Goal: Task Accomplishment & Management: Use online tool/utility

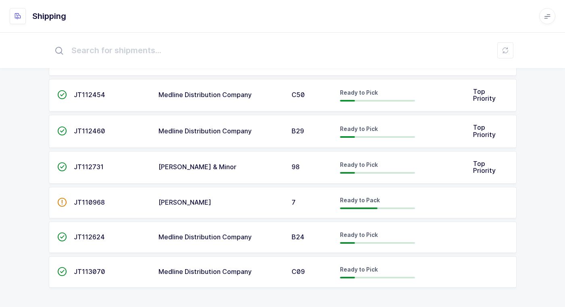
scroll to position [129, 0]
click at [206, 204] on div "[PERSON_NAME]" at bounding box center [219, 202] width 123 height 7
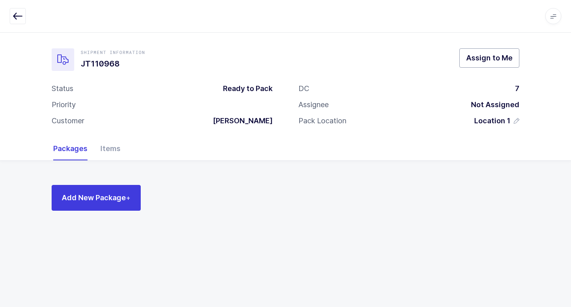
click at [478, 58] on span "Assign to Me" at bounding box center [489, 58] width 46 height 10
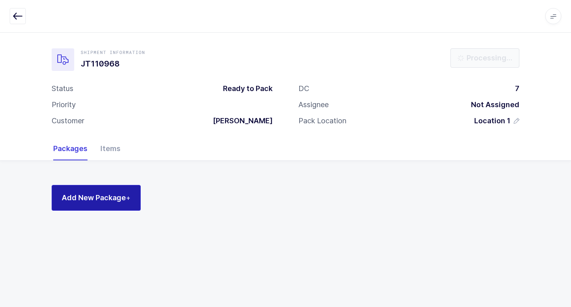
click at [119, 201] on span "Add New Package +" at bounding box center [96, 198] width 69 height 10
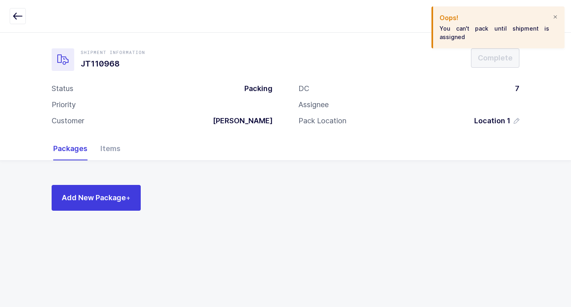
click at [556, 16] on div at bounding box center [555, 17] width 6 height 7
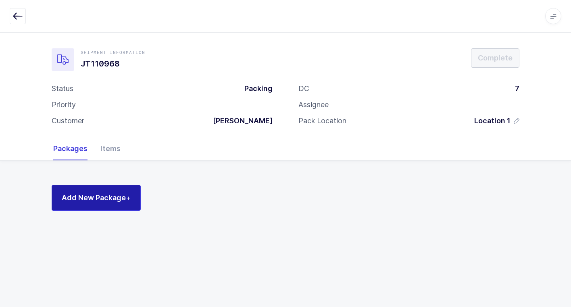
click at [110, 200] on span "Add New Package +" at bounding box center [96, 198] width 69 height 10
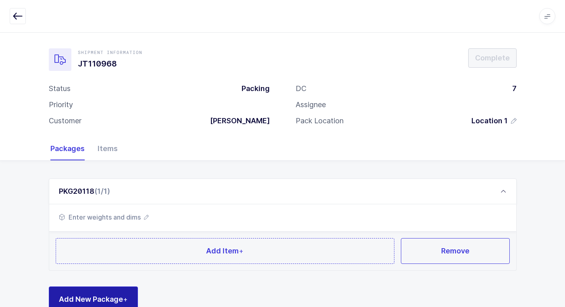
click at [81, 294] on span "Add New Package +" at bounding box center [93, 299] width 69 height 10
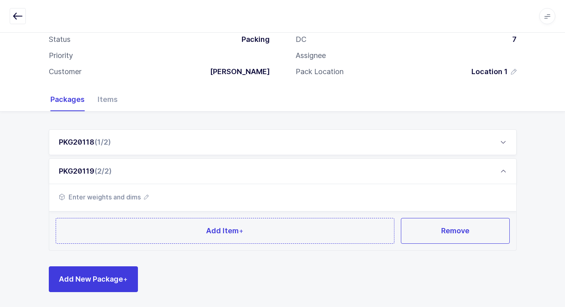
scroll to position [50, 0]
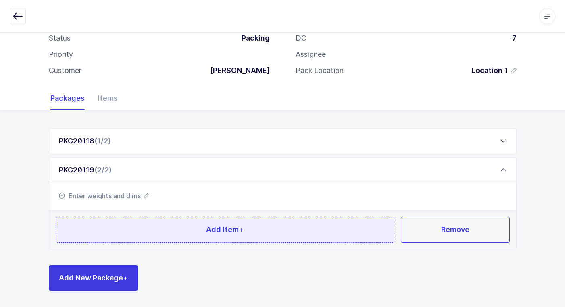
click at [134, 233] on button "Add Item +" at bounding box center [225, 230] width 339 height 26
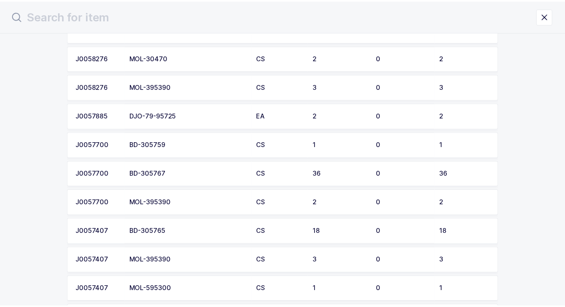
scroll to position [565, 0]
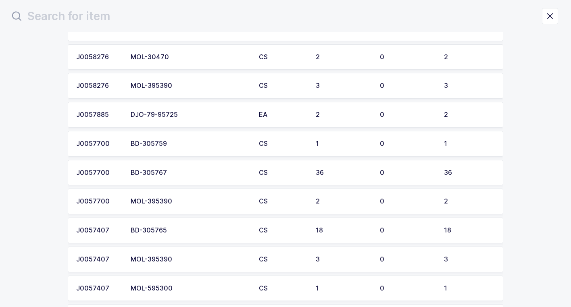
click at [177, 177] on td "BD-305767" at bounding box center [190, 173] width 128 height 26
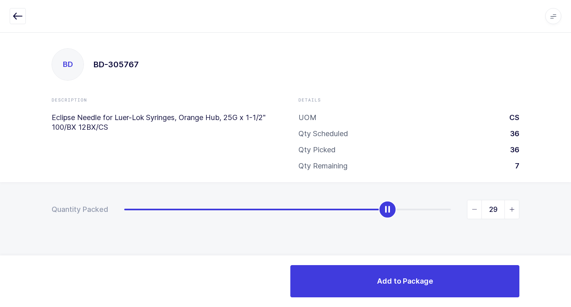
type input "30"
drag, startPoint x: 126, startPoint y: 215, endPoint x: 396, endPoint y: 225, distance: 269.6
click at [396, 225] on div "Quantity Packed 30" at bounding box center [285, 237] width 571 height 111
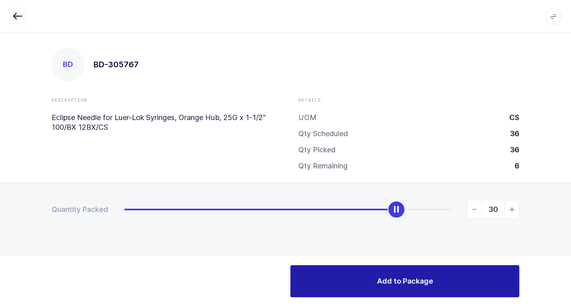
click at [415, 279] on span "Add to Package" at bounding box center [405, 281] width 56 height 10
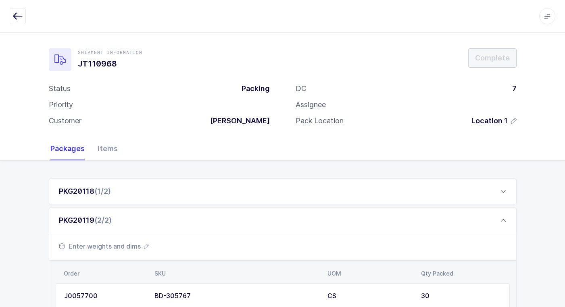
click at [115, 247] on span "Enter weights and dims" at bounding box center [104, 247] width 90 height 10
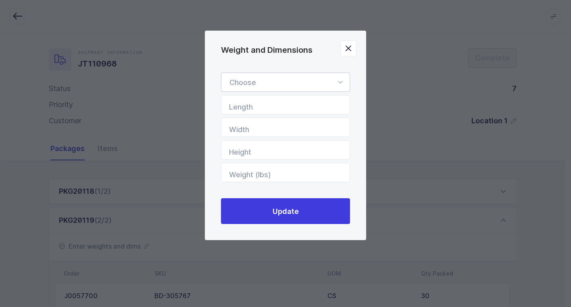
click at [340, 82] on icon "Weight and Dimensions" at bounding box center [340, 82] width 10 height 19
click at [318, 104] on li "Standard Pallet" at bounding box center [289, 105] width 128 height 15
type input "Standard Pallet"
type input "48"
type input "40"
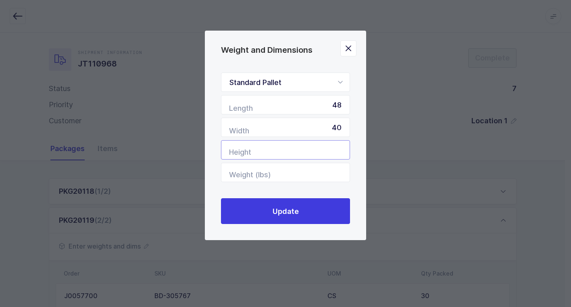
click at [330, 154] on input "Height" at bounding box center [285, 149] width 129 height 19
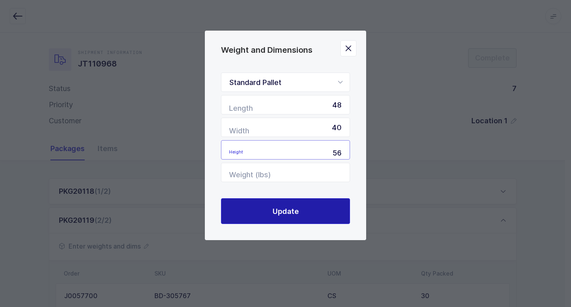
type input "56"
click at [309, 211] on button "Update" at bounding box center [285, 211] width 129 height 26
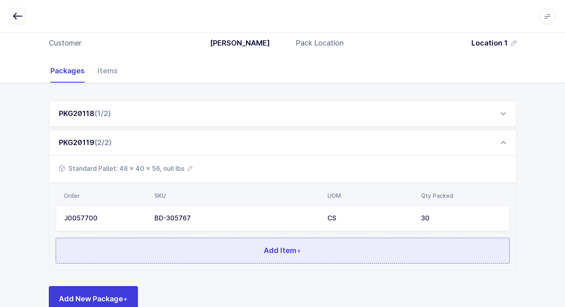
scroll to position [99, 0]
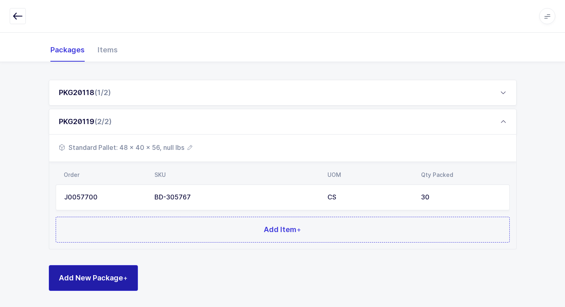
click at [100, 281] on span "Add New Package +" at bounding box center [93, 278] width 69 height 10
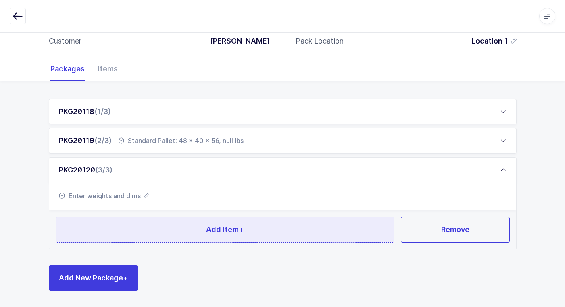
scroll to position [79, 0]
click at [129, 225] on button "Add Item +" at bounding box center [225, 230] width 339 height 26
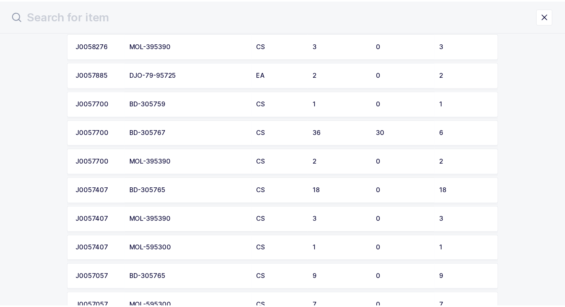
scroll to position [605, 0]
click at [164, 194] on td "BD-305765" at bounding box center [190, 190] width 128 height 26
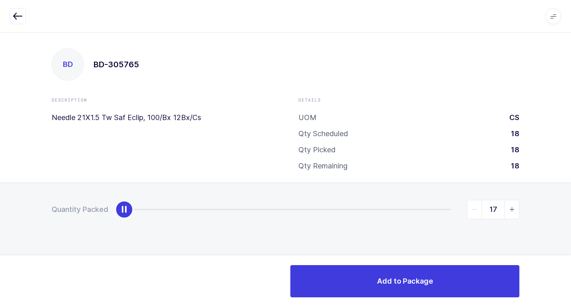
type input "18"
drag, startPoint x: 121, startPoint y: 210, endPoint x: 575, endPoint y: 232, distance: 455.5
click at [565, 232] on html "Apps Core Warehouse Admin Mission Control Purchasing Juan W. Logout Account Jua…" at bounding box center [285, 153] width 571 height 307
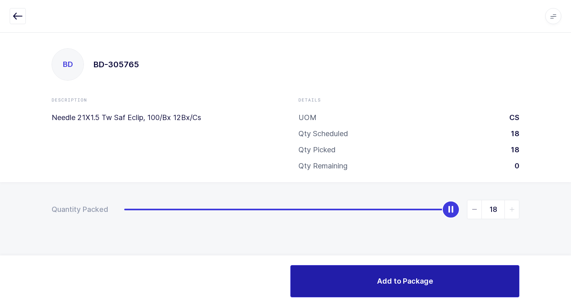
click at [385, 276] on span "Add to Package" at bounding box center [405, 281] width 56 height 10
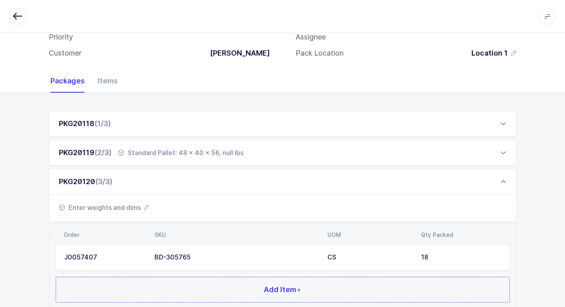
scroll to position [128, 0]
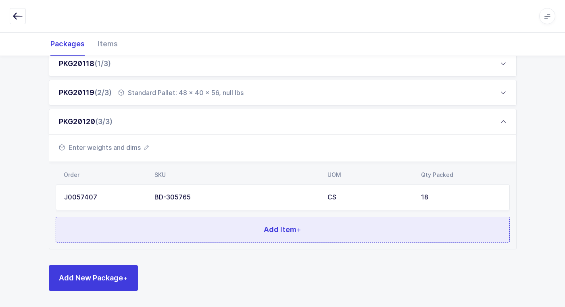
click at [189, 221] on button "Add Item +" at bounding box center [283, 230] width 454 height 26
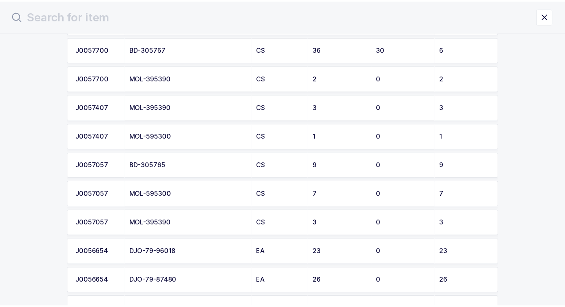
scroll to position [656, 0]
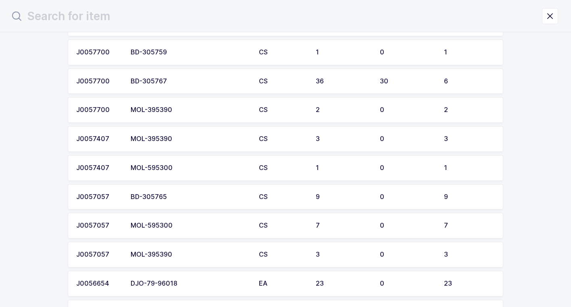
click at [177, 194] on div "BD-305765" at bounding box center [190, 197] width 119 height 7
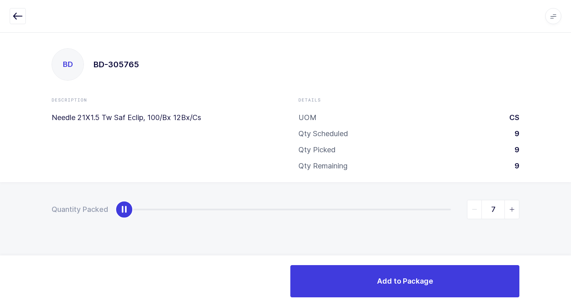
type input "9"
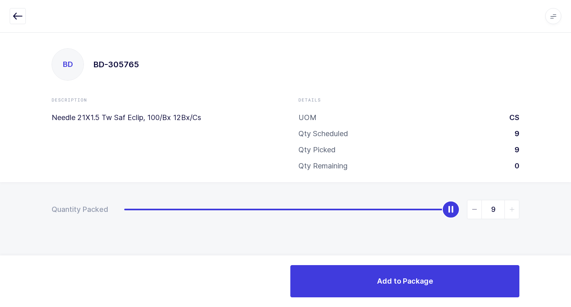
drag, startPoint x: 127, startPoint y: 210, endPoint x: 502, endPoint y: 231, distance: 375.3
click at [565, 218] on div "Quantity Packed 9" at bounding box center [285, 237] width 571 height 111
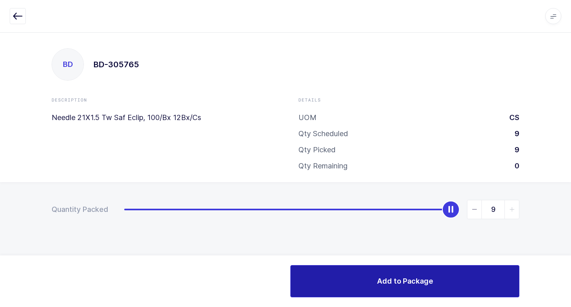
click at [388, 276] on span "Add to Package" at bounding box center [405, 281] width 56 height 10
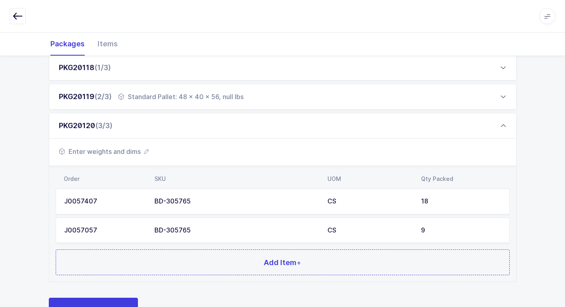
scroll to position [156, 0]
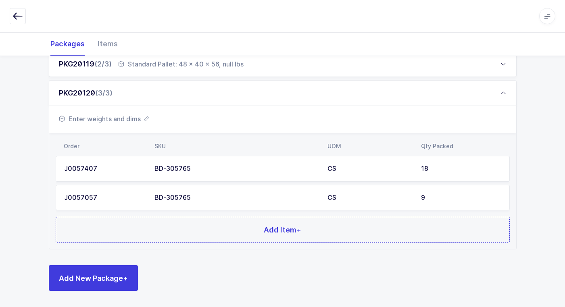
click at [295, 200] on div "BD-305765" at bounding box center [235, 197] width 163 height 7
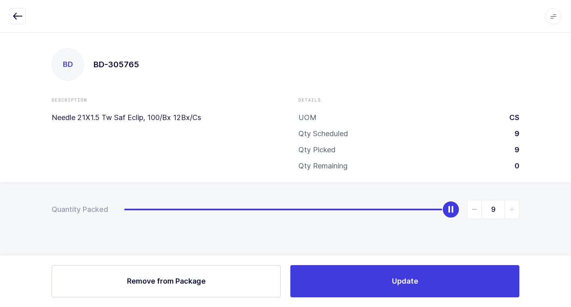
click at [475, 210] on icon "slider between 0 and 9" at bounding box center [475, 210] width 6 height 6
click at [473, 209] on icon "slider between 0 and 9" at bounding box center [475, 210] width 6 height 6
type input "7"
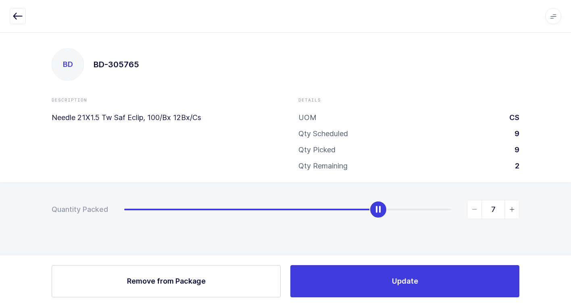
click at [473, 209] on icon "slider between 0 and 9" at bounding box center [475, 210] width 6 height 6
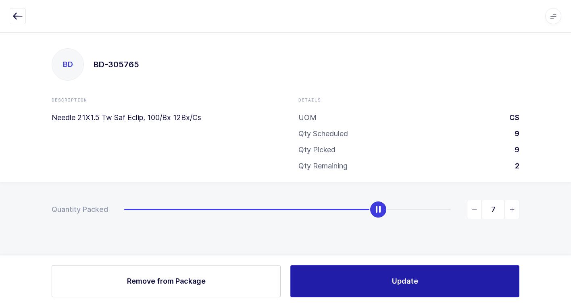
click at [382, 279] on button "Update" at bounding box center [404, 281] width 229 height 32
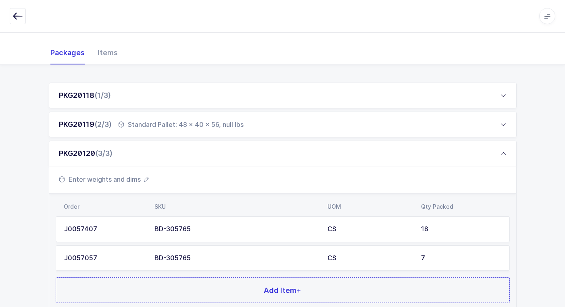
scroll to position [156, 0]
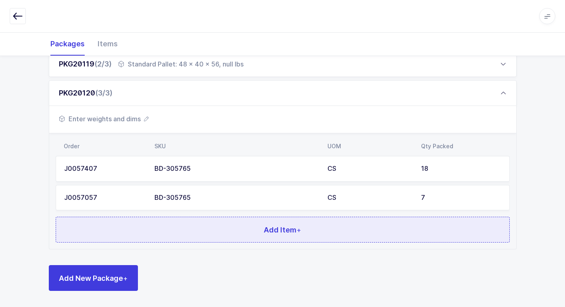
click at [209, 234] on button "Add Item +" at bounding box center [283, 230] width 454 height 26
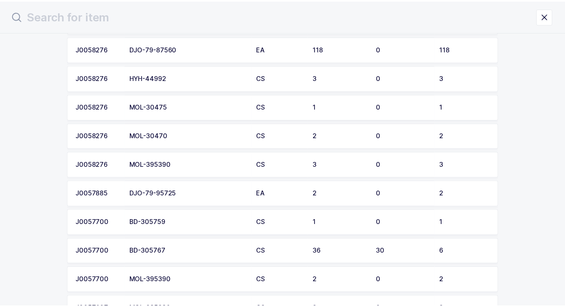
scroll to position [484, 0]
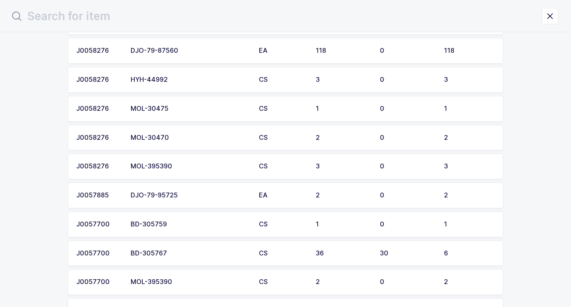
click at [185, 252] on div "BD-305767" at bounding box center [190, 253] width 119 height 7
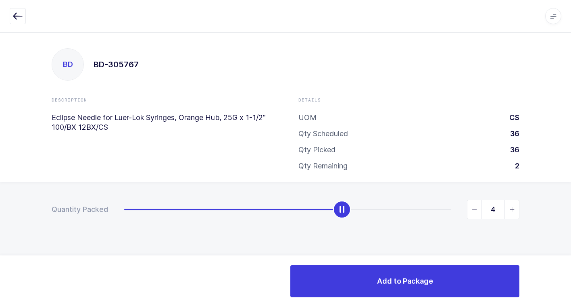
type input "5"
drag, startPoint x: 123, startPoint y: 212, endPoint x: 375, endPoint y: 222, distance: 253.0
click at [375, 222] on div "Quantity Packed 5" at bounding box center [285, 237] width 571 height 111
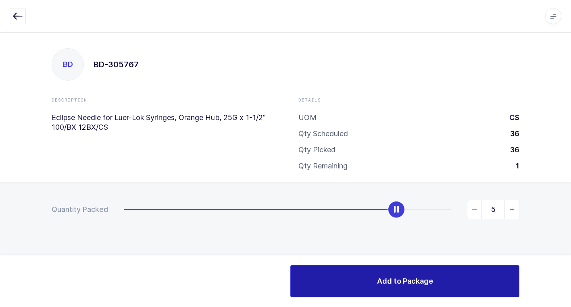
click at [379, 285] on span "Add to Package" at bounding box center [405, 281] width 56 height 10
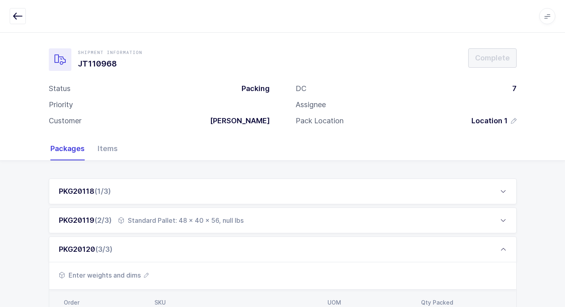
click at [105, 273] on span "Enter weights and dims" at bounding box center [104, 276] width 90 height 10
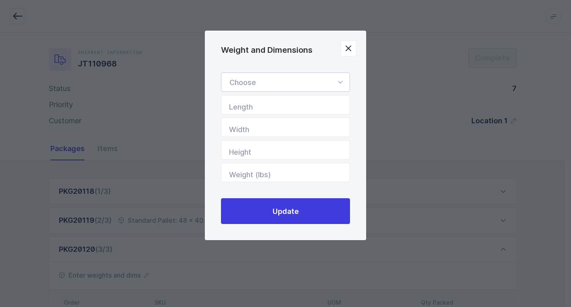
click at [340, 82] on icon "Weight and Dimensions" at bounding box center [340, 82] width 10 height 19
click at [313, 104] on li "Standard Pallet" at bounding box center [289, 105] width 128 height 15
type input "Standard Pallet"
type input "48"
type input "40"
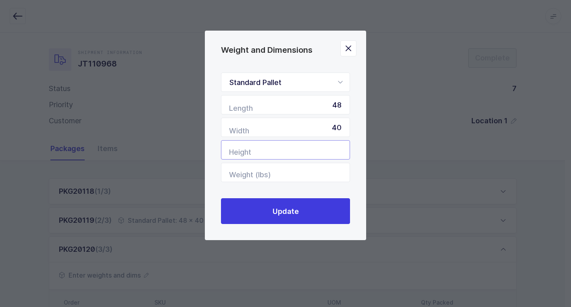
click at [329, 148] on input "Height" at bounding box center [285, 149] width 129 height 19
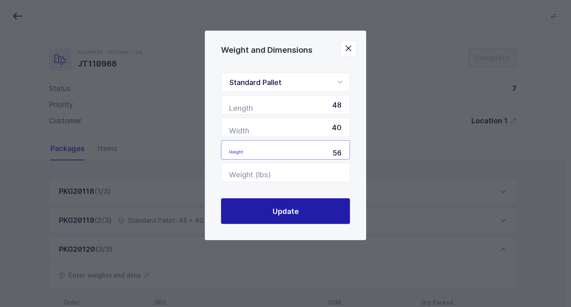
type input "56"
click at [289, 209] on span "Update" at bounding box center [286, 211] width 26 height 10
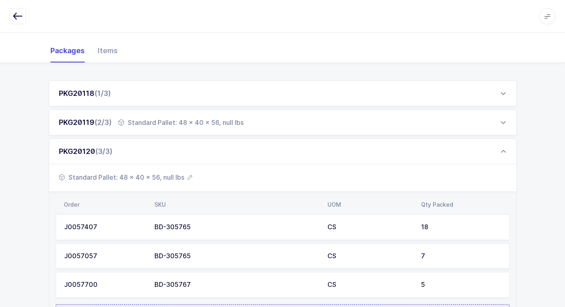
scroll to position [186, 0]
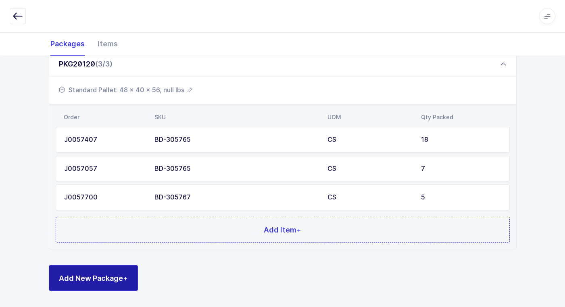
click at [123, 275] on span "Add New Package +" at bounding box center [93, 278] width 69 height 10
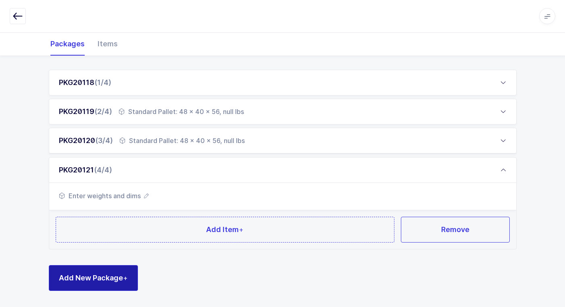
scroll to position [108, 0]
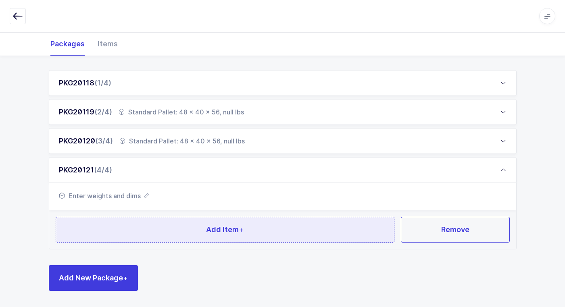
click at [136, 232] on button "Add Item +" at bounding box center [225, 230] width 339 height 26
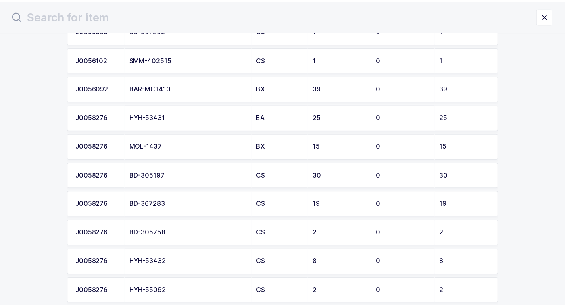
scroll to position [121, 0]
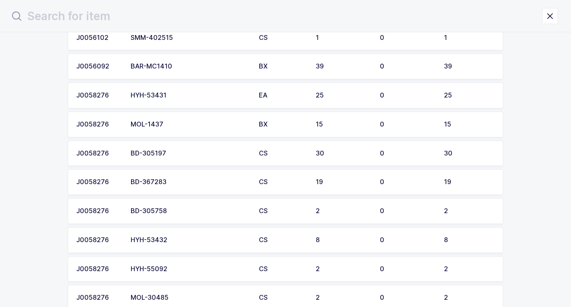
click at [183, 157] on div "BD-305197" at bounding box center [190, 153] width 119 height 7
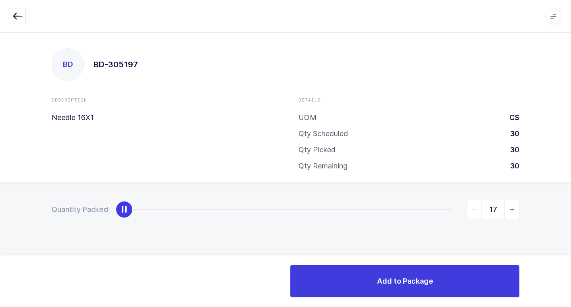
type input "30"
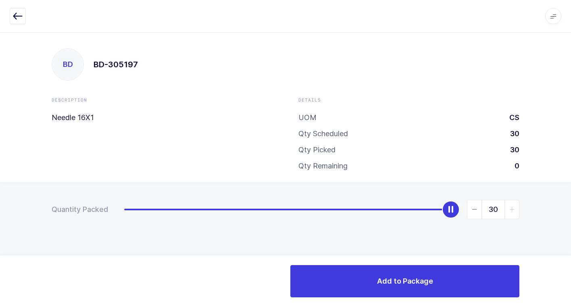
drag, startPoint x: 122, startPoint y: 211, endPoint x: 519, endPoint y: 261, distance: 400.7
click at [565, 211] on html "Apps Core Warehouse Admin Mission Control Purchasing Juan W. Logout Account Jua…" at bounding box center [285, 153] width 571 height 307
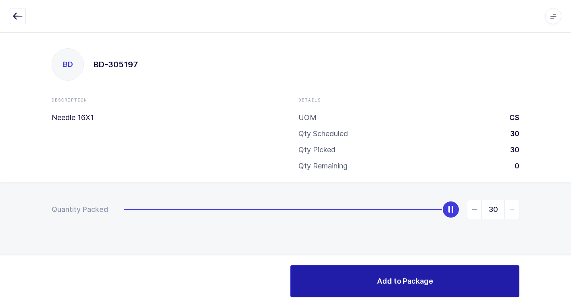
click at [430, 280] on span "Add to Package" at bounding box center [405, 281] width 56 height 10
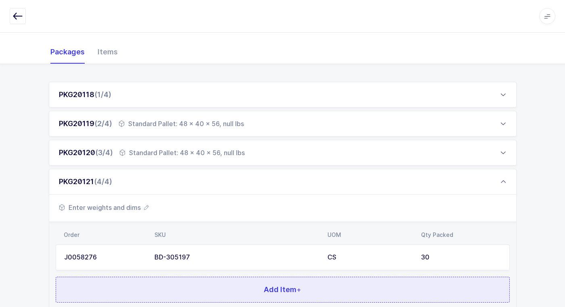
scroll to position [157, 0]
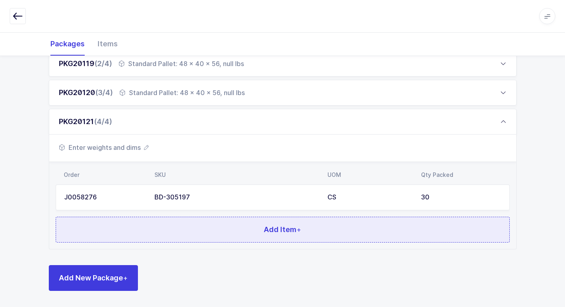
click at [203, 227] on button "Add Item +" at bounding box center [283, 230] width 454 height 26
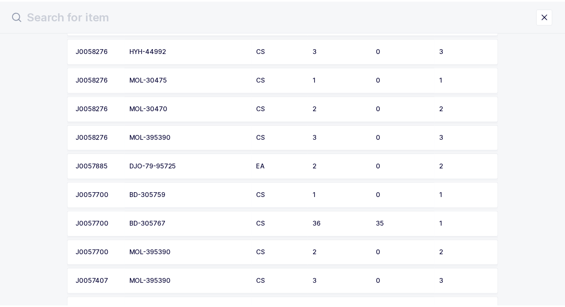
scroll to position [524, 0]
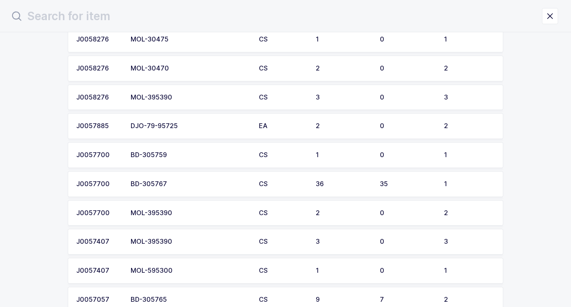
click at [179, 154] on div "BD-305759" at bounding box center [190, 155] width 119 height 7
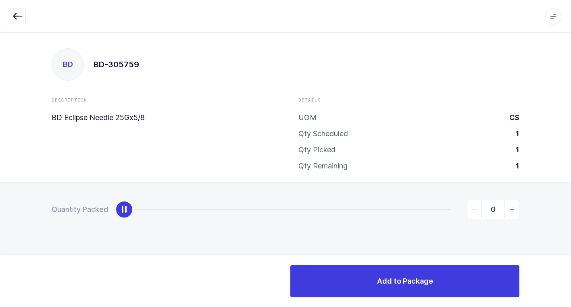
type input "1"
drag, startPoint x: 127, startPoint y: 208, endPoint x: 575, endPoint y: 202, distance: 448.9
click at [565, 202] on html "Apps Core Warehouse Admin Mission Control Purchasing Juan W. Logout Account Jua…" at bounding box center [285, 153] width 571 height 307
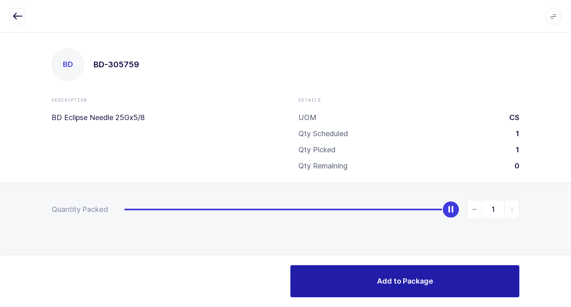
click at [411, 276] on span "Add to Package" at bounding box center [405, 281] width 56 height 10
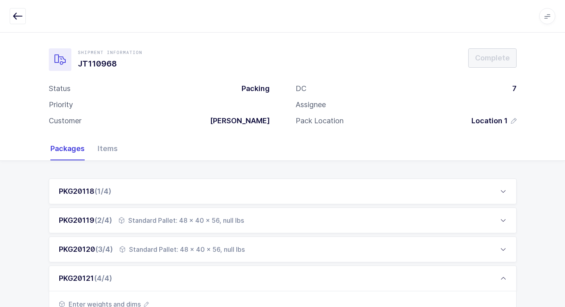
scroll to position [186, 0]
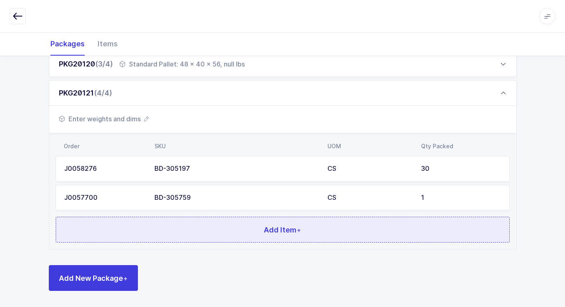
click at [157, 235] on button "Add Item +" at bounding box center [283, 230] width 454 height 26
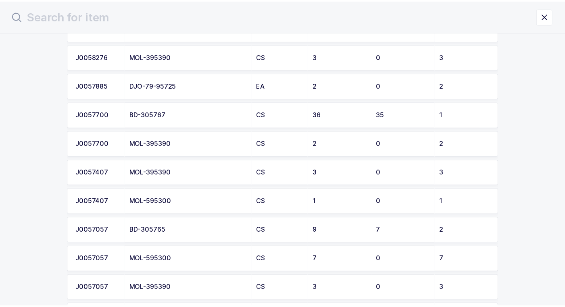
scroll to position [605, 0]
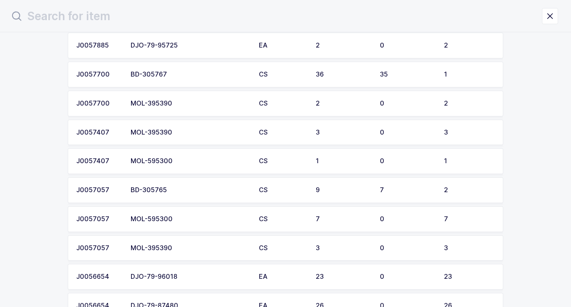
click at [169, 192] on div "BD-305765" at bounding box center [190, 190] width 119 height 7
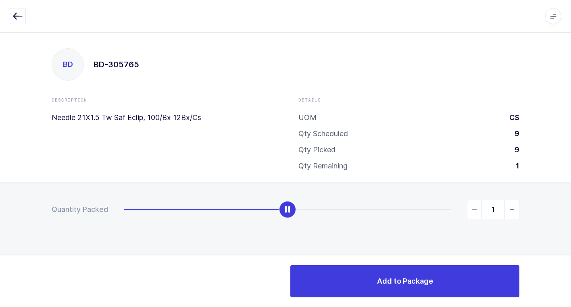
type input "2"
drag, startPoint x: 123, startPoint y: 213, endPoint x: 483, endPoint y: 226, distance: 360.0
click at [481, 226] on div "Quantity Packed 2" at bounding box center [285, 237] width 571 height 111
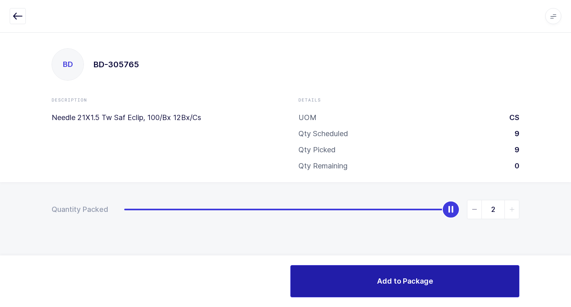
click at [420, 287] on button "Add to Package" at bounding box center [404, 281] width 229 height 32
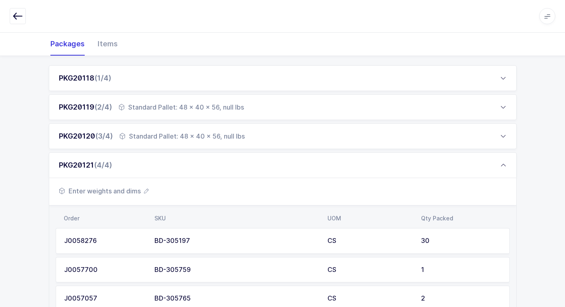
scroll to position [215, 0]
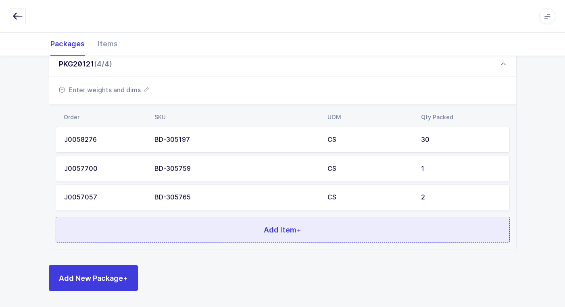
click at [155, 227] on button "Add Item +" at bounding box center [283, 230] width 454 height 26
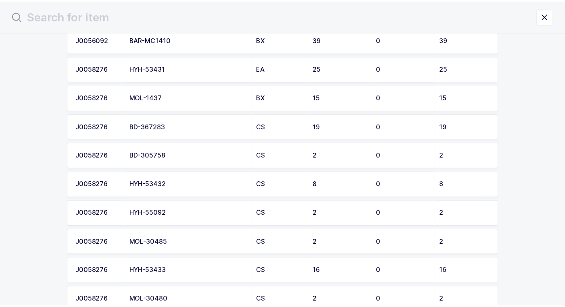
scroll to position [161, 0]
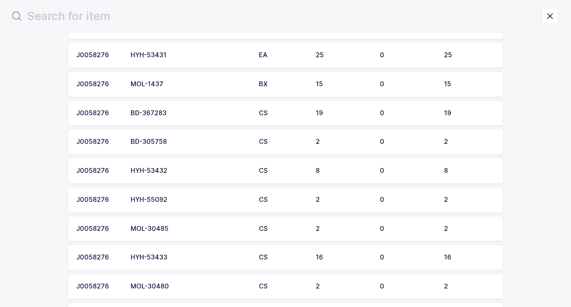
click at [175, 140] on div "BD-305758" at bounding box center [190, 141] width 119 height 7
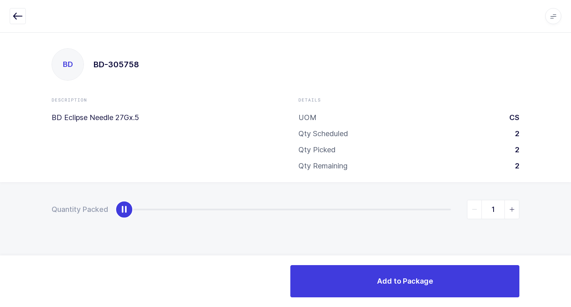
type input "2"
drag, startPoint x: 126, startPoint y: 210, endPoint x: 575, endPoint y: 265, distance: 453.1
click at [565, 265] on html "Apps Core Warehouse Admin Mission Control Purchasing Juan W. Logout Account Jua…" at bounding box center [285, 153] width 571 height 307
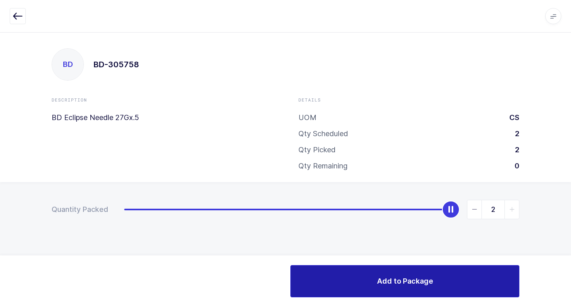
click at [423, 286] on span "Add to Package" at bounding box center [405, 281] width 56 height 10
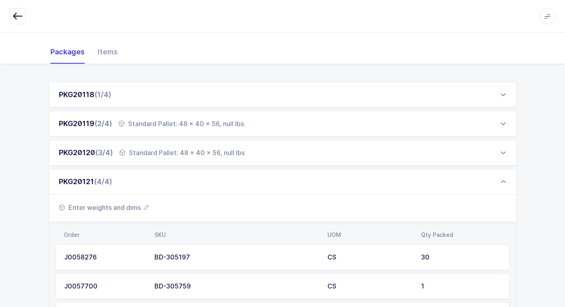
scroll to position [244, 0]
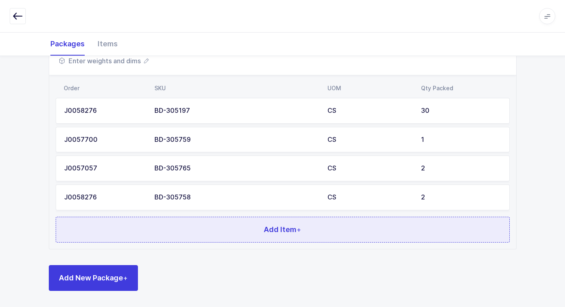
click at [217, 236] on button "Add Item +" at bounding box center [283, 230] width 454 height 26
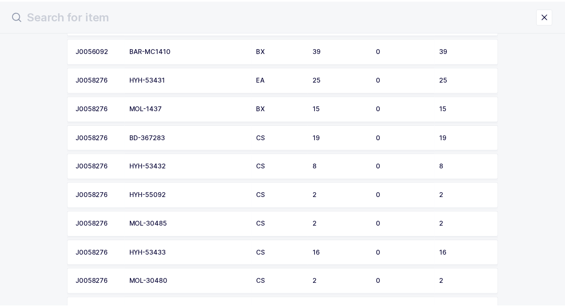
scroll to position [161, 0]
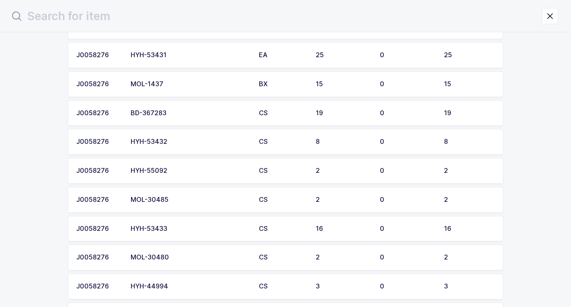
click at [183, 116] on div "BD-367283" at bounding box center [190, 113] width 119 height 7
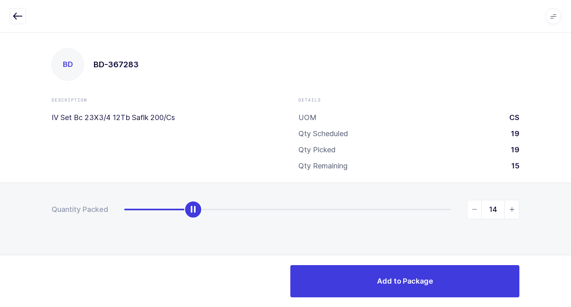
type input "19"
drag, startPoint x: 125, startPoint y: 213, endPoint x: 552, endPoint y: 204, distance: 427.6
click at [565, 196] on html "Apps Core Warehouse Admin Mission Control Purchasing Juan W. Logout Account Jua…" at bounding box center [285, 153] width 571 height 307
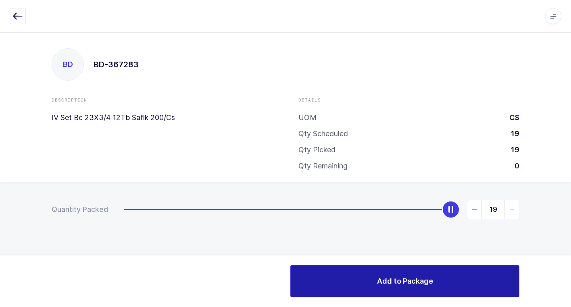
click at [419, 277] on span "Add to Package" at bounding box center [405, 281] width 56 height 10
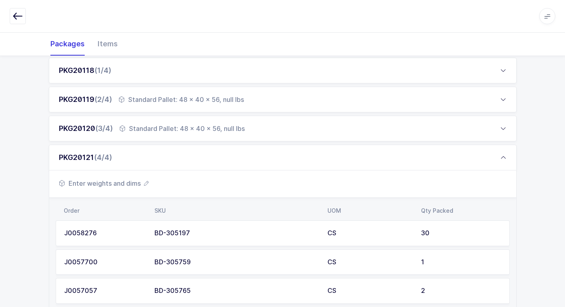
scroll to position [273, 0]
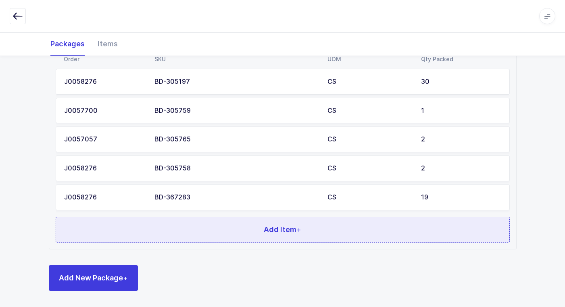
click at [229, 231] on button "Add Item +" at bounding box center [283, 230] width 454 height 26
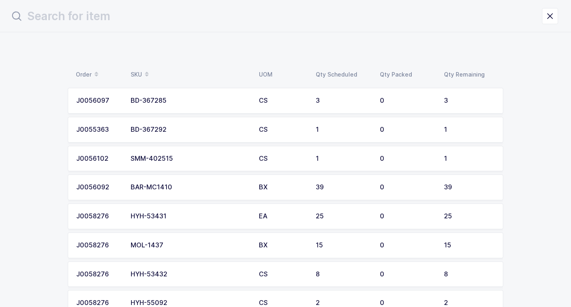
click at [232, 105] on td "BD-367285" at bounding box center [190, 101] width 128 height 26
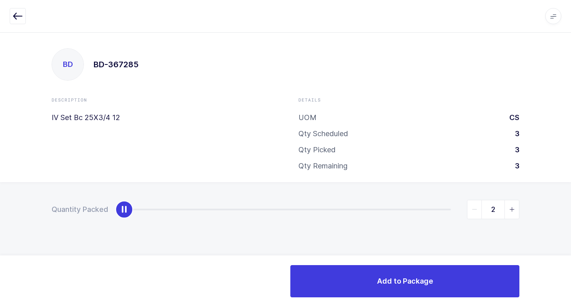
type input "3"
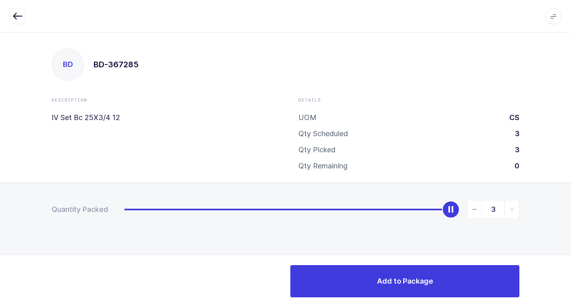
drag, startPoint x: 125, startPoint y: 213, endPoint x: 511, endPoint y: 224, distance: 385.3
click at [549, 211] on div "Quantity Packed 3" at bounding box center [285, 237] width 571 height 111
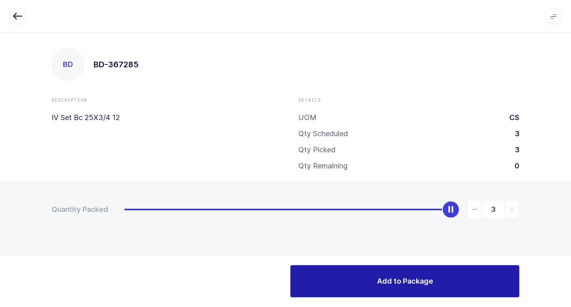
click at [403, 291] on button "Add to Package" at bounding box center [404, 281] width 229 height 32
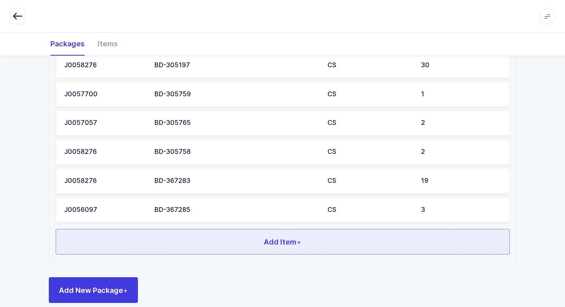
scroll to position [301, 0]
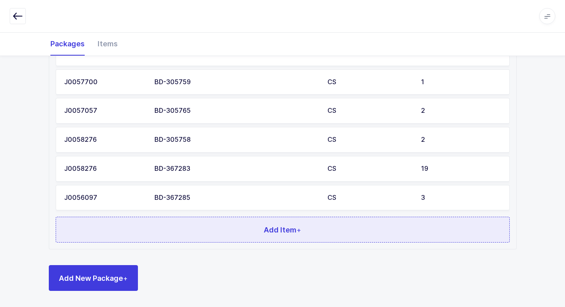
click at [180, 227] on button "Add Item +" at bounding box center [283, 230] width 454 height 26
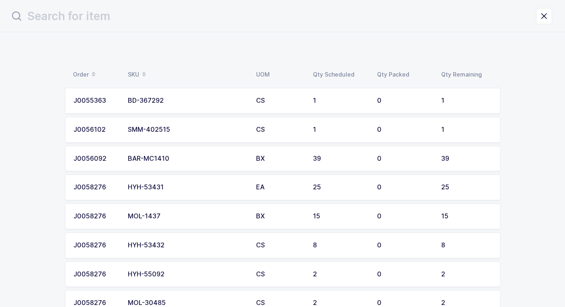
scroll to position [0, 0]
click at [189, 104] on div "BD-367292" at bounding box center [190, 100] width 119 height 7
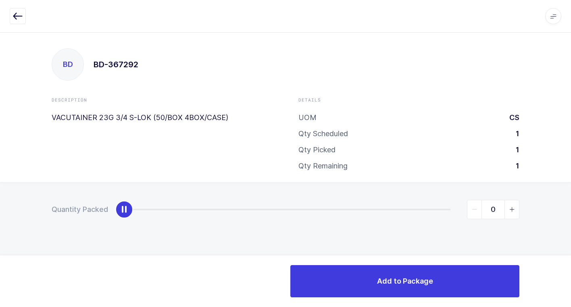
type input "1"
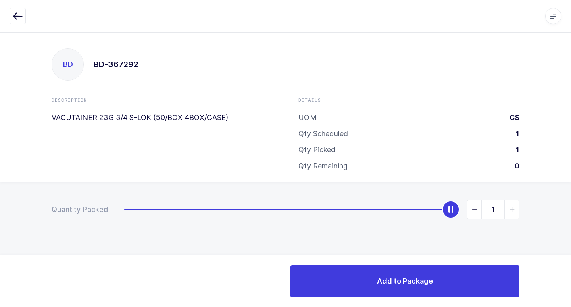
drag, startPoint x: 126, startPoint y: 213, endPoint x: 528, endPoint y: 227, distance: 402.7
click at [565, 203] on html "Apps Core Warehouse Admin Mission Control Purchasing Juan W. Logout Account Jua…" at bounding box center [285, 153] width 571 height 307
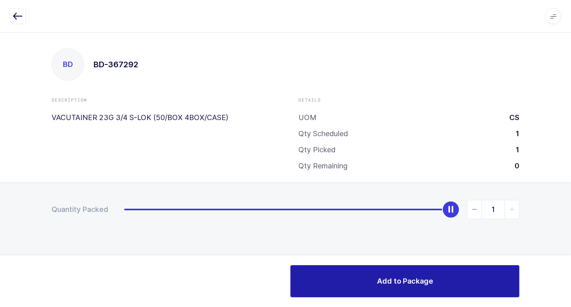
click at [404, 284] on span "Add to Package" at bounding box center [405, 281] width 56 height 10
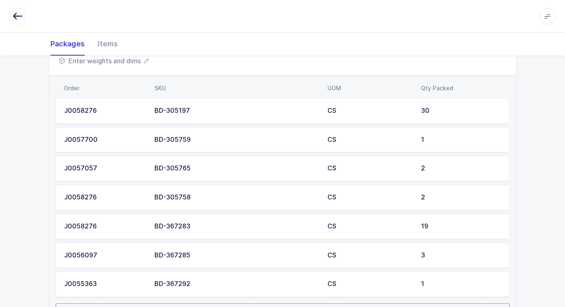
scroll to position [330, 0]
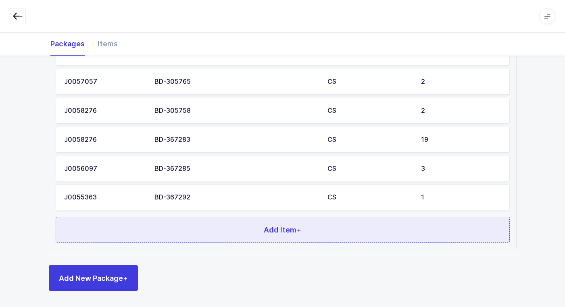
click at [194, 233] on button "Add Item +" at bounding box center [283, 230] width 454 height 26
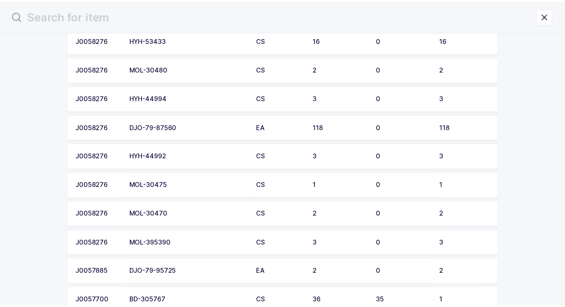
scroll to position [282, 0]
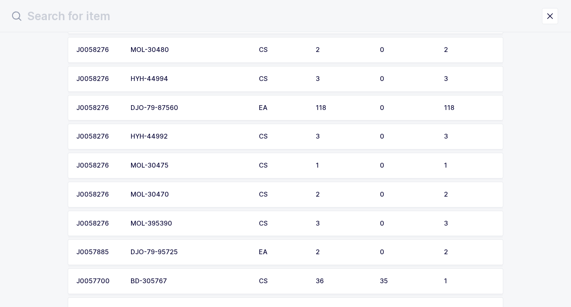
click at [183, 193] on div "MOL-30470" at bounding box center [190, 194] width 119 height 7
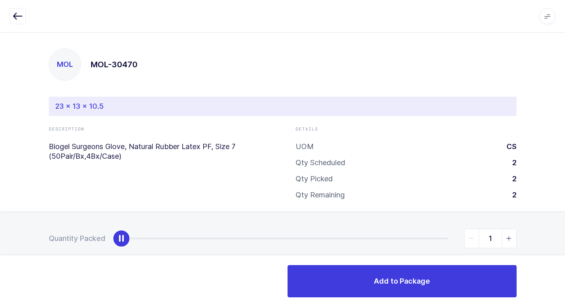
type input "2"
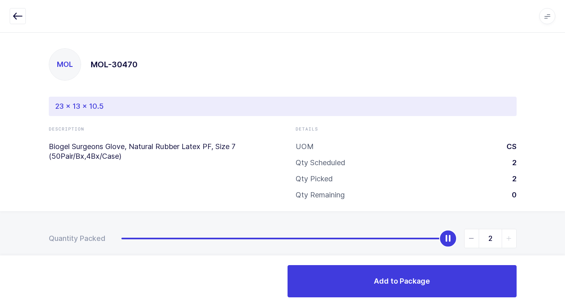
drag, startPoint x: 119, startPoint y: 244, endPoint x: 567, endPoint y: 238, distance: 448.1
click at [565, 231] on html "Apps Core Warehouse Admin Mission Control Purchasing Juan W. Logout Account Jua…" at bounding box center [282, 161] width 565 height 323
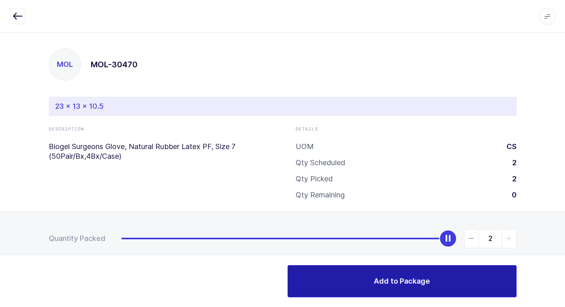
drag, startPoint x: 449, startPoint y: 276, endPoint x: 444, endPoint y: 276, distance: 4.4
click at [448, 276] on button "Add to Package" at bounding box center [402, 281] width 229 height 32
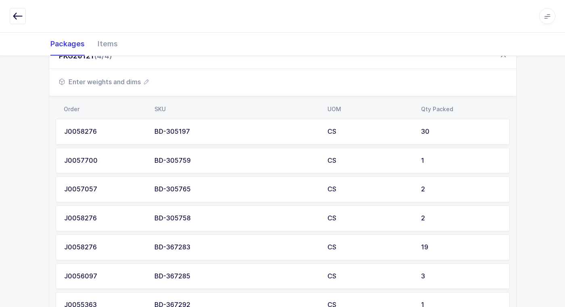
scroll to position [359, 0]
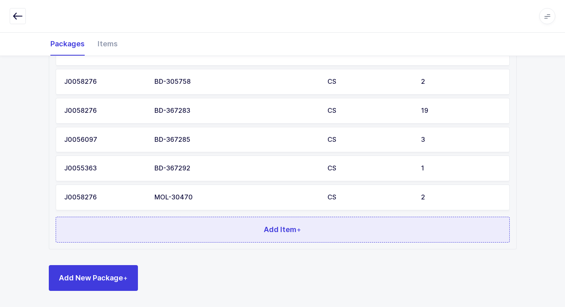
click at [177, 225] on button "Add Item +" at bounding box center [283, 230] width 454 height 26
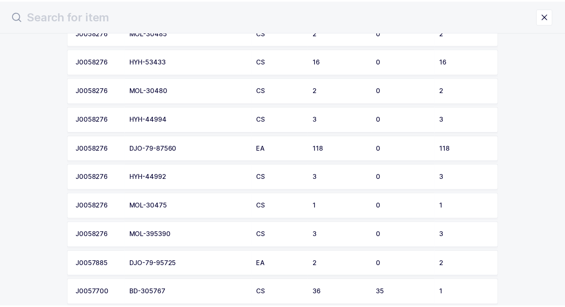
scroll to position [282, 0]
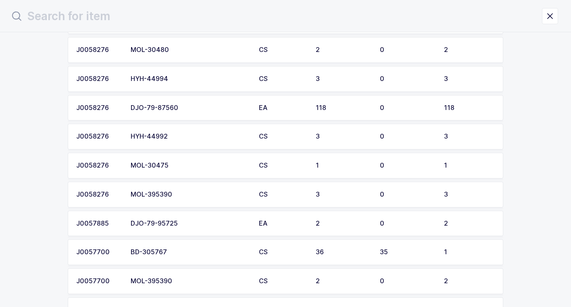
click at [215, 167] on div "MOL-30475" at bounding box center [190, 165] width 119 height 7
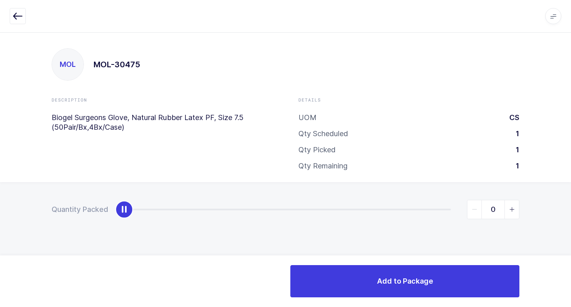
type input "1"
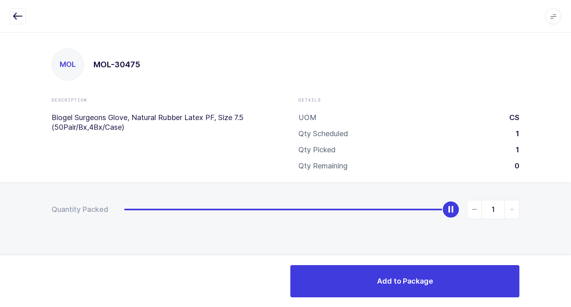
drag, startPoint x: 126, startPoint y: 211, endPoint x: 567, endPoint y: 256, distance: 443.9
click at [565, 235] on html "Apps Core Warehouse Admin Mission Control Purchasing Juan W. Logout Account Jua…" at bounding box center [285, 153] width 571 height 307
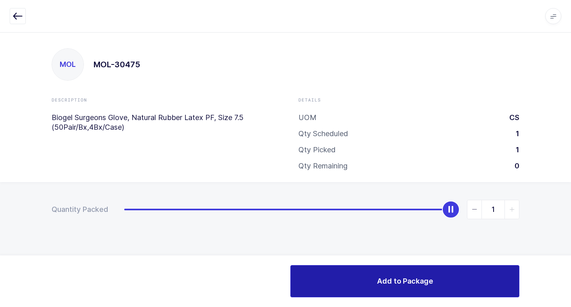
click at [450, 283] on button "Add to Package" at bounding box center [404, 281] width 229 height 32
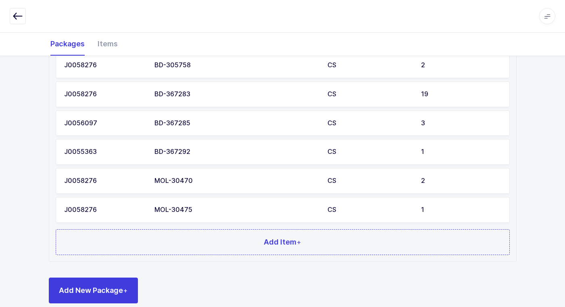
scroll to position [388, 0]
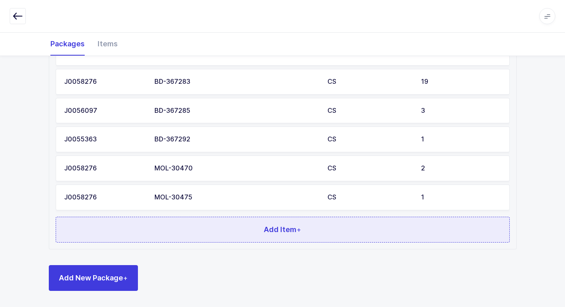
click at [163, 235] on button "Add Item +" at bounding box center [283, 230] width 454 height 26
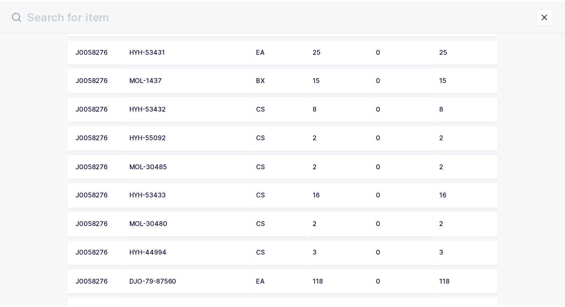
scroll to position [121, 0]
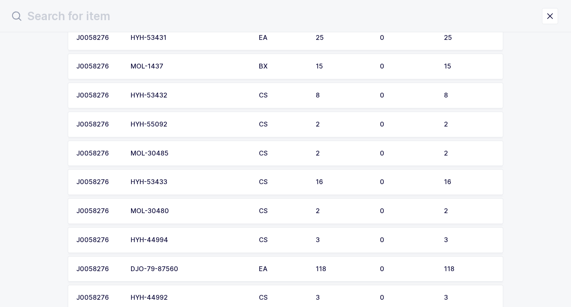
click at [194, 154] on div "MOL-30485" at bounding box center [190, 153] width 119 height 7
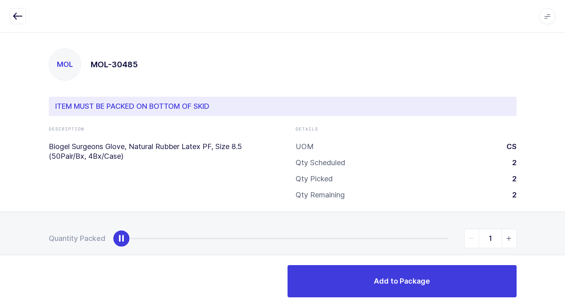
type input "2"
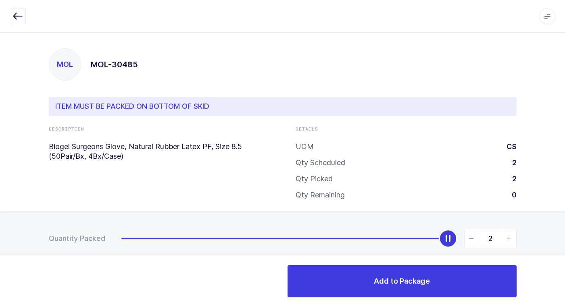
drag, startPoint x: 123, startPoint y: 238, endPoint x: 575, endPoint y: 252, distance: 452.3
click at [565, 252] on html "Apps Core Warehouse Admin Mission Control Purchasing Juan W. Logout Account Jua…" at bounding box center [282, 161] width 565 height 323
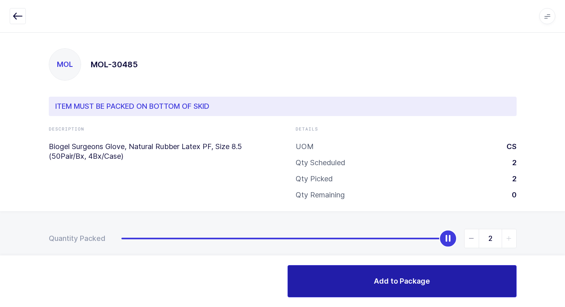
drag, startPoint x: 434, startPoint y: 287, endPoint x: 434, endPoint y: 273, distance: 13.7
click at [434, 282] on button "Add to Package" at bounding box center [402, 281] width 229 height 32
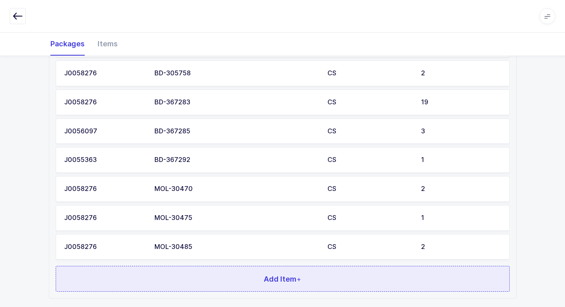
scroll to position [417, 0]
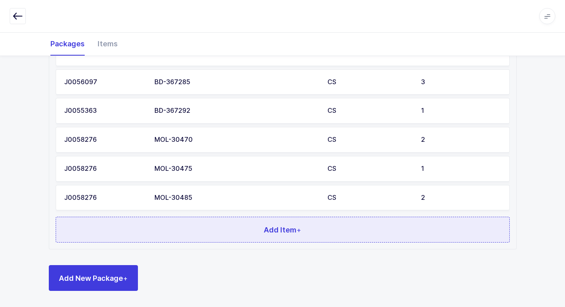
click at [220, 229] on button "Add Item +" at bounding box center [283, 230] width 454 height 26
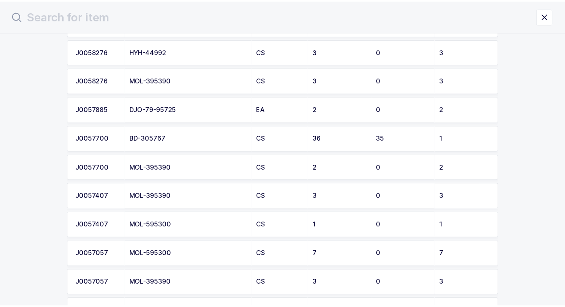
scroll to position [363, 0]
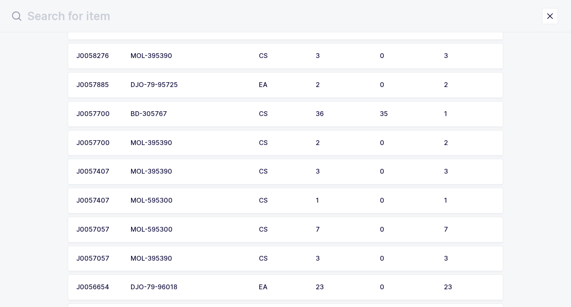
click at [182, 144] on div "MOL-395390" at bounding box center [190, 143] width 119 height 7
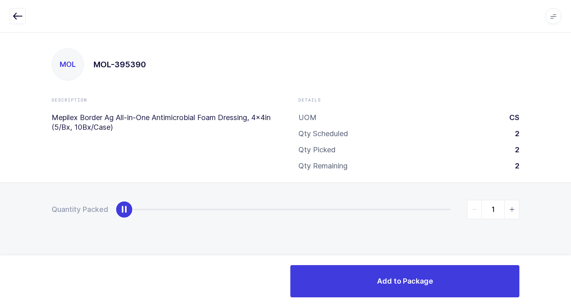
type input "2"
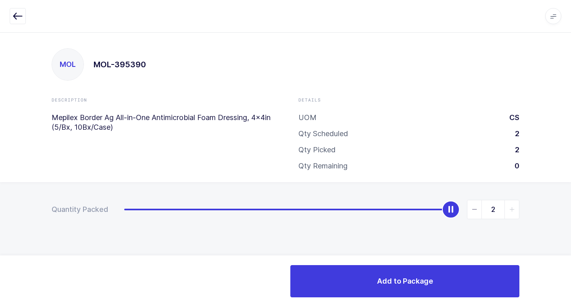
drag, startPoint x: 159, startPoint y: 212, endPoint x: 461, endPoint y: 302, distance: 314.5
click at [565, 288] on div "Apps Core Warehouse Admin Mission Control Purchasing Juan W. Logout Account Jua…" at bounding box center [285, 169] width 571 height 275
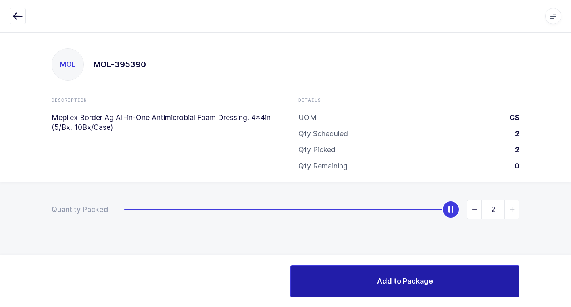
click at [378, 277] on span "Add to Package" at bounding box center [405, 281] width 56 height 10
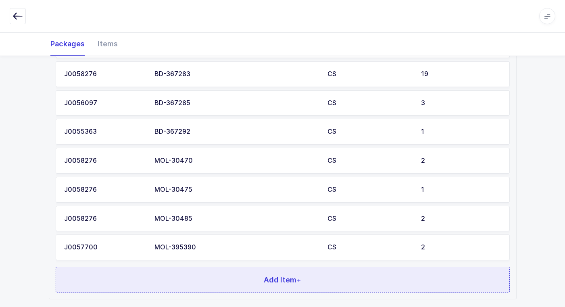
scroll to position [446, 0]
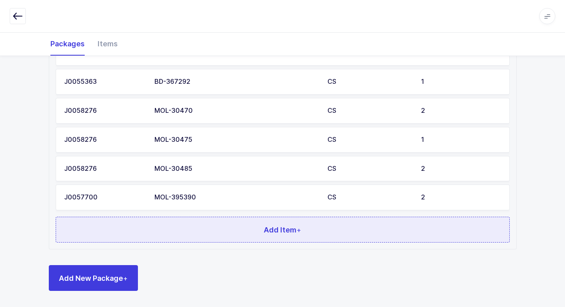
click at [188, 225] on button "Add Item +" at bounding box center [283, 230] width 454 height 26
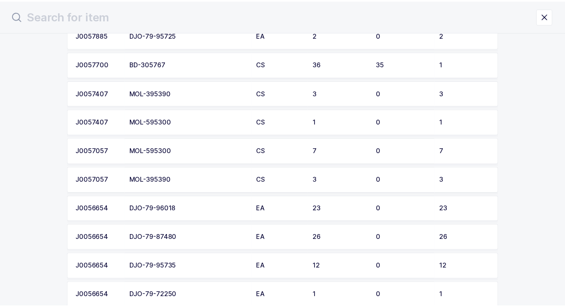
scroll to position [403, 0]
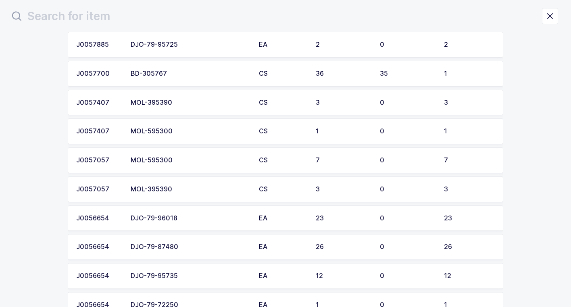
click at [183, 101] on div "MOL-395390" at bounding box center [190, 102] width 119 height 7
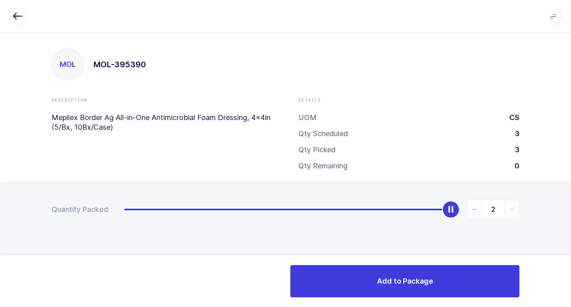
type input "3"
drag, startPoint x: 125, startPoint y: 212, endPoint x: 521, endPoint y: 273, distance: 400.7
click at [565, 259] on html "Apps Core Warehouse Admin Mission Control Purchasing Juan W. Logout Account Jua…" at bounding box center [285, 153] width 571 height 307
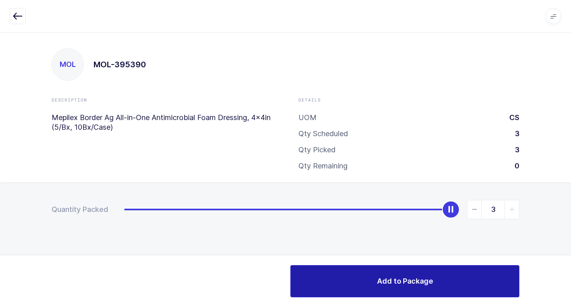
drag, startPoint x: 360, startPoint y: 282, endPoint x: 353, endPoint y: 279, distance: 7.8
click at [359, 281] on button "Add to Package" at bounding box center [404, 281] width 229 height 32
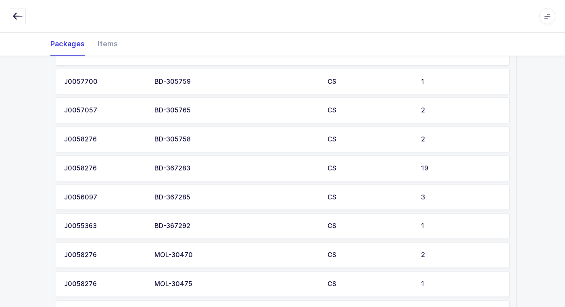
scroll to position [444, 0]
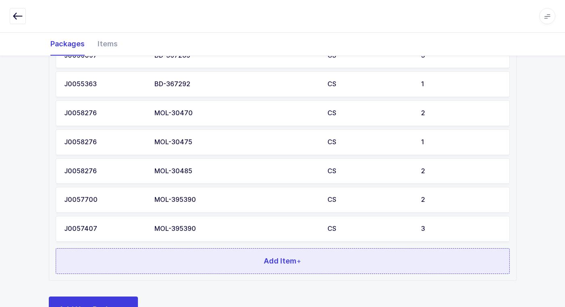
click at [194, 251] on button "Add Item +" at bounding box center [283, 261] width 454 height 26
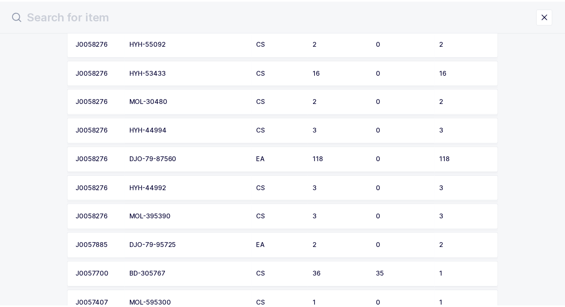
scroll to position [242, 0]
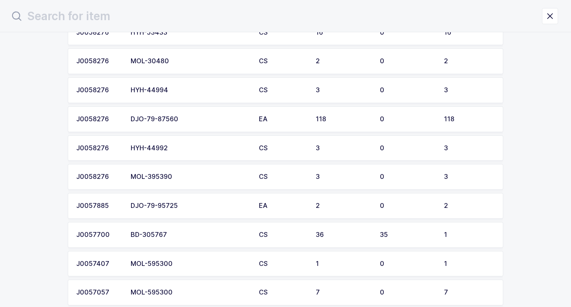
click at [219, 175] on div "MOL-395390" at bounding box center [190, 176] width 119 height 7
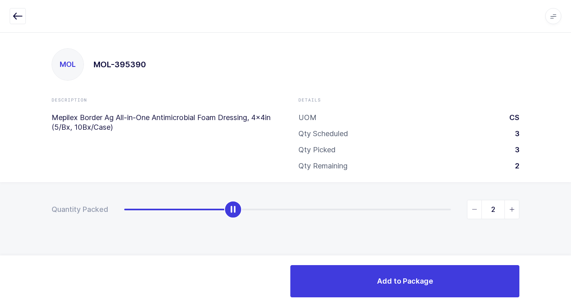
type input "3"
drag, startPoint x: 125, startPoint y: 211, endPoint x: 510, endPoint y: 252, distance: 386.9
click at [565, 228] on html "Apps Core Warehouse Admin Mission Control Purchasing Juan W. Logout Account Jua…" at bounding box center [285, 153] width 571 height 307
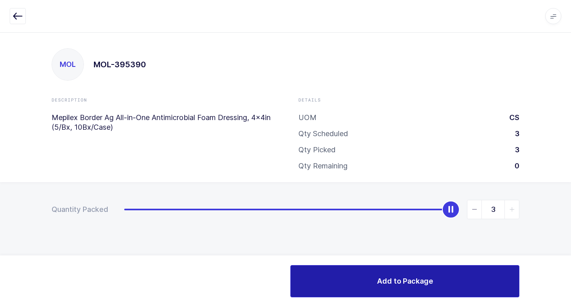
click at [374, 275] on button "Add to Package" at bounding box center [404, 281] width 229 height 32
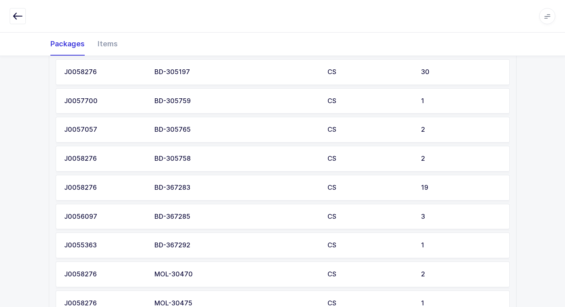
scroll to position [504, 0]
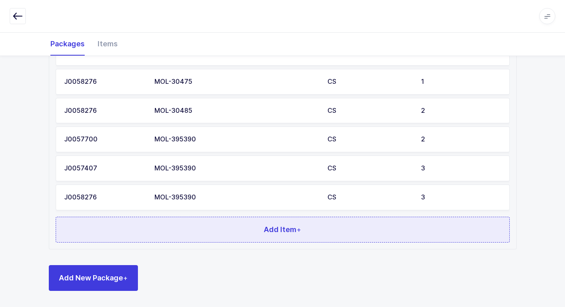
click at [200, 234] on button "Add Item +" at bounding box center [283, 230] width 454 height 26
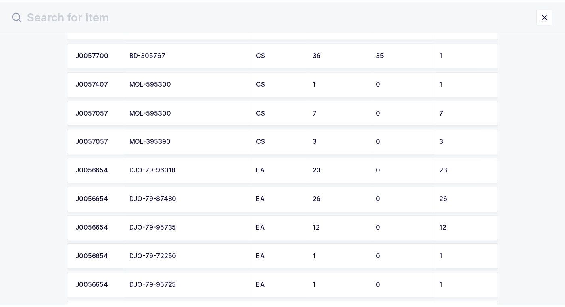
scroll to position [403, 0]
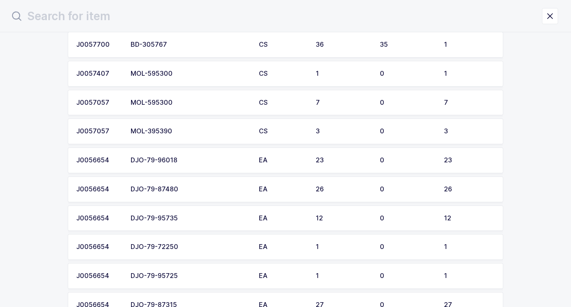
click at [202, 131] on div "MOL-395390" at bounding box center [190, 131] width 119 height 7
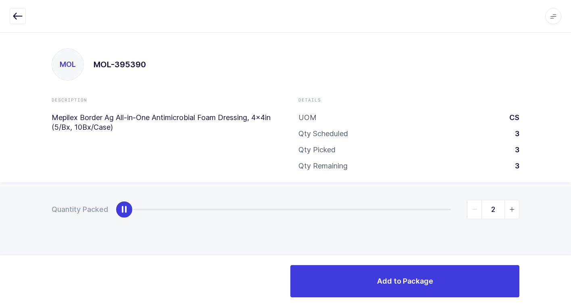
type input "3"
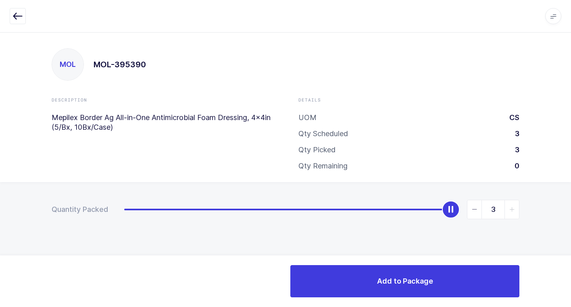
drag, startPoint x: 123, startPoint y: 209, endPoint x: 526, endPoint y: 293, distance: 411.6
click at [565, 267] on html "Apps Core Warehouse Admin Mission Control Purchasing Juan W. Logout Account Jua…" at bounding box center [285, 153] width 571 height 307
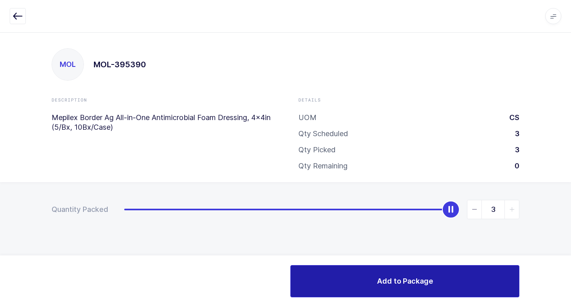
click at [360, 285] on button "Add to Package" at bounding box center [404, 281] width 229 height 32
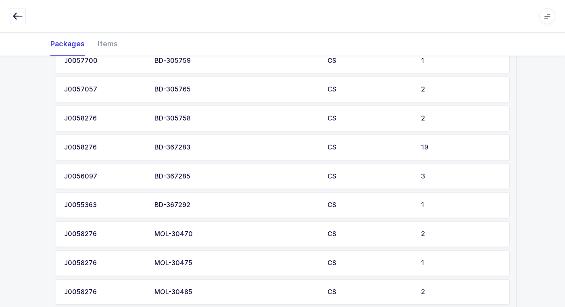
scroll to position [533, 0]
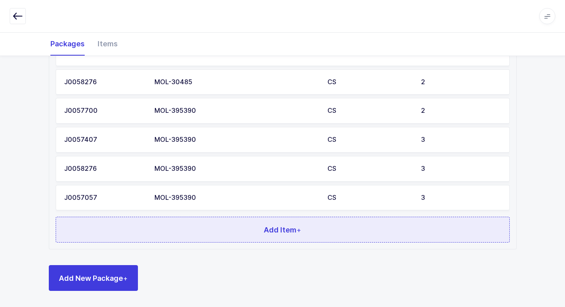
click at [215, 234] on button "Add Item +" at bounding box center [283, 230] width 454 height 26
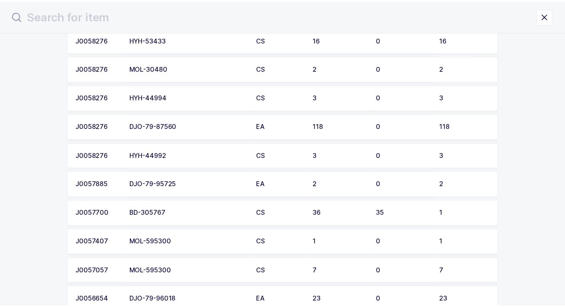
scroll to position [242, 0]
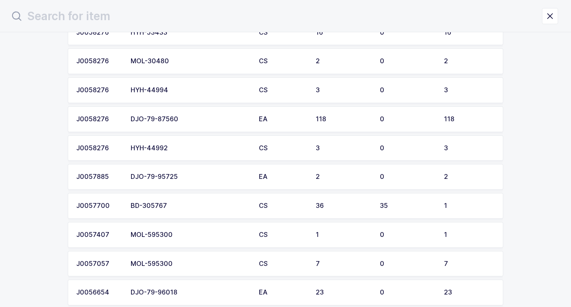
click at [190, 235] on div "MOL-595300" at bounding box center [190, 234] width 119 height 7
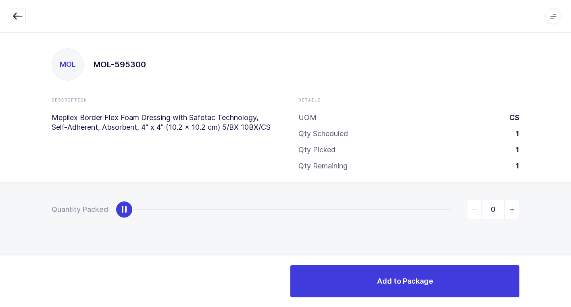
type input "1"
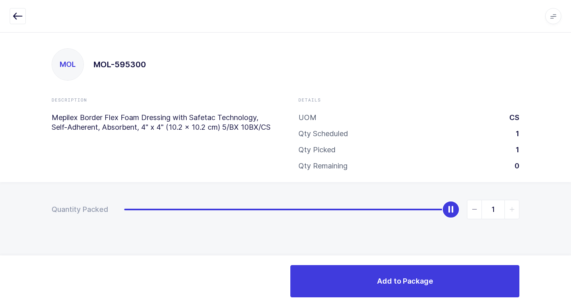
drag, startPoint x: 129, startPoint y: 213, endPoint x: 575, endPoint y: 313, distance: 457.0
click at [565, 307] on html "Apps Core Warehouse Admin Mission Control Purchasing Juan W. Logout Account Jua…" at bounding box center [285, 153] width 571 height 307
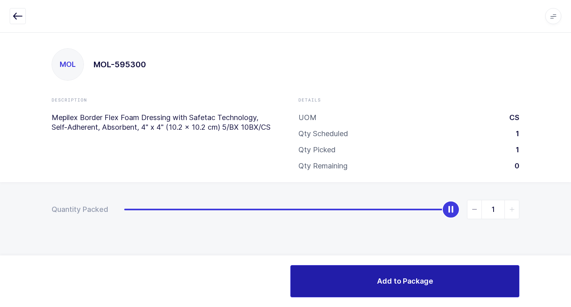
drag, startPoint x: 358, startPoint y: 277, endPoint x: 341, endPoint y: 274, distance: 16.7
click at [357, 277] on button "Add to Package" at bounding box center [404, 281] width 229 height 32
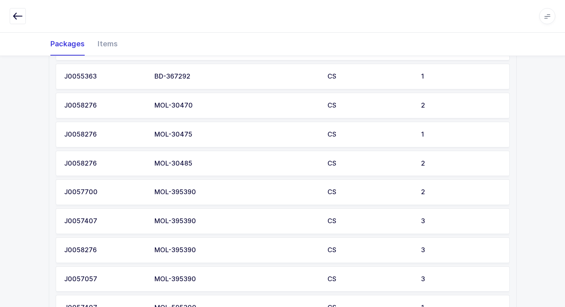
scroll to position [562, 0]
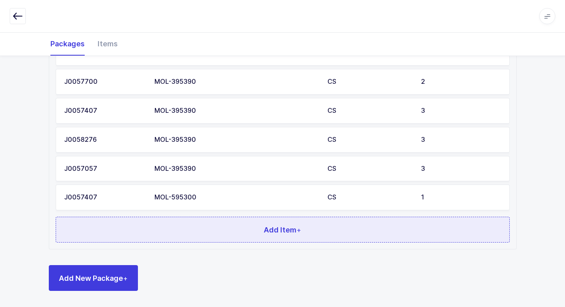
click at [187, 227] on button "Add Item +" at bounding box center [283, 230] width 454 height 26
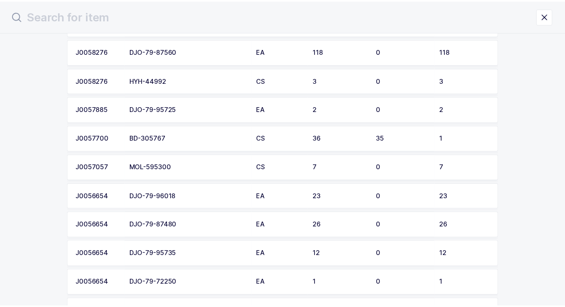
scroll to position [323, 0]
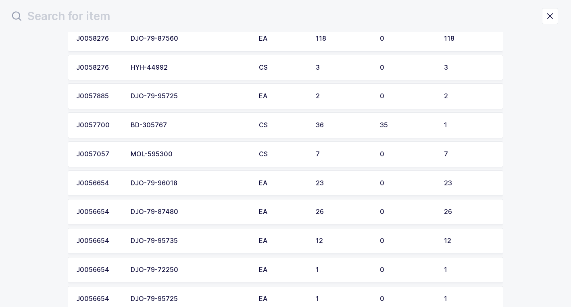
click at [178, 154] on div "MOL-595300" at bounding box center [190, 154] width 119 height 7
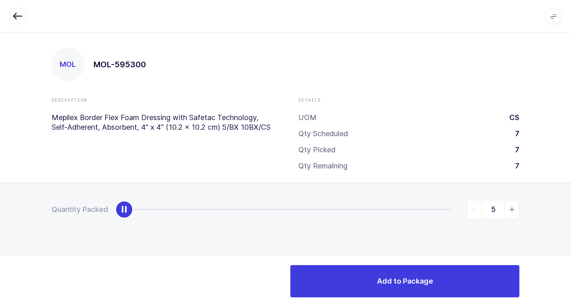
type input "7"
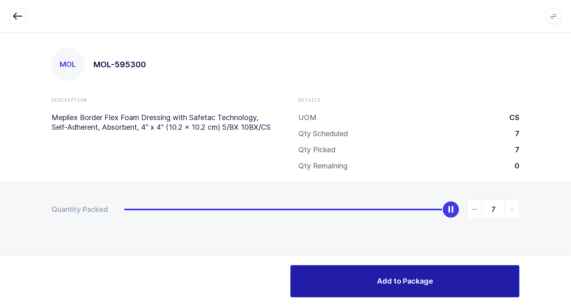
drag, startPoint x: 125, startPoint y: 213, endPoint x: 486, endPoint y: 284, distance: 367.0
click at [565, 252] on html "Apps Core Warehouse Admin Mission Control Purchasing Juan W. Logout Account Jua…" at bounding box center [285, 153] width 571 height 307
drag, startPoint x: 361, startPoint y: 277, endPoint x: 311, endPoint y: 286, distance: 51.1
click at [358, 277] on button "Add to Package" at bounding box center [404, 281] width 229 height 32
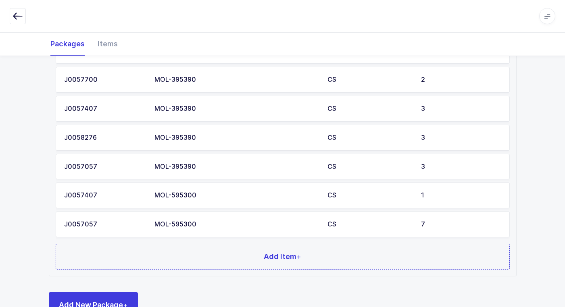
scroll to position [591, 0]
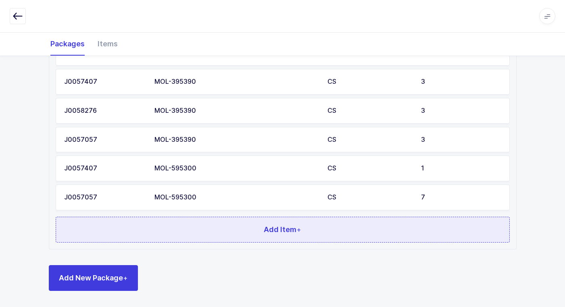
click at [166, 229] on button "Add Item +" at bounding box center [283, 230] width 454 height 26
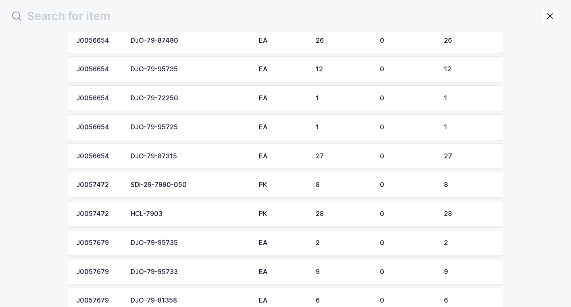
scroll to position [484, 0]
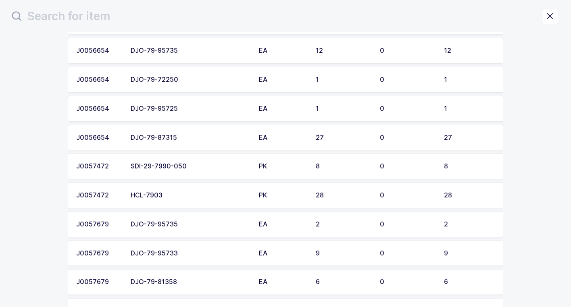
click at [205, 161] on td "SDI-29-7990-050" at bounding box center [190, 167] width 128 height 26
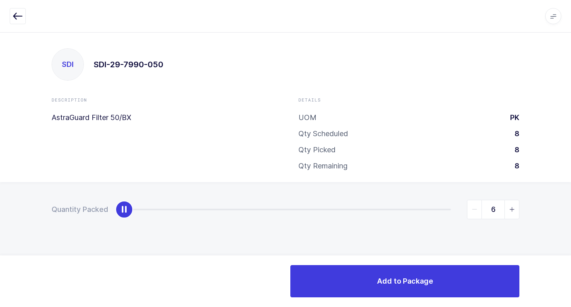
type input "8"
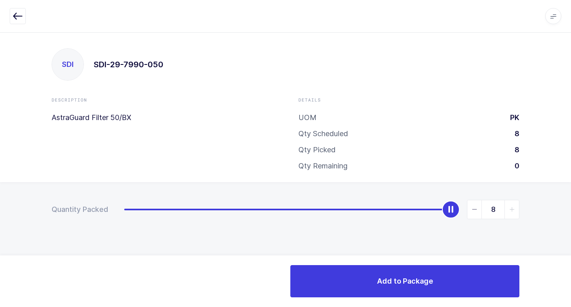
drag, startPoint x: 125, startPoint y: 210, endPoint x: 555, endPoint y: 220, distance: 430.4
click at [565, 214] on div "Quantity Packed 8" at bounding box center [285, 237] width 571 height 111
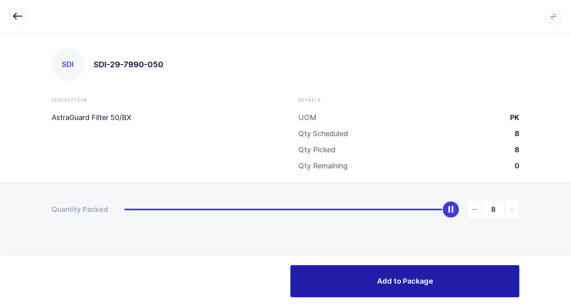
click at [394, 281] on span "Add to Package" at bounding box center [405, 281] width 56 height 10
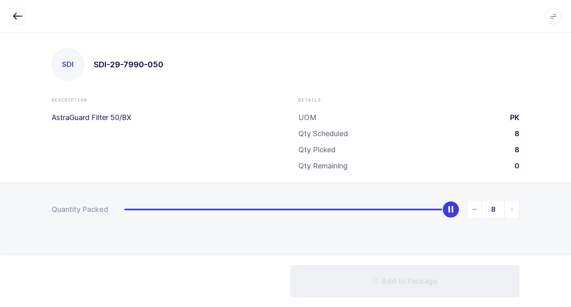
click at [193, 141] on div "Description AstraGuard Filter 50/BX Details UOM PK Qty Scheduled 8 Qty Picked 8…" at bounding box center [286, 137] width 494 height 81
drag, startPoint x: 155, startPoint y: 144, endPoint x: 109, endPoint y: 114, distance: 55.6
click at [154, 144] on div "Description AstraGuard Filter 50/BX Details UOM PK Qty Scheduled 8 Qty Picked 8…" at bounding box center [286, 137] width 494 height 81
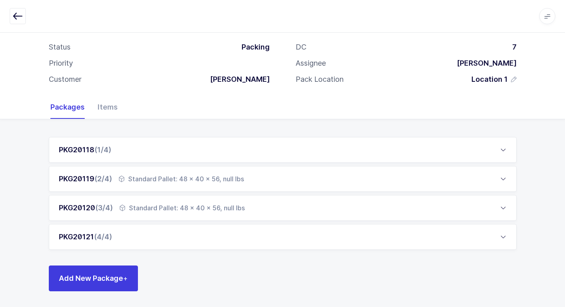
scroll to position [42, 0]
click at [177, 235] on div "PKG20121 (4/4)" at bounding box center [283, 237] width 468 height 26
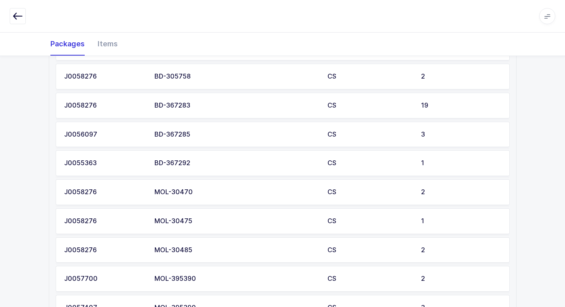
scroll to position [591, 0]
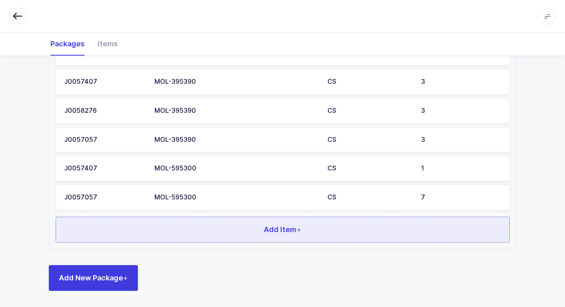
click at [206, 224] on button "Add Item +" at bounding box center [283, 230] width 454 height 26
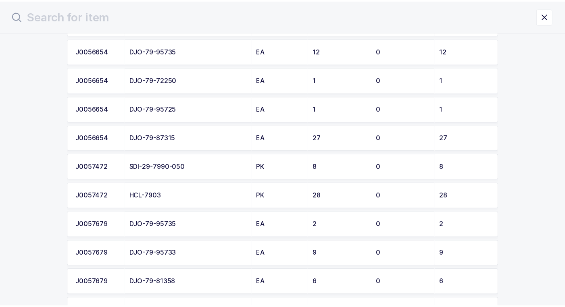
scroll to position [484, 0]
click at [209, 165] on div "SDI-29-7990-050" at bounding box center [190, 166] width 119 height 7
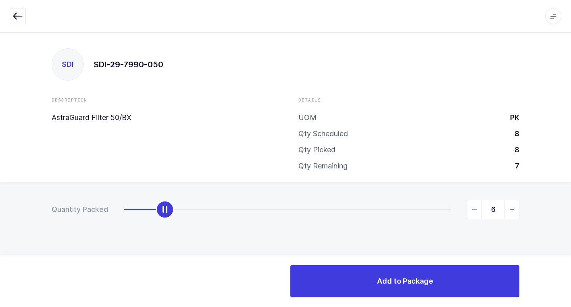
type input "8"
drag, startPoint x: 126, startPoint y: 215, endPoint x: 575, endPoint y: 240, distance: 450.4
click at [571, 240] on html "Apps Core [GEOGRAPHIC_DATA] Admin Mission Control Purchasing [PERSON_NAME] Logo…" at bounding box center [285, 153] width 571 height 307
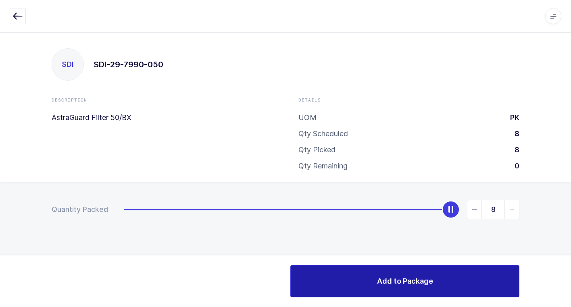
drag, startPoint x: 337, startPoint y: 283, endPoint x: 330, endPoint y: 283, distance: 6.5
click at [336, 283] on button "Add to Package" at bounding box center [404, 281] width 229 height 32
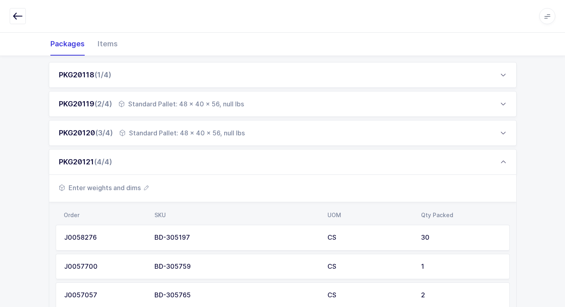
scroll to position [81, 0]
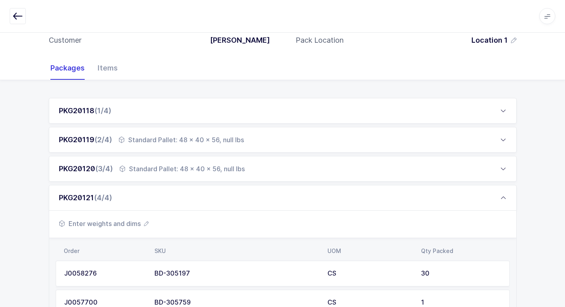
click at [111, 225] on span "Enter weights and dims" at bounding box center [104, 224] width 90 height 10
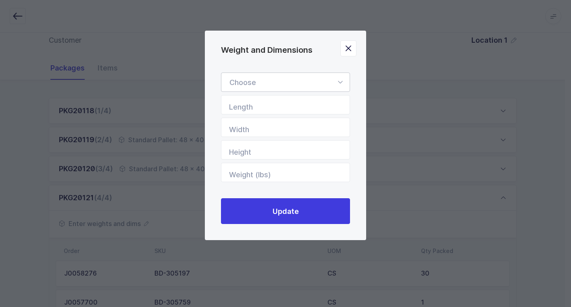
click at [339, 79] on icon "Weight and Dimensions" at bounding box center [340, 82] width 10 height 19
click at [314, 103] on li "Standard Pallet" at bounding box center [289, 105] width 128 height 15
type input "Standard Pallet"
type input "48"
type input "40"
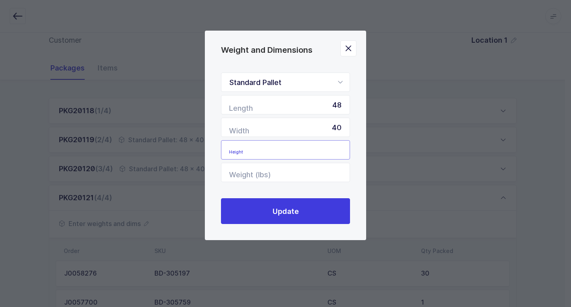
click at [344, 144] on input "Height" at bounding box center [285, 149] width 129 height 19
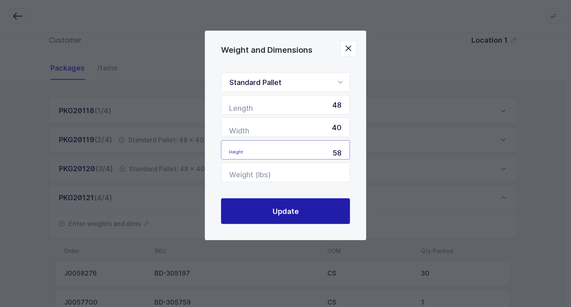
type input "58"
click at [284, 209] on span "Update" at bounding box center [286, 211] width 26 height 10
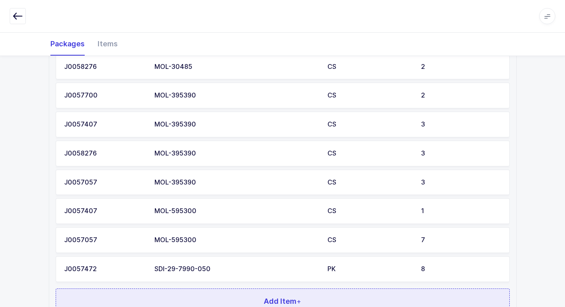
scroll to position [620, 0]
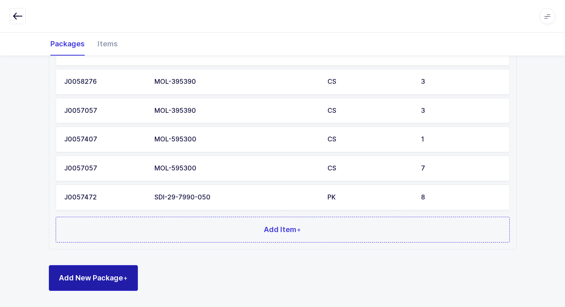
click at [109, 275] on span "Add New Package +" at bounding box center [93, 278] width 69 height 10
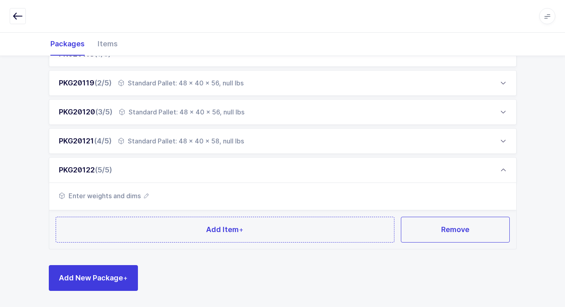
scroll to position [138, 0]
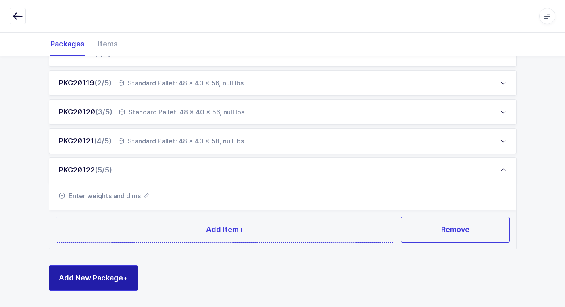
click at [99, 272] on button "Add New Package +" at bounding box center [93, 278] width 89 height 26
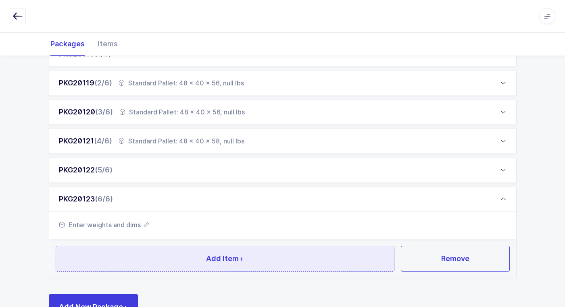
click at [129, 261] on button "Add Item +" at bounding box center [225, 259] width 339 height 26
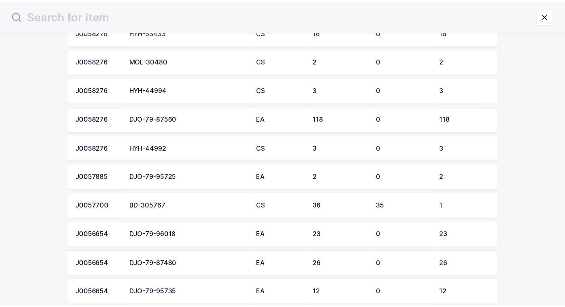
scroll to position [282, 0]
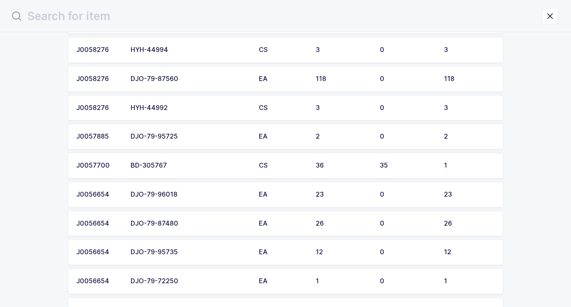
click at [175, 196] on div "DJO-79-96018" at bounding box center [190, 194] width 119 height 7
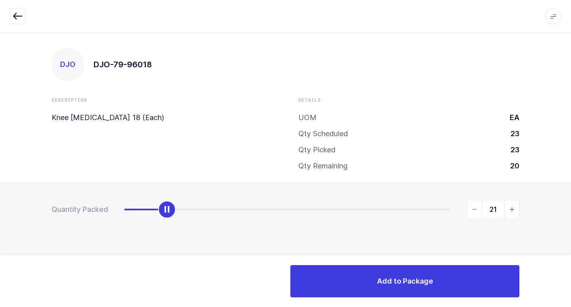
type input "23"
drag, startPoint x: 129, startPoint y: 212, endPoint x: 575, endPoint y: 234, distance: 446.6
click at [571, 234] on html "Apps Core [GEOGRAPHIC_DATA] Admin Mission Control Purchasing [PERSON_NAME] Logo…" at bounding box center [285, 153] width 571 height 307
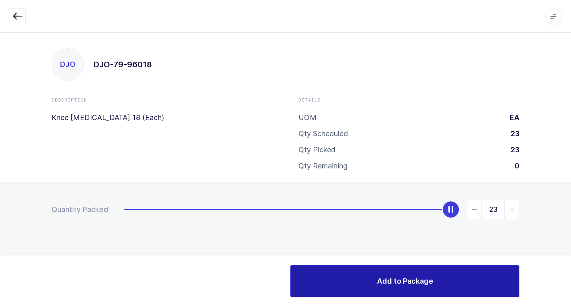
click at [364, 292] on button "Add to Package" at bounding box center [404, 281] width 229 height 32
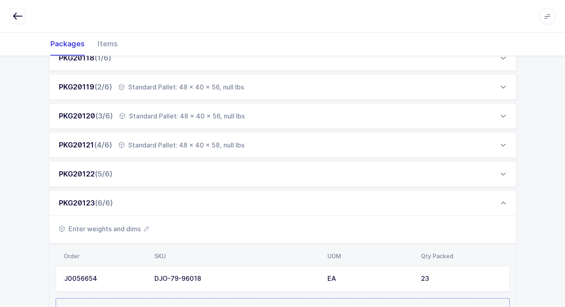
scroll to position [215, 0]
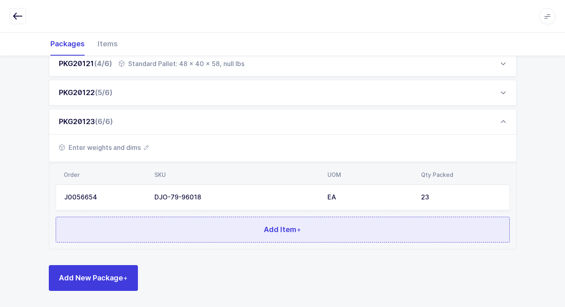
click at [250, 229] on button "Add Item +" at bounding box center [283, 230] width 454 height 26
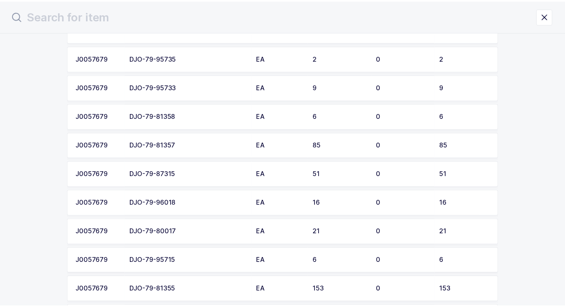
scroll to position [605, 0]
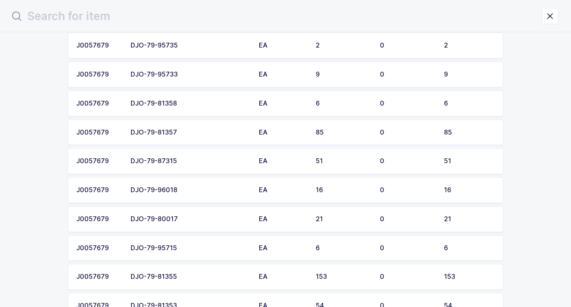
click at [200, 191] on div "DJO-79-96018" at bounding box center [190, 190] width 119 height 7
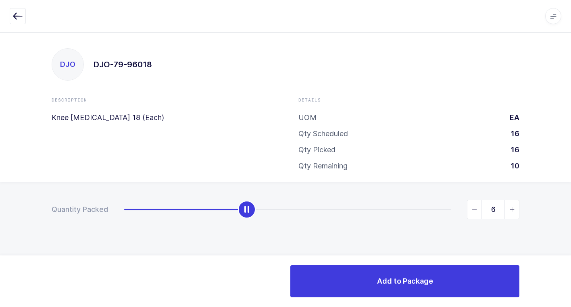
type input "16"
drag, startPoint x: 125, startPoint y: 210, endPoint x: 575, endPoint y: 280, distance: 455.8
click at [571, 280] on html "Apps Core [GEOGRAPHIC_DATA] Admin Mission Control Purchasing [PERSON_NAME] Logo…" at bounding box center [285, 153] width 571 height 307
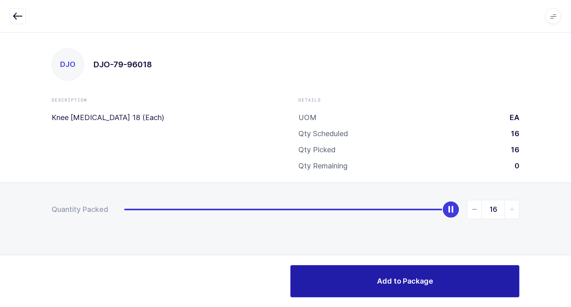
click at [399, 272] on button "Add to Package" at bounding box center [404, 281] width 229 height 32
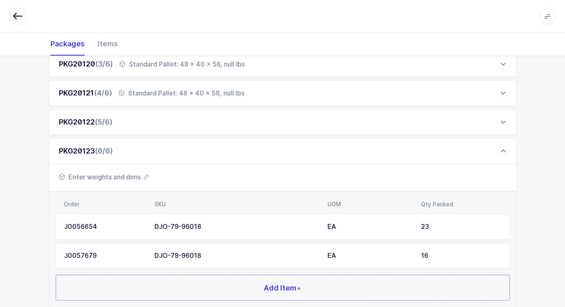
scroll to position [244, 0]
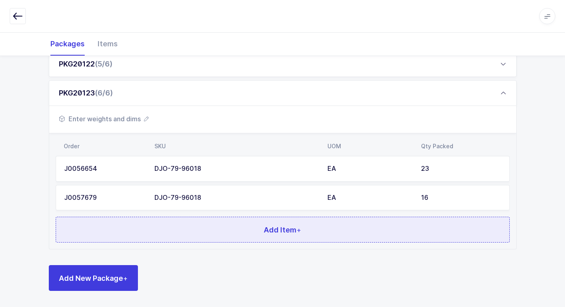
click at [227, 229] on button "Add Item +" at bounding box center [283, 230] width 454 height 26
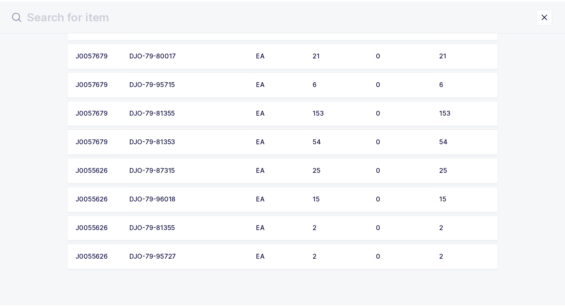
scroll to position [752, 0]
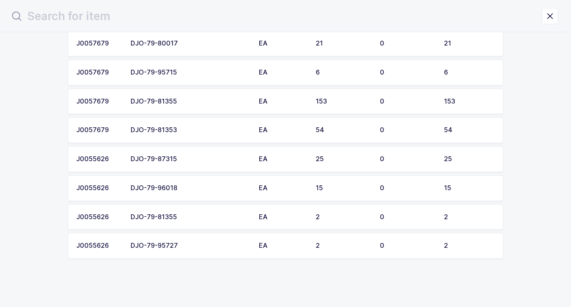
click at [196, 185] on div "DJO-79-96018" at bounding box center [190, 188] width 119 height 7
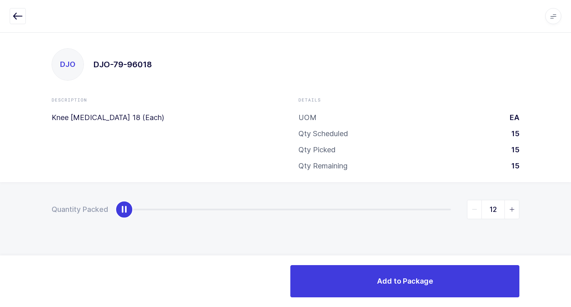
type input "15"
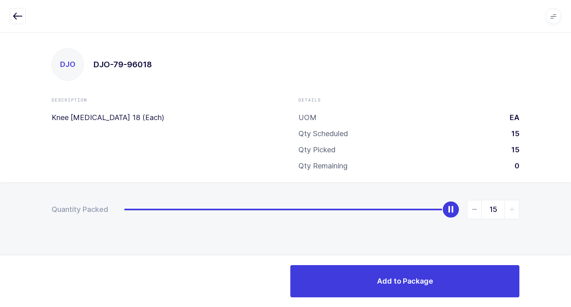
drag, startPoint x: 121, startPoint y: 212, endPoint x: 571, endPoint y: 268, distance: 452.8
click at [571, 263] on html "Apps Core [GEOGRAPHIC_DATA] Admin Mission Control Purchasing [PERSON_NAME] Logo…" at bounding box center [285, 153] width 571 height 307
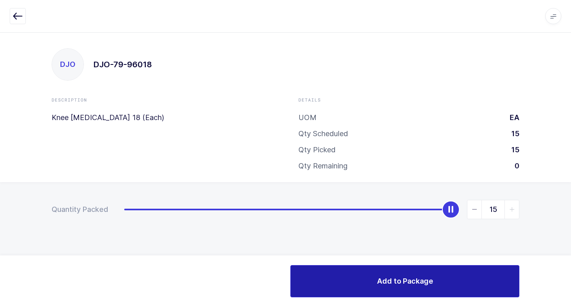
click at [380, 275] on button "Add to Package" at bounding box center [404, 281] width 229 height 32
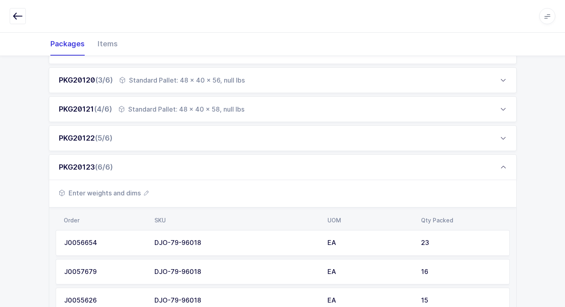
scroll to position [273, 0]
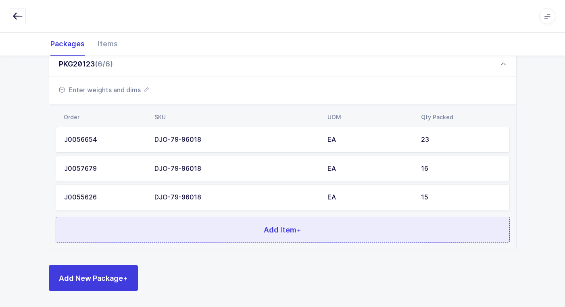
click at [227, 237] on button "Add Item +" at bounding box center [283, 230] width 454 height 26
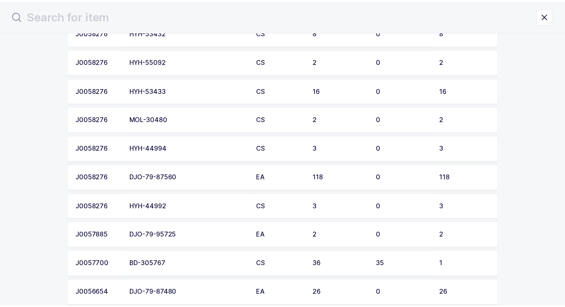
scroll to position [202, 0]
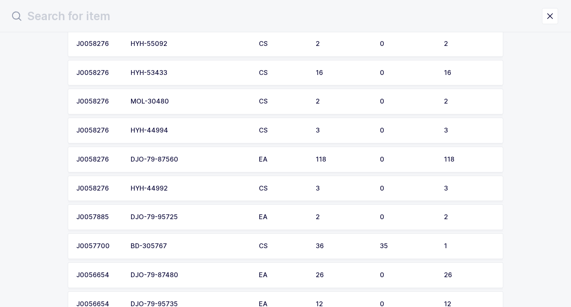
click at [198, 217] on div "DJO-79-95725" at bounding box center [190, 217] width 119 height 7
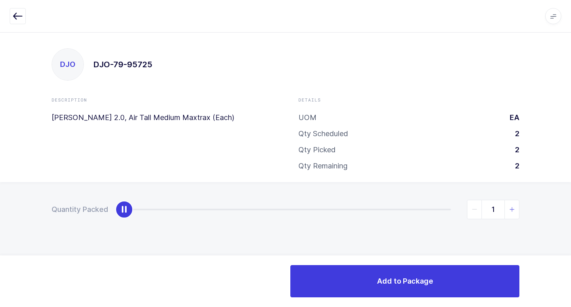
click at [512, 213] on span "slider between 0 and 2" at bounding box center [512, 209] width 15 height 19
type input "2"
click at [512, 213] on span "slider between 0 and 2" at bounding box center [512, 209] width 15 height 19
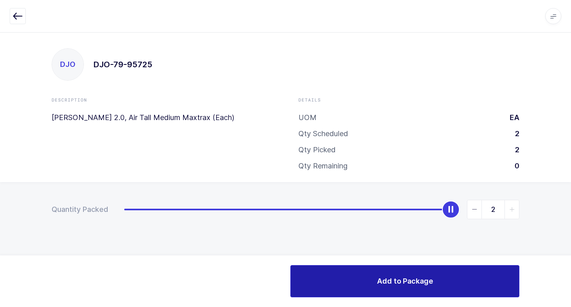
click at [374, 285] on button "Add to Package" at bounding box center [404, 281] width 229 height 32
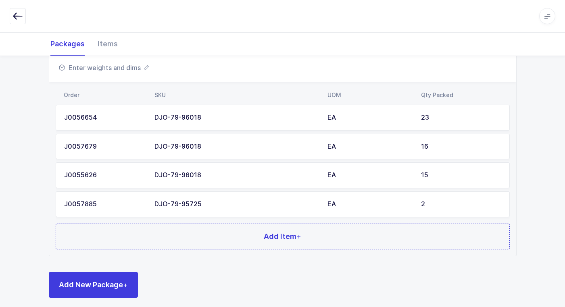
scroll to position [302, 0]
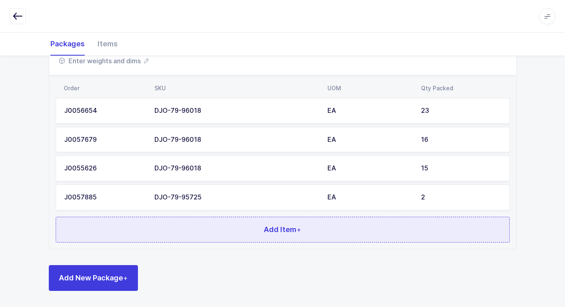
click at [194, 238] on button "Add Item +" at bounding box center [283, 230] width 454 height 26
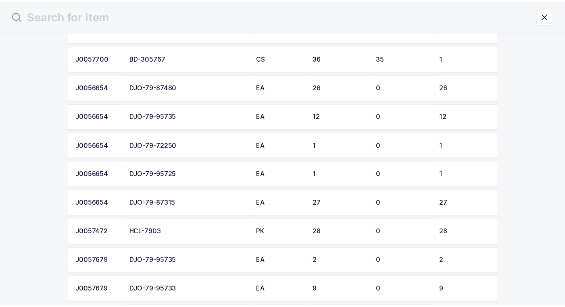
scroll to position [331, 0]
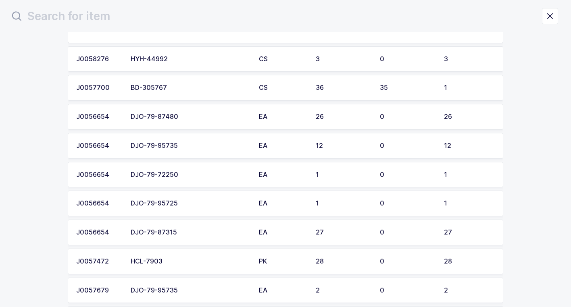
click at [188, 207] on div "DJO-79-95725" at bounding box center [190, 203] width 119 height 7
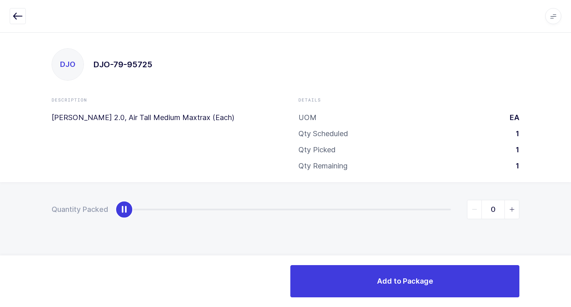
type input "1"
drag, startPoint x: 129, startPoint y: 211, endPoint x: 575, endPoint y: 257, distance: 448.4
click at [571, 257] on html "Apps Core [GEOGRAPHIC_DATA] Admin Mission Control Purchasing [PERSON_NAME] Logo…" at bounding box center [285, 153] width 571 height 307
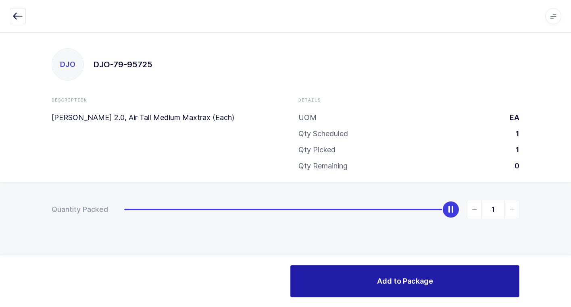
click at [408, 281] on span "Add to Package" at bounding box center [405, 281] width 56 height 10
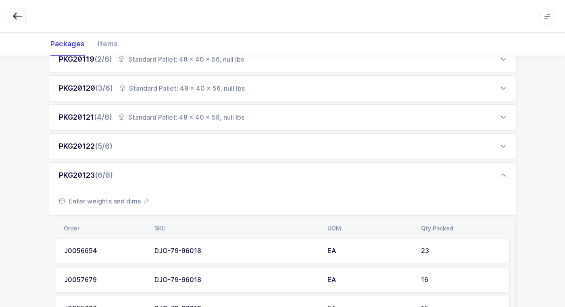
scroll to position [331, 0]
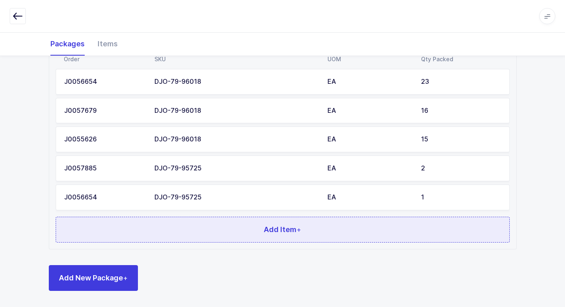
click at [204, 234] on button "Add Item +" at bounding box center [283, 230] width 454 height 26
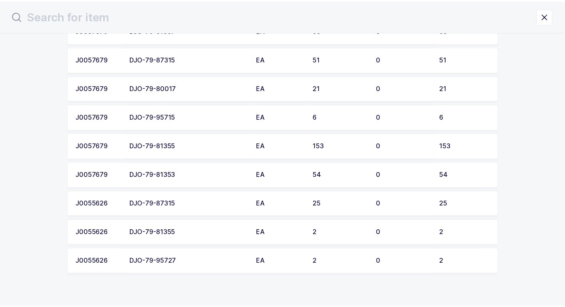
scroll to position [665, 0]
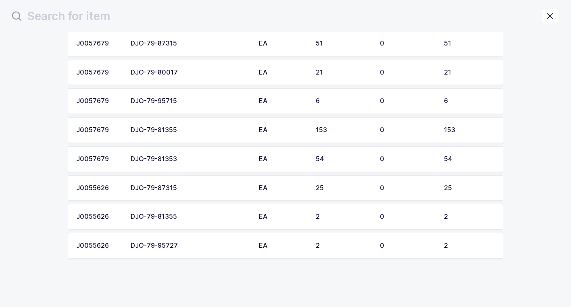
click at [195, 249] on div "DJO-79-95727" at bounding box center [190, 245] width 119 height 7
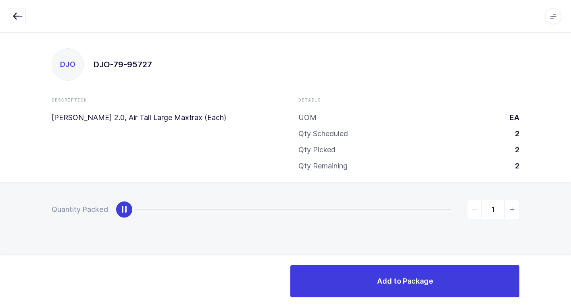
type input "2"
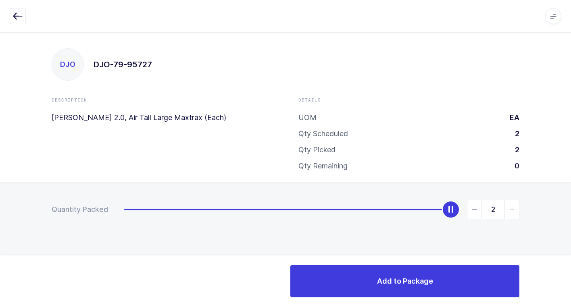
drag, startPoint x: 123, startPoint y: 213, endPoint x: 565, endPoint y: 238, distance: 443.1
click at [571, 223] on html "Apps Core [GEOGRAPHIC_DATA] Admin Mission Control Purchasing [PERSON_NAME] Logo…" at bounding box center [285, 153] width 571 height 307
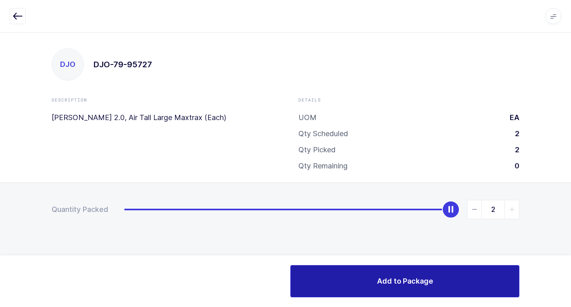
drag, startPoint x: 386, startPoint y: 286, endPoint x: 381, endPoint y: 286, distance: 5.6
click at [383, 286] on span "Add to Package" at bounding box center [405, 281] width 56 height 10
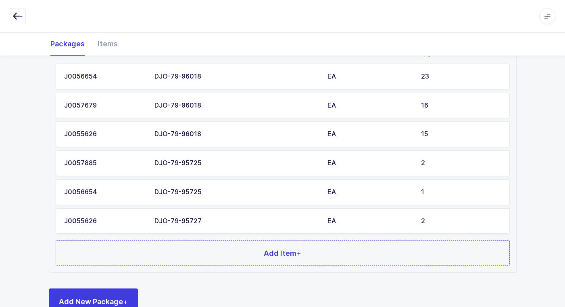
scroll to position [359, 0]
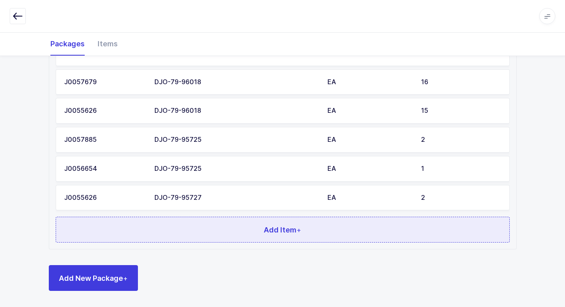
click at [237, 234] on button "Add Item +" at bounding box center [283, 230] width 454 height 26
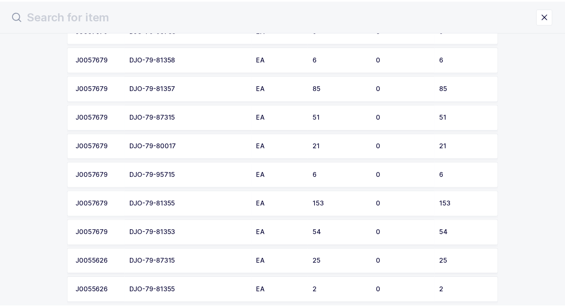
scroll to position [605, 0]
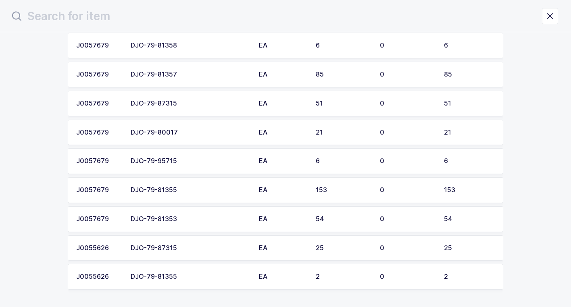
click at [185, 161] on div "DJO-79-95715" at bounding box center [190, 161] width 119 height 7
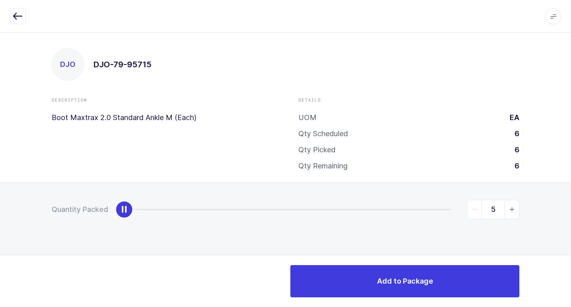
type input "6"
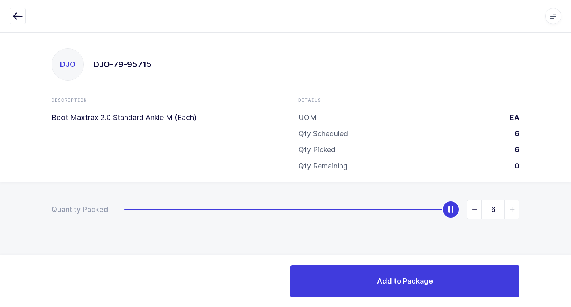
drag, startPoint x: 123, startPoint y: 213, endPoint x: 542, endPoint y: 229, distance: 419.4
click at [571, 207] on html "Apps Core [GEOGRAPHIC_DATA] Admin Mission Control Purchasing [PERSON_NAME] Logo…" at bounding box center [285, 153] width 571 height 307
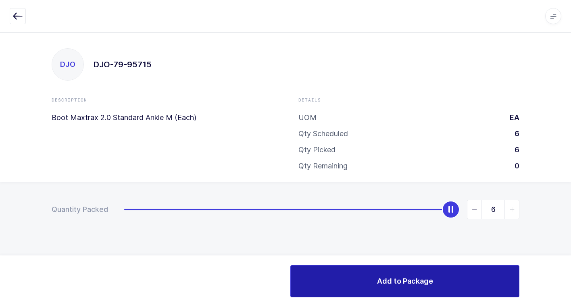
drag, startPoint x: 385, startPoint y: 275, endPoint x: 378, endPoint y: 277, distance: 7.1
click at [384, 275] on button "Add to Package" at bounding box center [404, 281] width 229 height 32
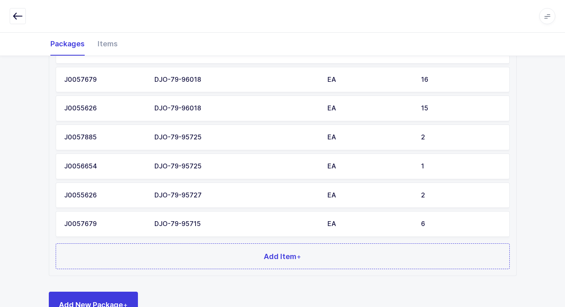
scroll to position [388, 0]
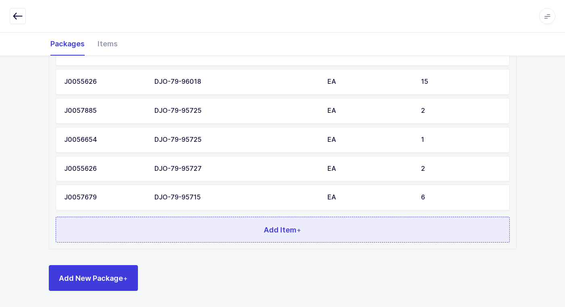
click at [214, 237] on button "Add Item +" at bounding box center [283, 230] width 454 height 26
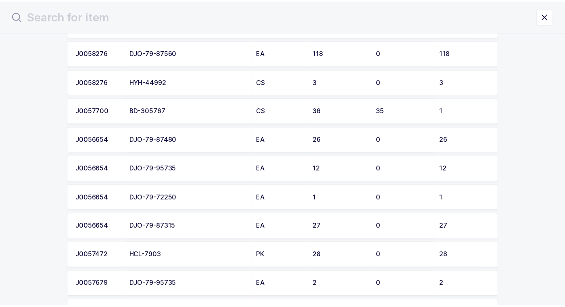
scroll to position [323, 0]
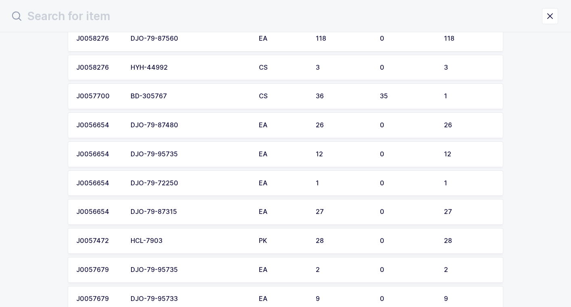
click at [200, 160] on td "DJO-79-95735" at bounding box center [190, 155] width 128 height 26
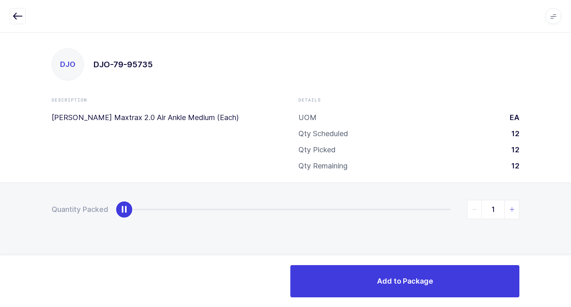
click at [508, 210] on span "slider between 0 and 12" at bounding box center [512, 209] width 15 height 19
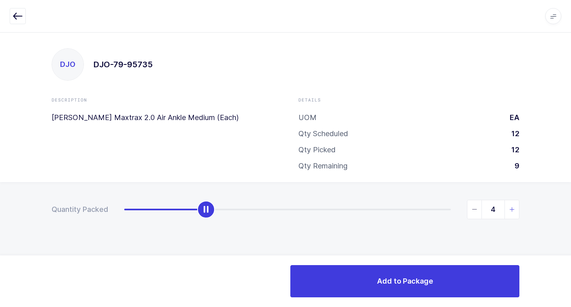
click at [509, 210] on span "slider between 0 and 12" at bounding box center [512, 209] width 15 height 19
click at [511, 210] on icon "slider between 0 and 12" at bounding box center [512, 210] width 6 height 6
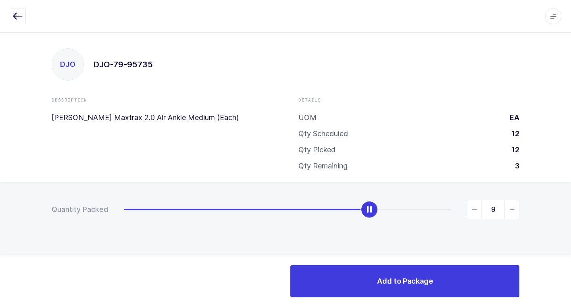
click at [511, 210] on icon "slider between 0 and 12" at bounding box center [512, 210] width 6 height 6
type input "9"
click at [474, 209] on icon "slider between 0 and 12" at bounding box center [475, 210] width 6 height 6
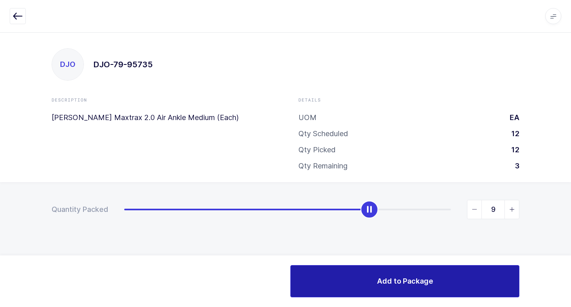
click at [401, 277] on span "Add to Package" at bounding box center [405, 281] width 56 height 10
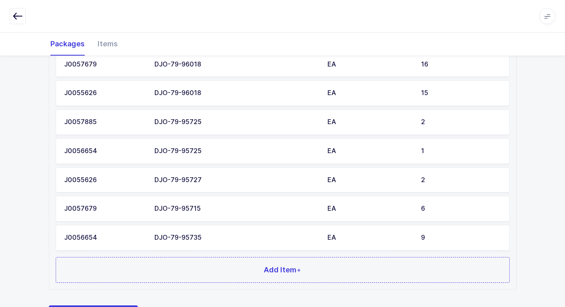
scroll to position [417, 0]
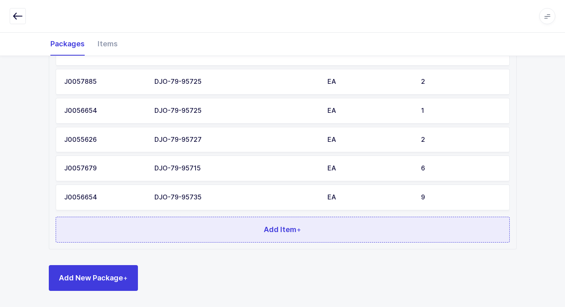
click at [247, 232] on button "Add Item +" at bounding box center [283, 230] width 454 height 26
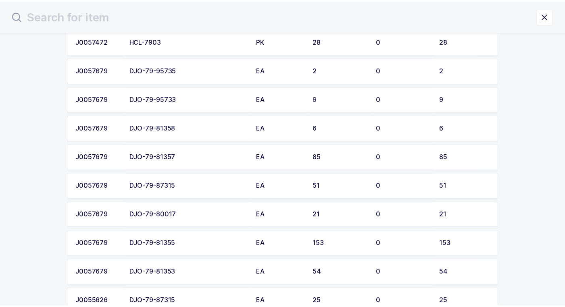
scroll to position [524, 0]
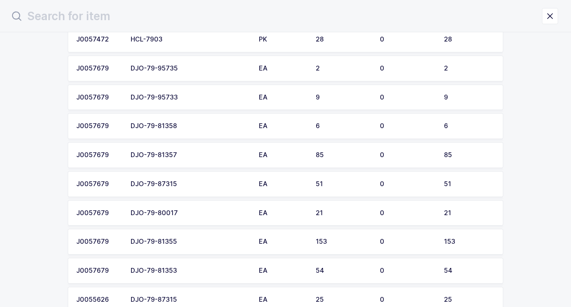
click at [180, 215] on div "DJO-79-80017" at bounding box center [190, 213] width 119 height 7
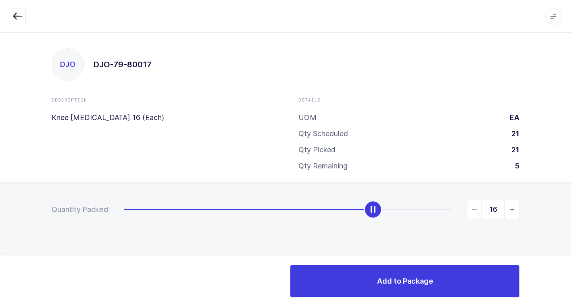
type input "21"
drag, startPoint x: 126, startPoint y: 213, endPoint x: 484, endPoint y: 231, distance: 358.2
click at [571, 225] on html "Apps Core [GEOGRAPHIC_DATA] Admin Mission Control Purchasing [PERSON_NAME] Logo…" at bounding box center [285, 153] width 571 height 307
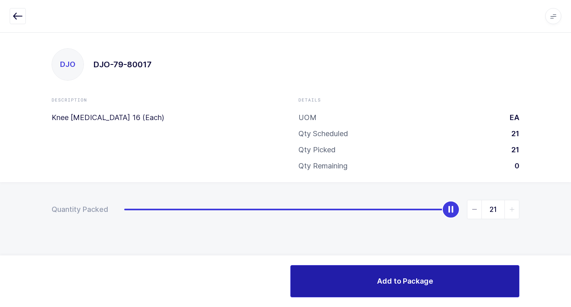
click at [327, 279] on button "Add to Package" at bounding box center [404, 281] width 229 height 32
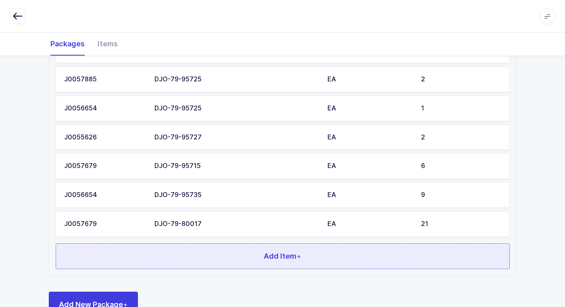
scroll to position [446, 0]
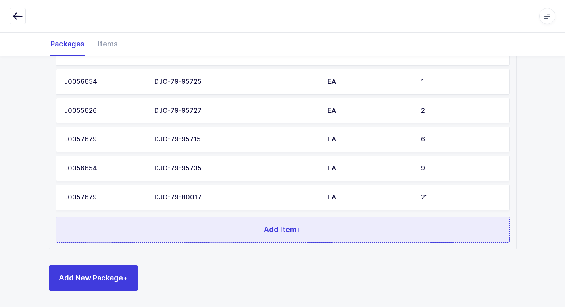
click at [228, 235] on button "Add Item +" at bounding box center [283, 230] width 454 height 26
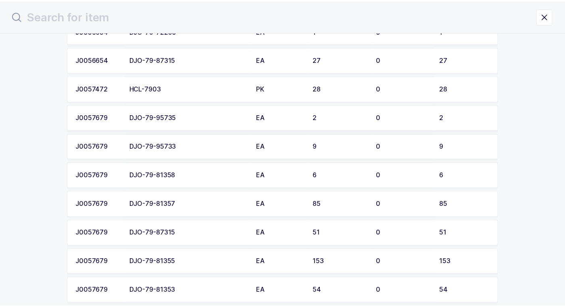
scroll to position [484, 0]
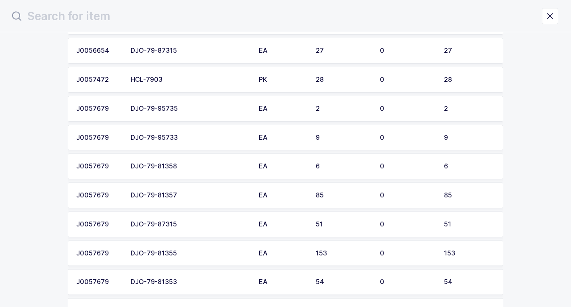
click at [192, 194] on div "DJO-79-81357" at bounding box center [190, 195] width 119 height 7
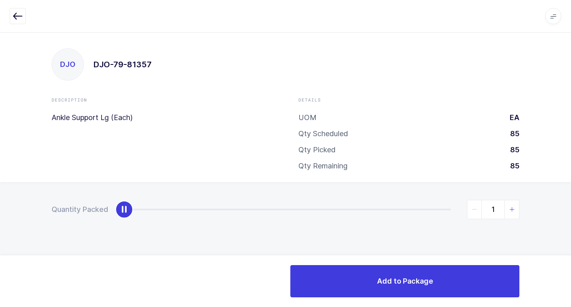
click at [511, 211] on icon "slider between 0 and 85" at bounding box center [512, 210] width 6 height 6
click at [510, 211] on icon "slider between 0 and 85" at bounding box center [512, 210] width 6 height 6
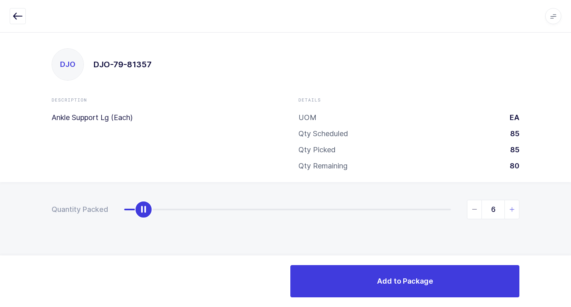
click at [510, 211] on icon "slider between 0 and 85" at bounding box center [512, 210] width 6 height 6
click at [474, 210] on icon "slider between 0 and 85" at bounding box center [475, 210] width 6 height 6
type input "7"
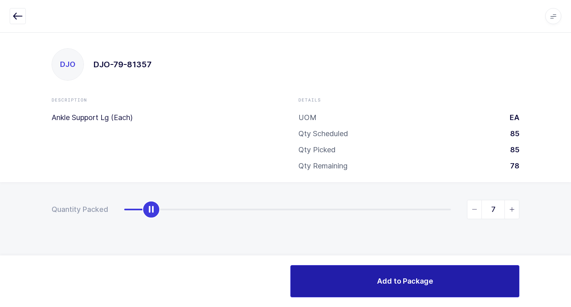
click at [411, 282] on span "Add to Package" at bounding box center [405, 281] width 56 height 10
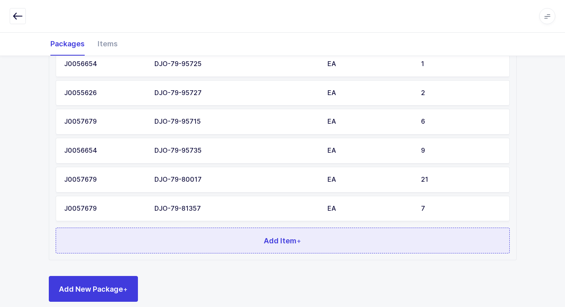
scroll to position [475, 0]
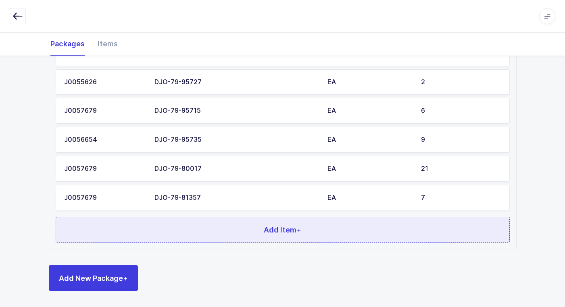
click at [232, 235] on button "Add Item +" at bounding box center [283, 230] width 454 height 26
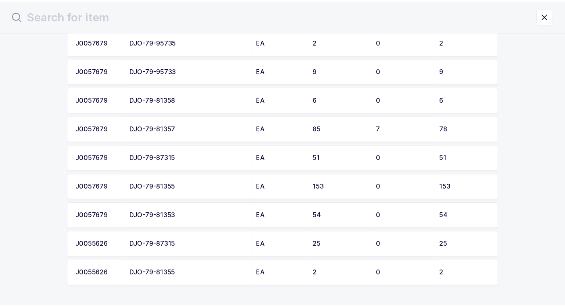
scroll to position [565, 0]
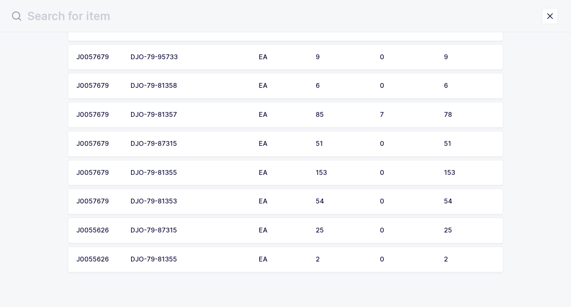
click at [208, 175] on div "DJO-79-81355" at bounding box center [190, 172] width 119 height 7
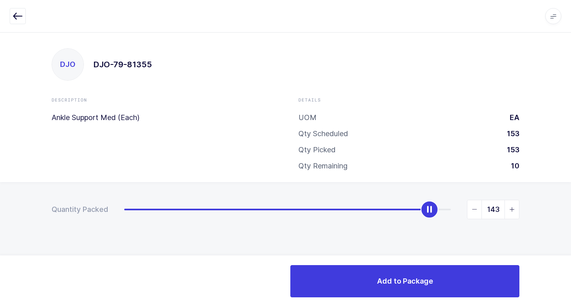
drag, startPoint x: 124, startPoint y: 210, endPoint x: 428, endPoint y: 215, distance: 304.1
click at [428, 215] on div "slider between 0 and 153" at bounding box center [430, 210] width 18 height 18
type input "144"
click at [512, 211] on icon "slider between 0 and 153" at bounding box center [512, 210] width 6 height 6
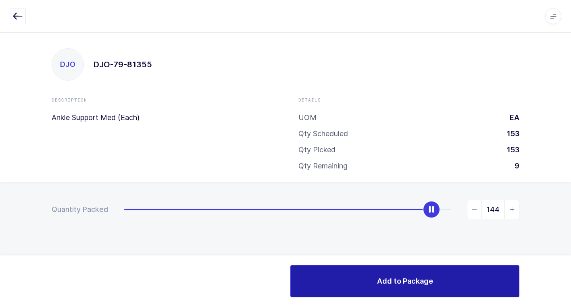
click at [413, 283] on span "Add to Package" at bounding box center [405, 281] width 56 height 10
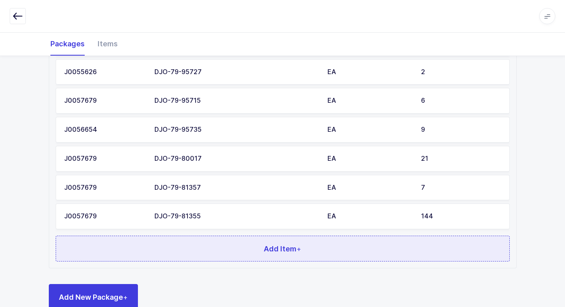
scroll to position [504, 0]
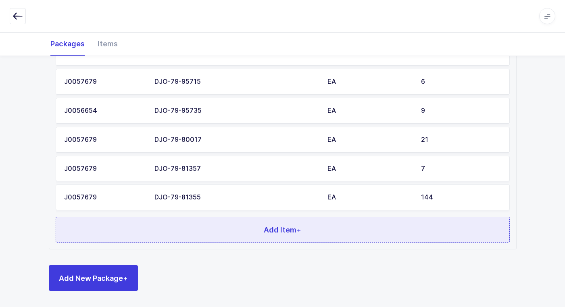
click at [207, 231] on button "Add Item +" at bounding box center [283, 230] width 454 height 26
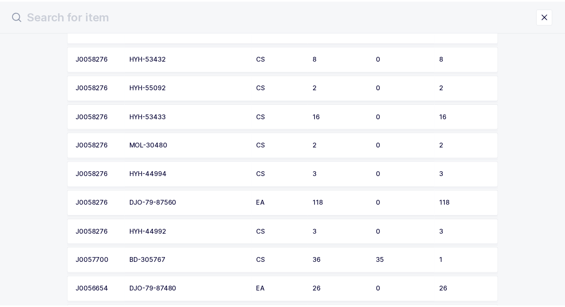
scroll to position [242, 0]
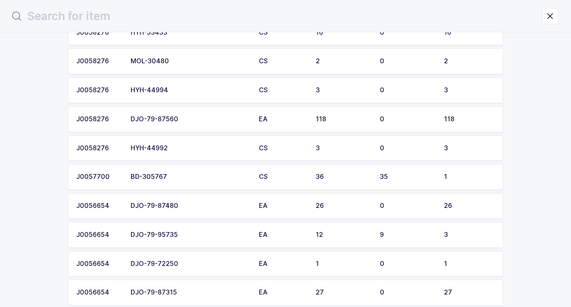
click at [190, 207] on div "DJO-79-87480" at bounding box center [190, 205] width 119 height 7
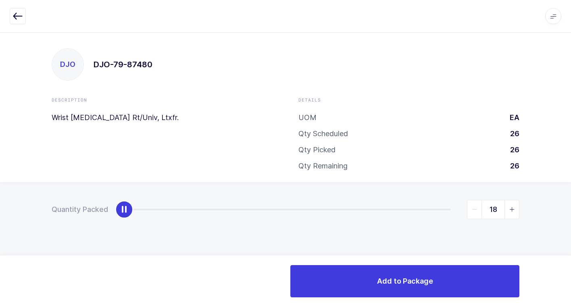
type input "26"
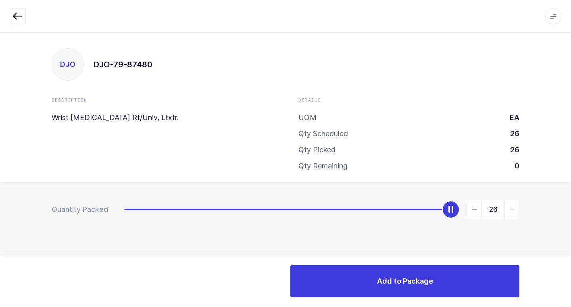
drag, startPoint x: 123, startPoint y: 210, endPoint x: 575, endPoint y: 189, distance: 453.4
click at [571, 189] on html "Apps Core [GEOGRAPHIC_DATA] Admin Mission Control Purchasing [PERSON_NAME] Logo…" at bounding box center [285, 153] width 571 height 307
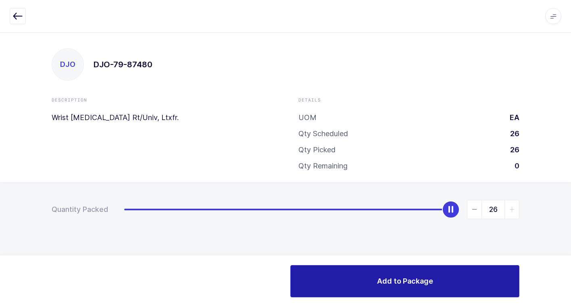
click at [395, 284] on span "Add to Package" at bounding box center [405, 281] width 56 height 10
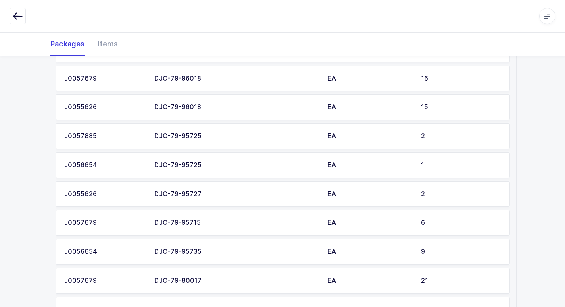
scroll to position [533, 0]
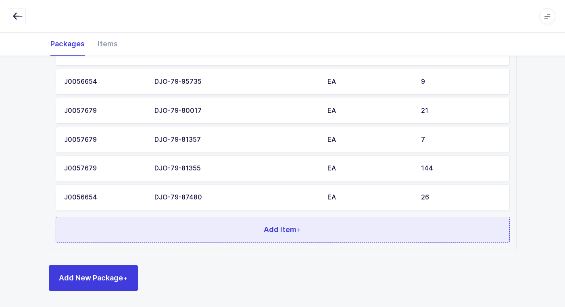
click at [213, 227] on button "Add Item +" at bounding box center [283, 230] width 454 height 26
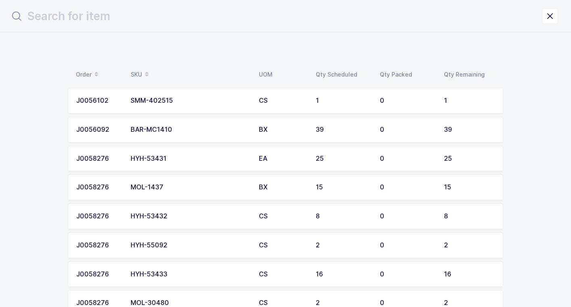
click at [186, 128] on div "BAR-MC1410" at bounding box center [190, 129] width 119 height 7
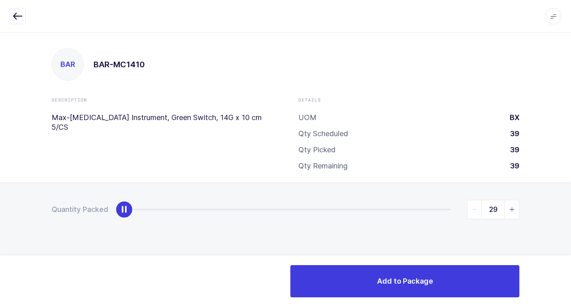
type input "39"
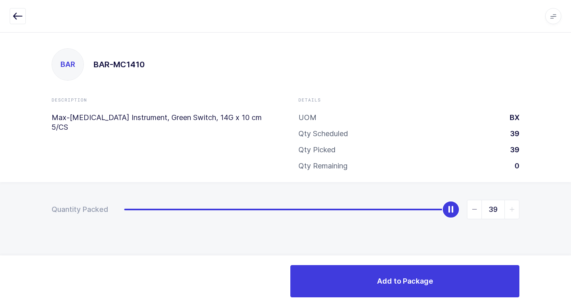
drag, startPoint x: 125, startPoint y: 211, endPoint x: 480, endPoint y: 242, distance: 355.5
click at [571, 217] on html "Apps Core [GEOGRAPHIC_DATA] Admin Mission Control Purchasing [PERSON_NAME] Logo…" at bounding box center [285, 153] width 571 height 307
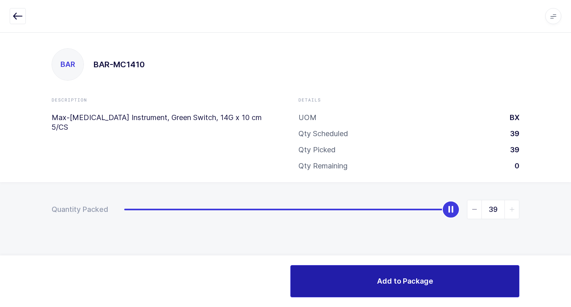
drag, startPoint x: 359, startPoint y: 273, endPoint x: 335, endPoint y: 271, distance: 24.7
click at [356, 273] on button "Add to Package" at bounding box center [404, 281] width 229 height 32
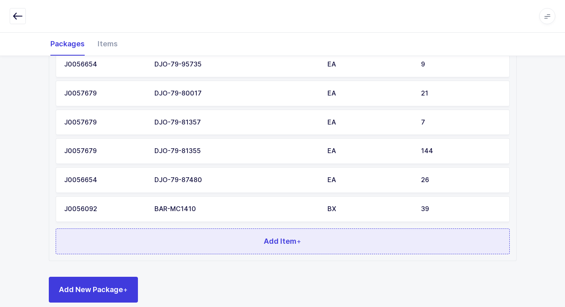
scroll to position [562, 0]
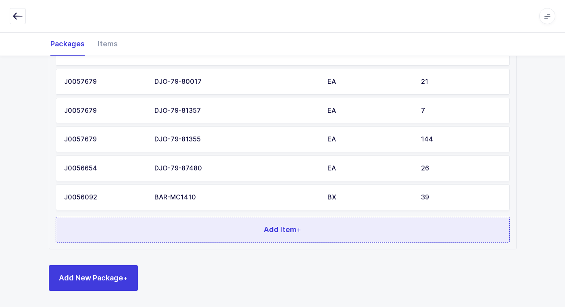
click at [269, 223] on button "Add Item +" at bounding box center [283, 230] width 454 height 26
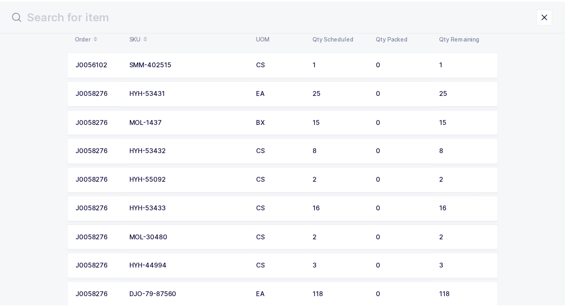
scroll to position [0, 0]
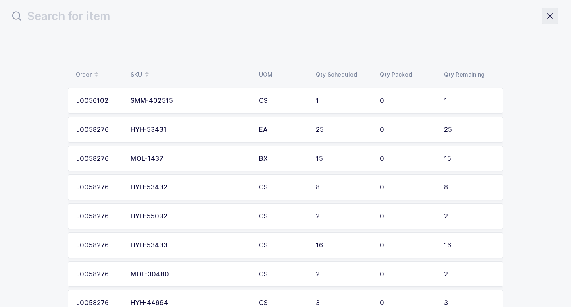
click at [555, 17] on icon "close drawer" at bounding box center [549, 15] width 11 height 11
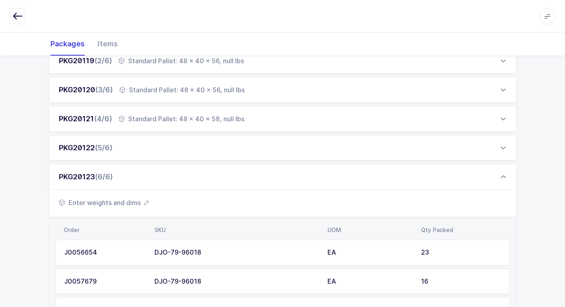
scroll to position [159, 0]
click at [131, 201] on span "Enter weights and dims" at bounding box center [104, 204] width 90 height 10
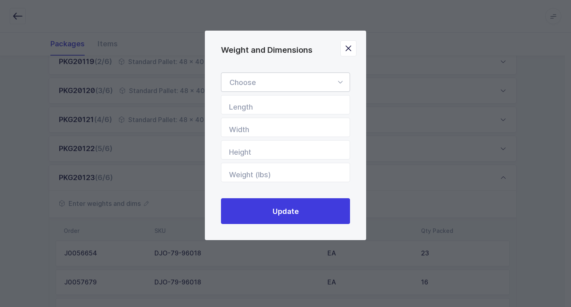
click at [340, 81] on icon "Weight and Dimensions" at bounding box center [340, 82] width 10 height 19
click at [328, 101] on li "Standard Pallet" at bounding box center [289, 105] width 128 height 15
type input "Standard Pallet"
type input "48"
type input "40"
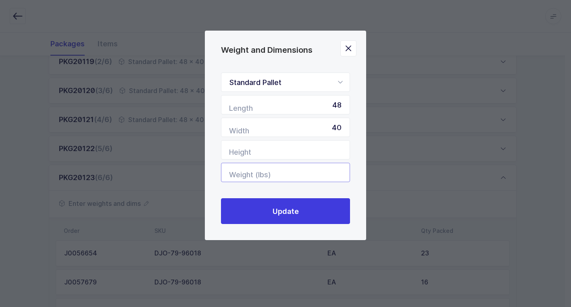
click at [323, 171] on input "Weight (lbs)" at bounding box center [285, 172] width 129 height 19
type input "343"
click at [332, 152] on input "Height" at bounding box center [285, 149] width 129 height 19
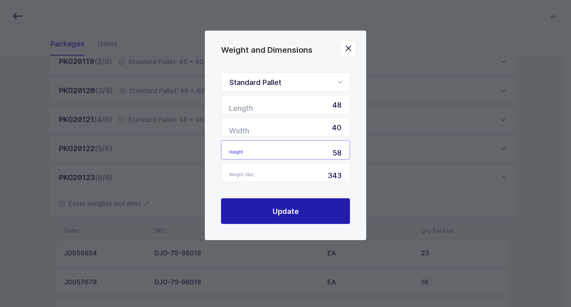
type input "58"
click at [292, 212] on span "Update" at bounding box center [286, 211] width 26 height 10
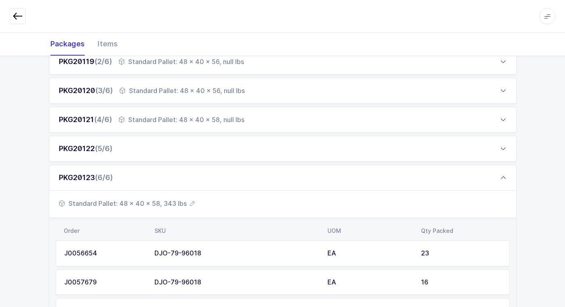
scroll to position [119, 0]
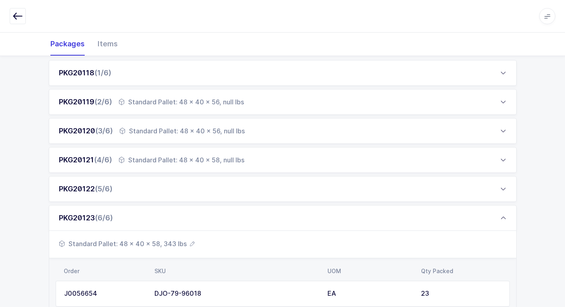
click at [142, 161] on div "Standard Pallet: 48 x 40 x 58, null lbs" at bounding box center [182, 160] width 126 height 10
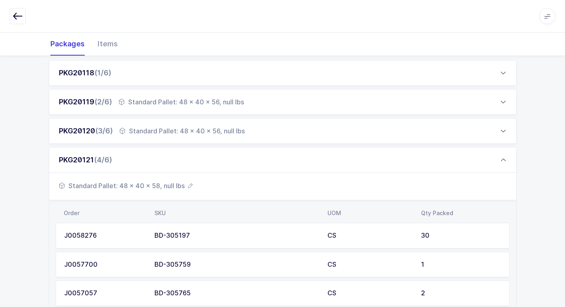
click at [164, 186] on span "Standard Pallet: 48 x 40 x 58, null lbs" at bounding box center [126, 186] width 134 height 10
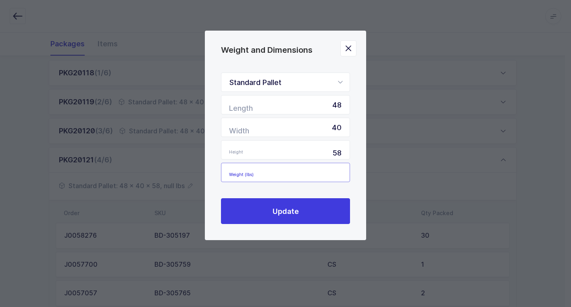
click at [315, 174] on input "Weight (lbs)" at bounding box center [285, 172] width 129 height 19
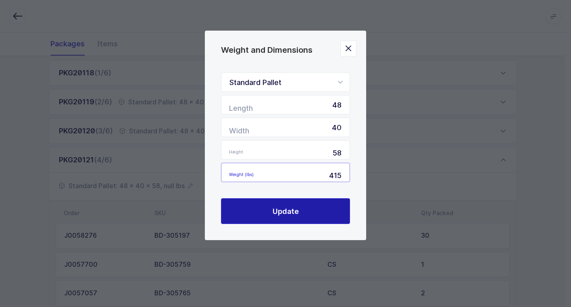
type input "415"
click at [268, 219] on button "Update" at bounding box center [285, 211] width 129 height 26
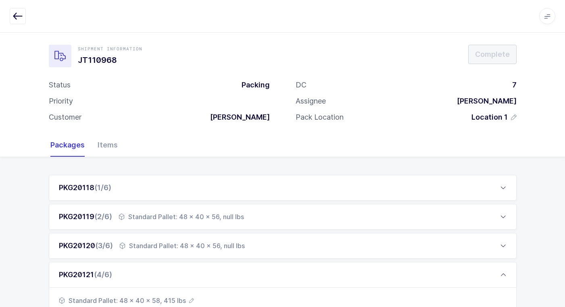
scroll to position [0, 0]
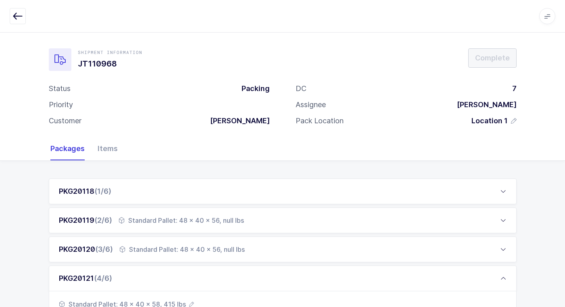
click at [117, 193] on div "PKG20118 (1/6)" at bounding box center [283, 192] width 468 height 26
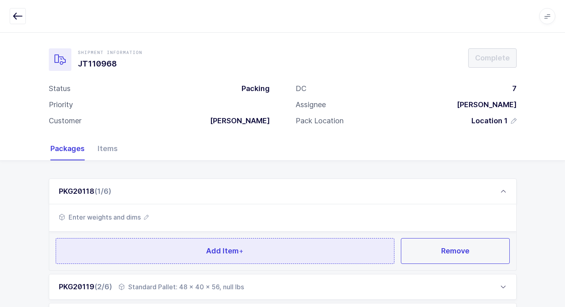
click at [141, 248] on button "Add Item +" at bounding box center [225, 251] width 339 height 26
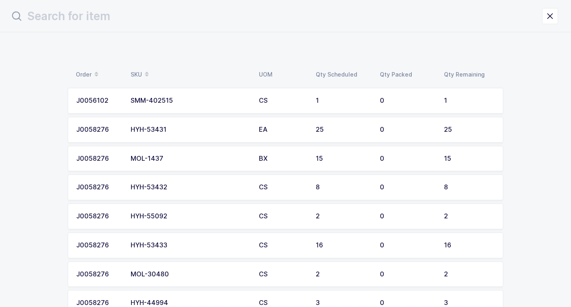
click at [184, 128] on div "HYH-53431" at bounding box center [190, 129] width 119 height 7
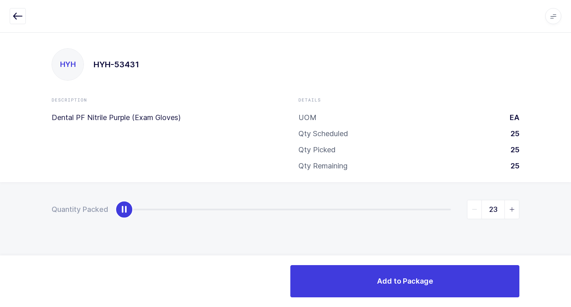
type input "25"
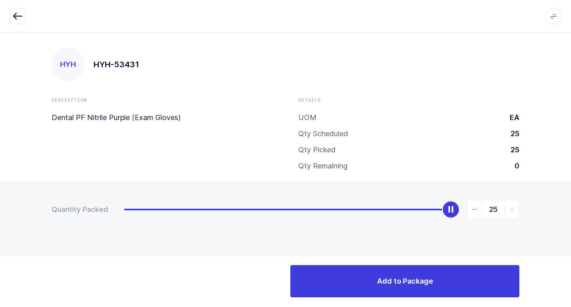
drag, startPoint x: 127, startPoint y: 209, endPoint x: 510, endPoint y: 179, distance: 383.9
click at [569, 139] on div "HYH HYH-53431 Description Dental PF Nitrile Purple (Exam Gloves) Details UOM EA…" at bounding box center [285, 169] width 571 height 275
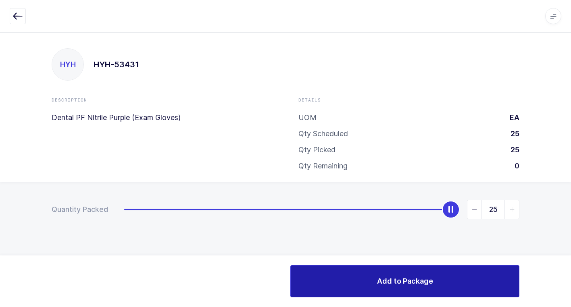
click at [387, 281] on span "Add to Package" at bounding box center [405, 281] width 56 height 10
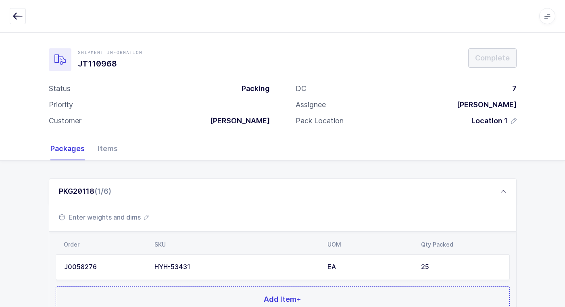
click at [131, 217] on span "Enter weights and dims" at bounding box center [104, 218] width 90 height 10
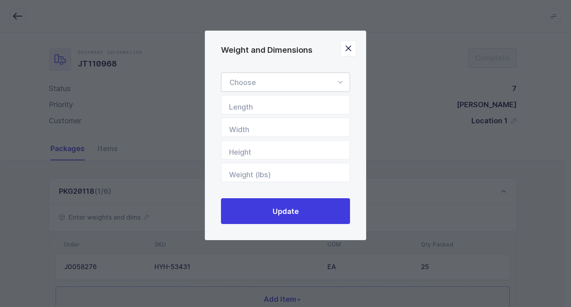
click at [340, 81] on icon "Weight and Dimensions" at bounding box center [340, 82] width 10 height 19
drag, startPoint x: 316, startPoint y: 105, endPoint x: 342, endPoint y: 150, distance: 52.2
click at [316, 104] on li "Standard Pallet" at bounding box center [289, 105] width 128 height 15
type input "Standard Pallet"
type input "48"
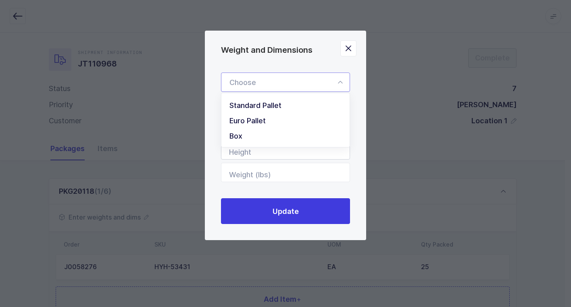
type input "40"
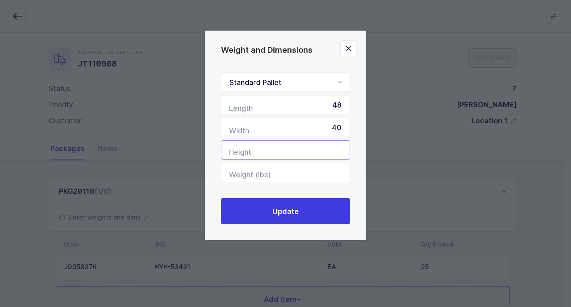
drag, startPoint x: 334, startPoint y: 152, endPoint x: 327, endPoint y: 158, distance: 9.1
click at [333, 152] on input "Height" at bounding box center [285, 149] width 129 height 19
type input "58"
click at [318, 173] on input "Weight (lbs)" at bounding box center [285, 172] width 129 height 19
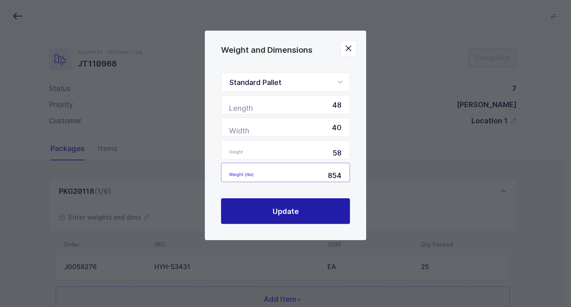
type input "854"
click at [277, 211] on span "Update" at bounding box center [286, 211] width 26 height 10
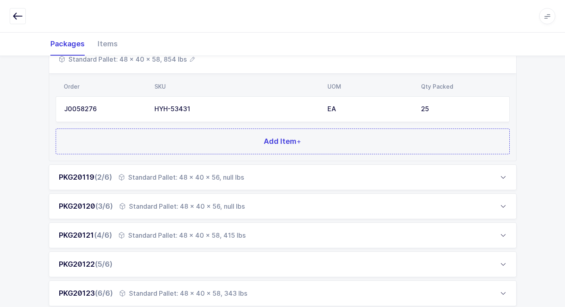
scroll to position [161, 0]
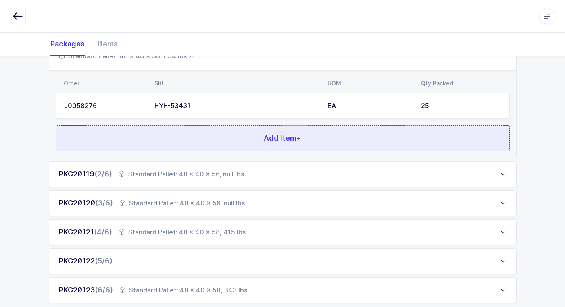
click at [176, 143] on button "Add Item +" at bounding box center [283, 138] width 454 height 26
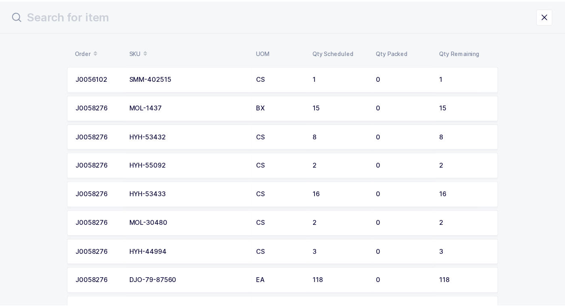
scroll to position [40, 0]
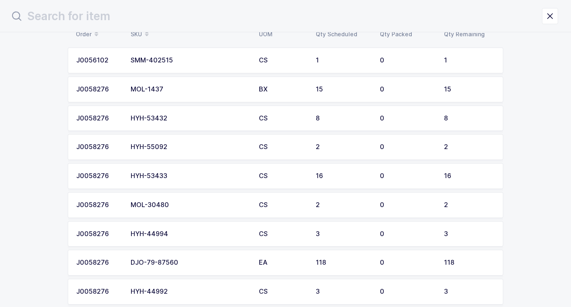
click at [175, 180] on td "HYH-53433" at bounding box center [190, 176] width 128 height 26
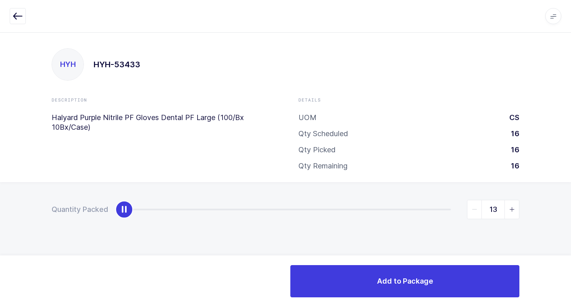
type input "16"
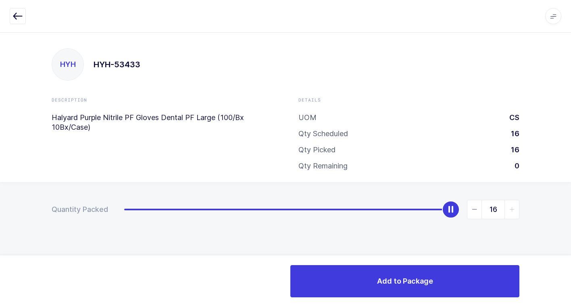
drag, startPoint x: 124, startPoint y: 212, endPoint x: 546, endPoint y: 142, distance: 427.6
click at [561, 134] on div "HYH HYH-53433 Description Halyard Purple Nitrile PF Gloves Dental PF Large (100…" at bounding box center [285, 169] width 571 height 275
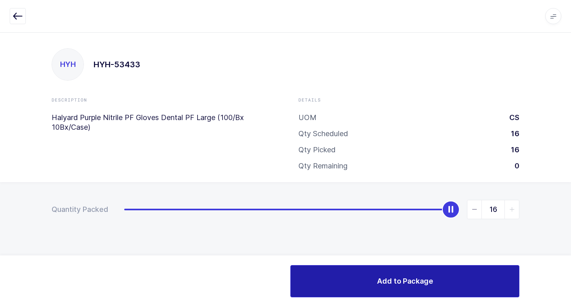
click at [396, 281] on span "Add to Package" at bounding box center [405, 281] width 56 height 10
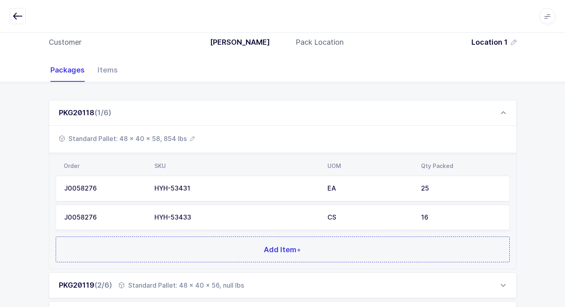
scroll to position [123, 0]
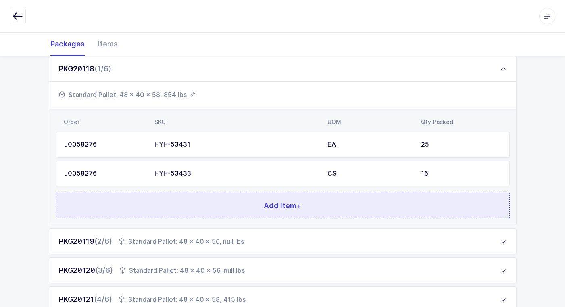
click at [194, 209] on button "Add Item +" at bounding box center [283, 206] width 454 height 26
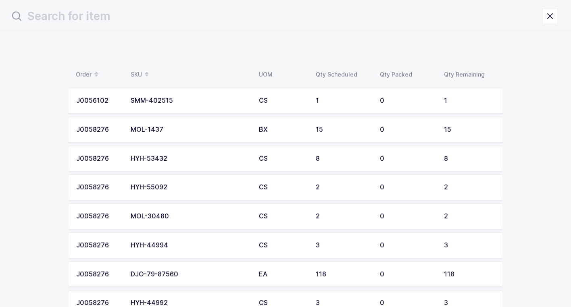
click at [179, 156] on div "HYH-53432" at bounding box center [190, 158] width 119 height 7
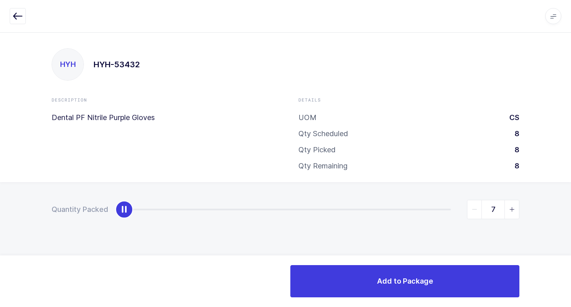
type input "8"
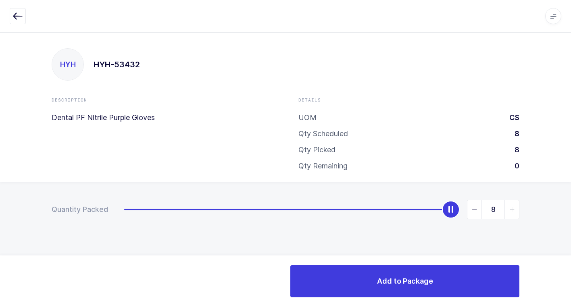
drag, startPoint x: 123, startPoint y: 209, endPoint x: 575, endPoint y: 207, distance: 452.1
click at [571, 207] on html "Apps Core [GEOGRAPHIC_DATA] Admin Mission Control Purchasing [PERSON_NAME] Logo…" at bounding box center [285, 153] width 571 height 307
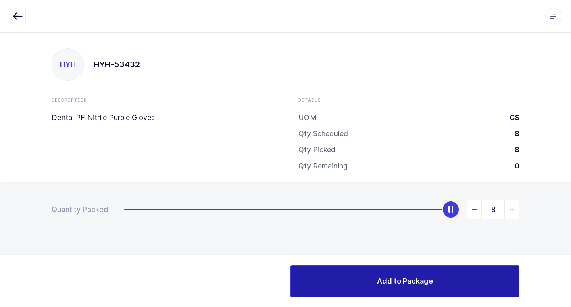
click at [395, 288] on button "Add to Package" at bounding box center [404, 281] width 229 height 32
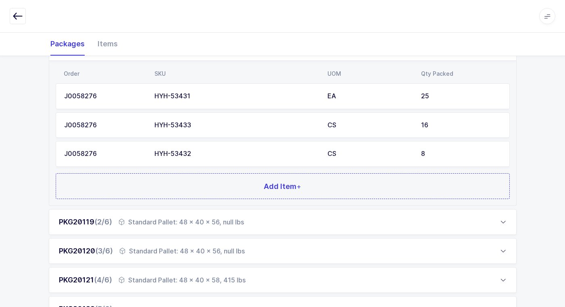
scroll to position [273, 0]
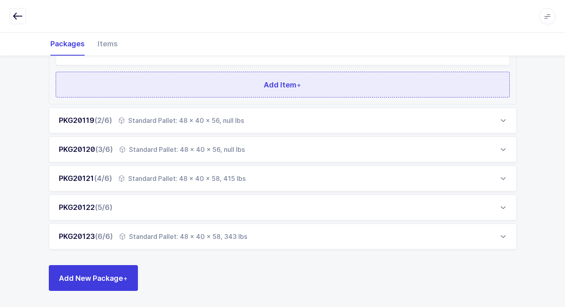
click at [221, 82] on button "Add Item +" at bounding box center [283, 85] width 454 height 26
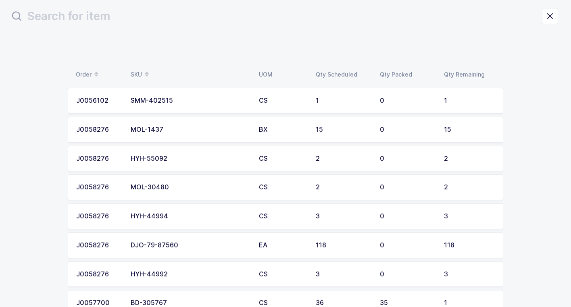
click at [176, 276] on div "HYH-44992" at bounding box center [190, 274] width 119 height 7
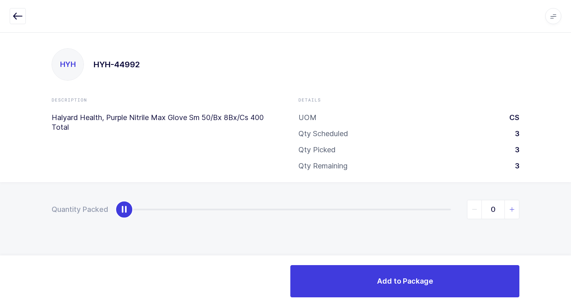
type input "1"
drag, startPoint x: 512, startPoint y: 209, endPoint x: 454, endPoint y: 243, distance: 68.0
click at [511, 209] on icon "slider between 0 and 3" at bounding box center [512, 210] width 6 height 6
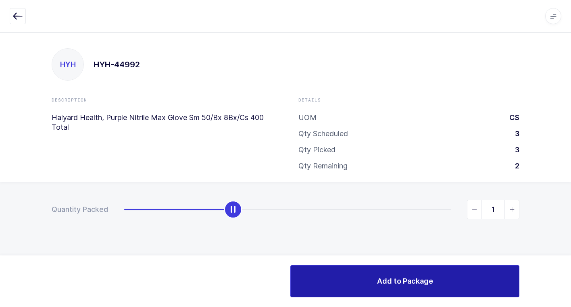
drag, startPoint x: 388, startPoint y: 276, endPoint x: 387, endPoint y: 272, distance: 4.5
click at [388, 275] on button "Add to Package" at bounding box center [404, 281] width 229 height 32
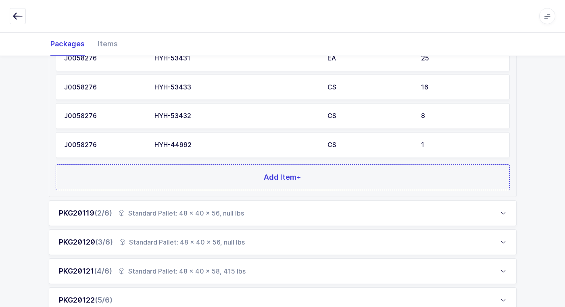
scroll to position [302, 0]
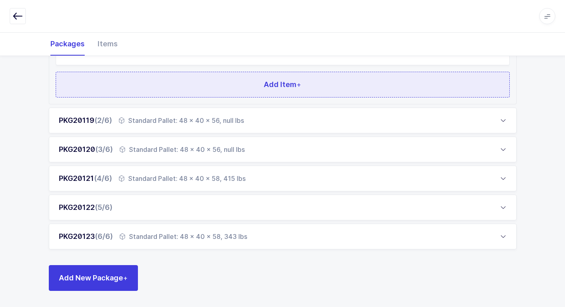
click at [238, 89] on button "Add Item +" at bounding box center [283, 85] width 454 height 26
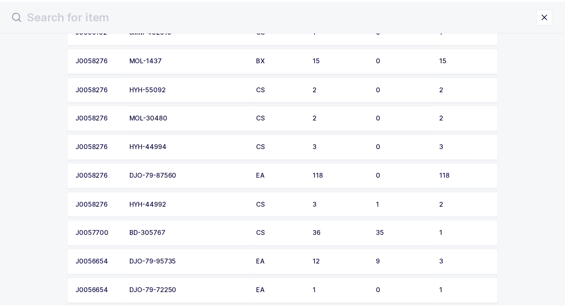
scroll to position [81, 0]
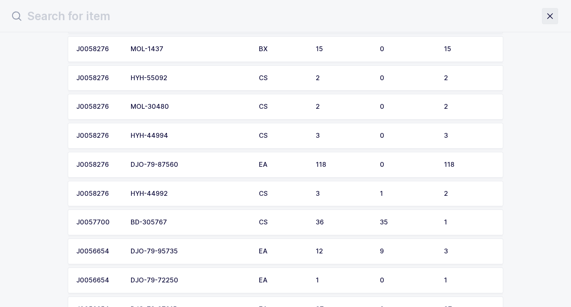
click at [550, 17] on icon "close drawer" at bounding box center [549, 15] width 11 height 11
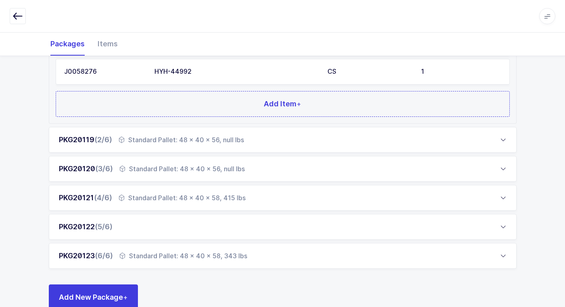
click at [174, 143] on div "Standard Pallet: 48 x 40 x 56, null lbs" at bounding box center [181, 140] width 125 height 10
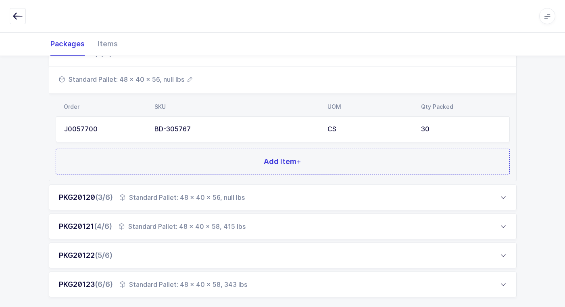
scroll to position [209, 0]
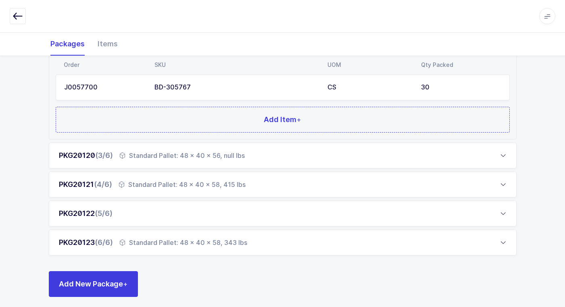
click at [166, 163] on div "PKG20120 (3/6) Standard Pallet: 48 x 40 x 56, null lbs" at bounding box center [283, 156] width 468 height 26
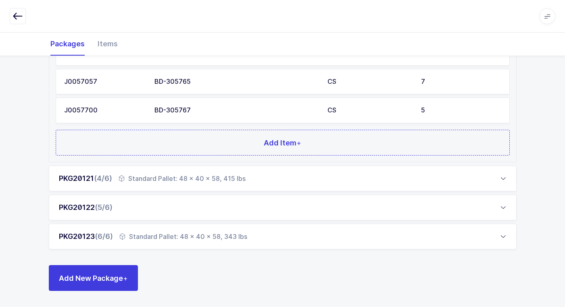
click at [169, 177] on div "Standard Pallet: 48 x 40 x 58, 415 lbs" at bounding box center [182, 179] width 127 height 10
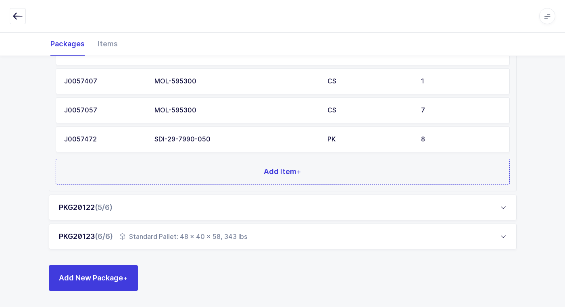
click at [157, 211] on div "PKG20122 (5/6)" at bounding box center [283, 208] width 468 height 26
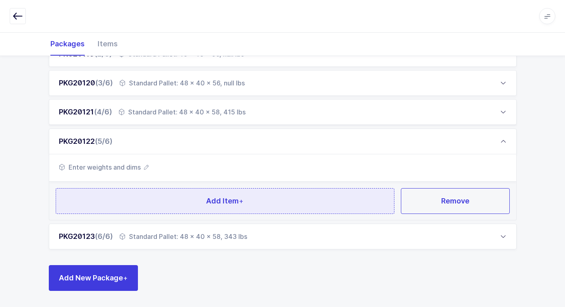
scroll to position [167, 0]
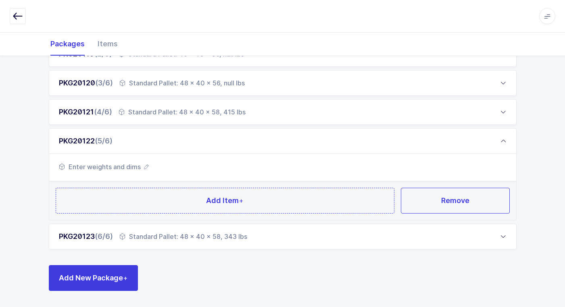
click at [172, 240] on div "Standard Pallet: 48 x 40 x 58, 343 lbs" at bounding box center [183, 237] width 128 height 10
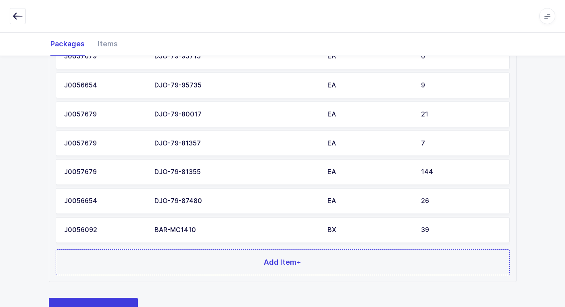
scroll to position [562, 0]
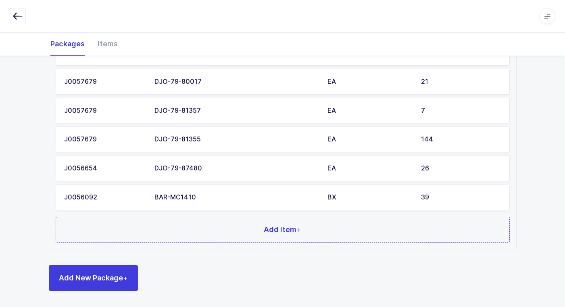
click at [225, 198] on div "BAR-MC1410" at bounding box center [235, 197] width 163 height 7
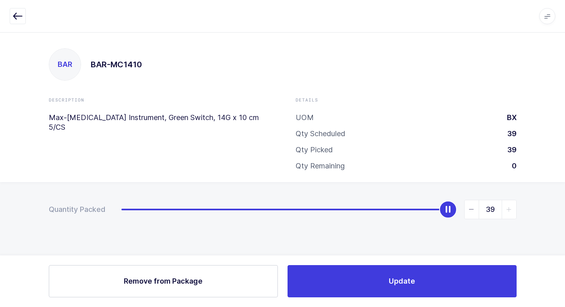
scroll to position [0, 0]
click at [474, 209] on icon "slider between 0 and 39" at bounding box center [475, 210] width 6 height 6
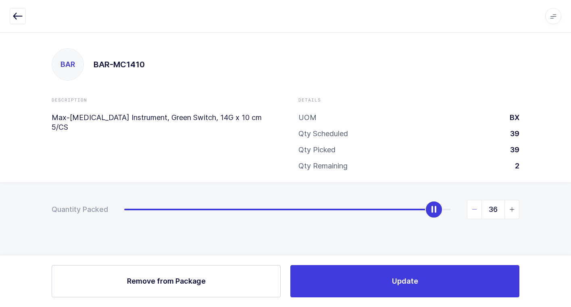
click at [474, 209] on icon "slider between 0 and 39" at bounding box center [475, 210] width 6 height 6
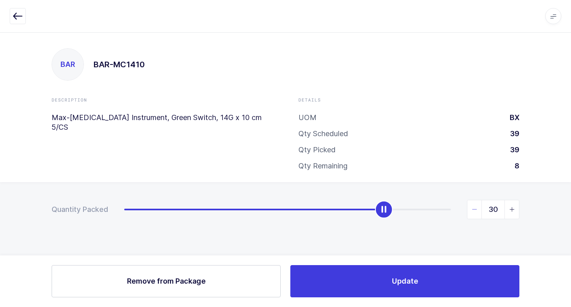
click at [474, 209] on icon "slider between 0 and 39" at bounding box center [475, 210] width 6 height 6
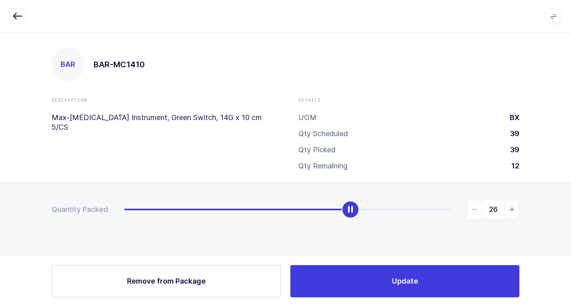
click at [474, 209] on icon "slider between 0 and 39" at bounding box center [475, 210] width 6 height 6
type input "24"
click at [474, 209] on icon "slider between 0 and 39" at bounding box center [475, 210] width 6 height 6
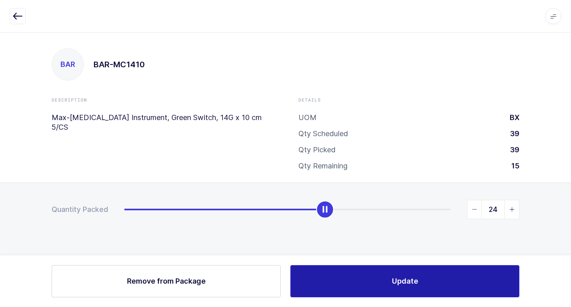
drag, startPoint x: 411, startPoint y: 284, endPoint x: 400, endPoint y: 282, distance: 11.4
click at [411, 284] on span "Update" at bounding box center [405, 281] width 26 height 10
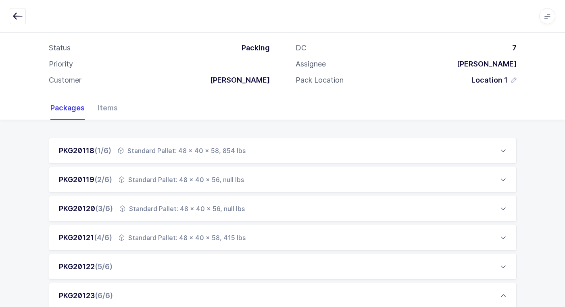
scroll to position [40, 0]
click at [173, 153] on div "Standard Pallet: 48 x 40 x 58, 854 lbs" at bounding box center [182, 151] width 128 height 10
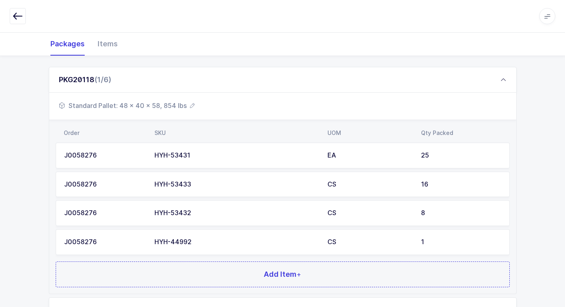
scroll to position [202, 0]
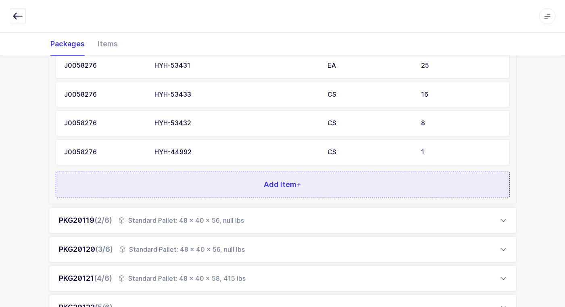
click at [181, 180] on button "Add Item +" at bounding box center [283, 185] width 454 height 26
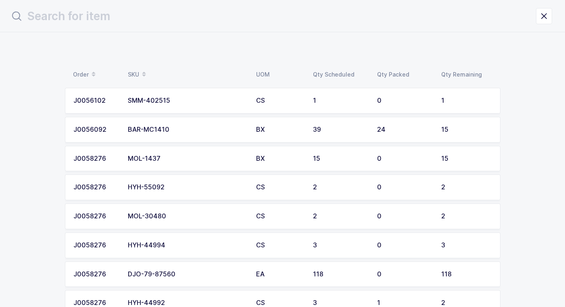
scroll to position [0, 0]
click at [200, 129] on div "BAR-MC1410" at bounding box center [190, 129] width 119 height 7
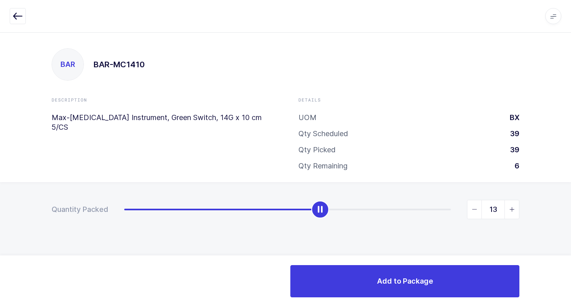
type input "15"
drag, startPoint x: 141, startPoint y: 209, endPoint x: 468, endPoint y: 250, distance: 329.2
click at [552, 244] on div "Quantity Packed 15" at bounding box center [285, 237] width 571 height 111
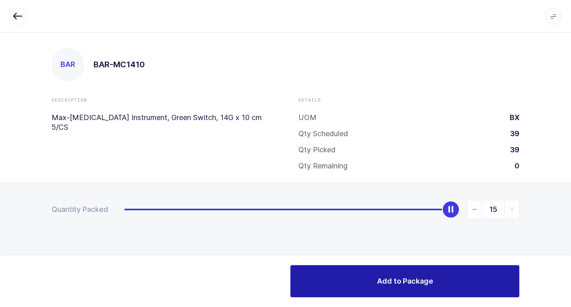
drag, startPoint x: 365, startPoint y: 278, endPoint x: 373, endPoint y: 276, distance: 8.8
click at [368, 277] on button "Add to Package" at bounding box center [404, 281] width 229 height 32
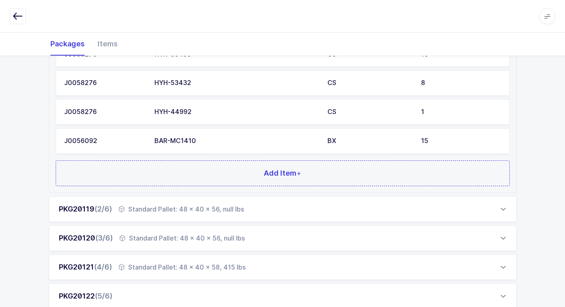
click at [153, 209] on div "Standard Pallet: 48 x 40 x 56, null lbs" at bounding box center [181, 209] width 125 height 10
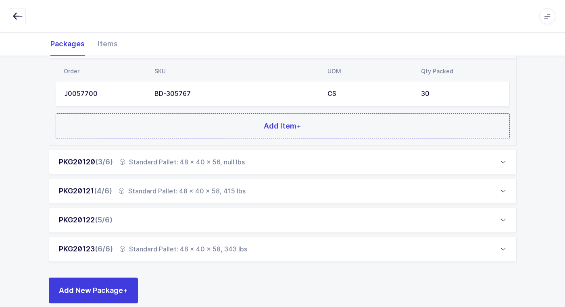
scroll to position [88, 0]
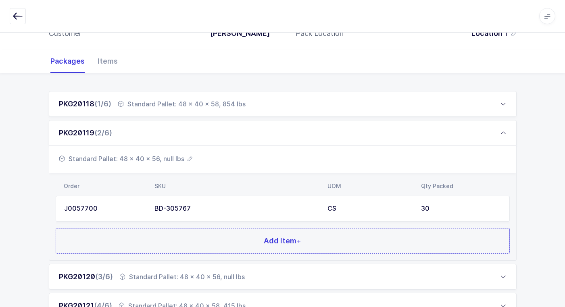
click at [173, 161] on span "Standard Pallet: 48 x 40 x 56, null lbs" at bounding box center [125, 159] width 133 height 10
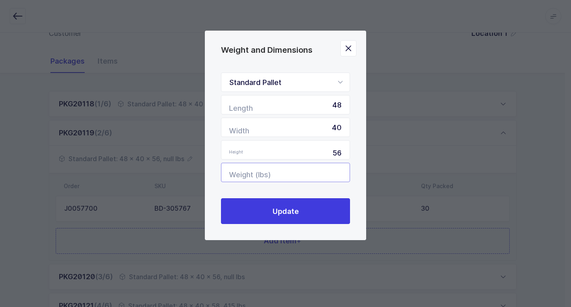
click at [332, 176] on input "Weight (lbs)" at bounding box center [285, 172] width 129 height 19
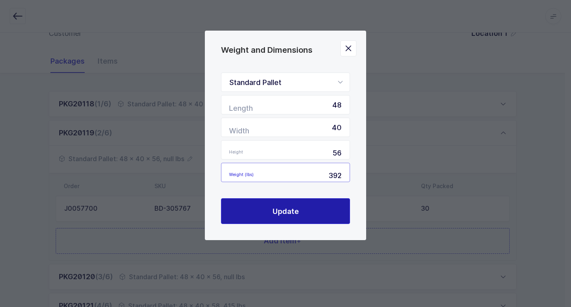
type input "392"
click at [312, 214] on button "Update" at bounding box center [285, 211] width 129 height 26
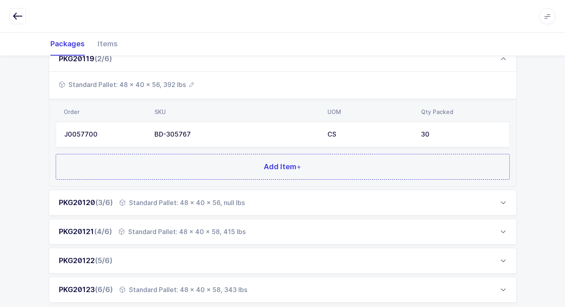
scroll to position [168, 0]
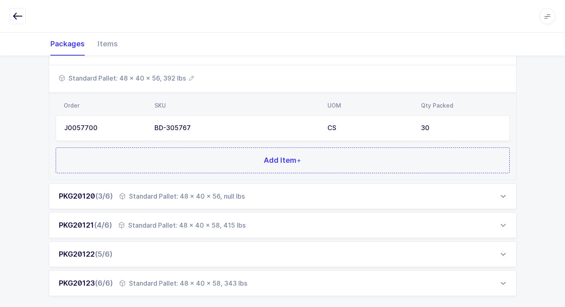
click at [186, 196] on div "Standard Pallet: 48 x 40 x 56, null lbs" at bounding box center [181, 197] width 125 height 10
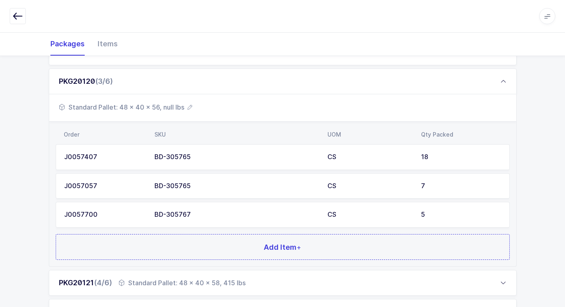
click at [163, 105] on span "Standard Pallet: 48 x 40 x 56, null lbs" at bounding box center [125, 107] width 133 height 10
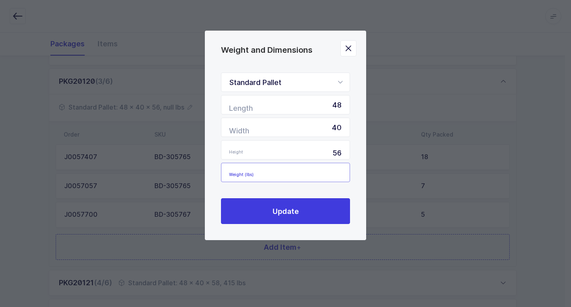
click at [315, 175] on input "Weight (lbs)" at bounding box center [285, 172] width 129 height 19
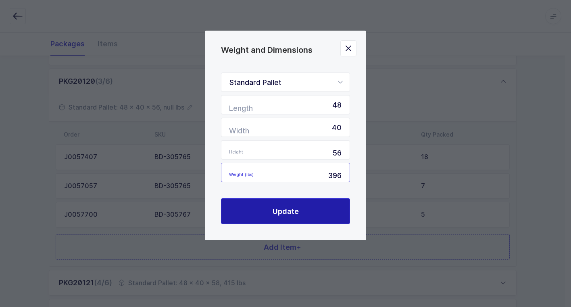
type input "396"
click at [305, 210] on button "Update" at bounding box center [285, 211] width 129 height 26
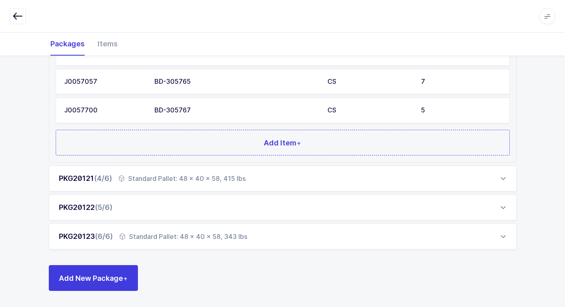
click at [167, 211] on div "PKG20122 (5/6)" at bounding box center [283, 208] width 468 height 26
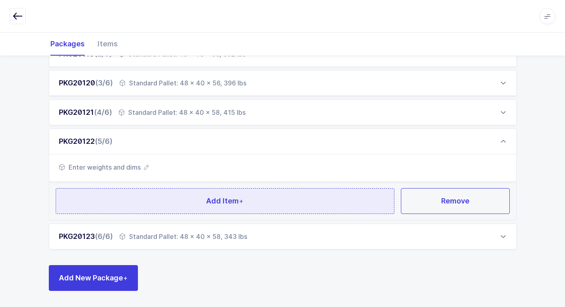
scroll to position [167, 0]
click at [166, 209] on button "Add Item +" at bounding box center [225, 201] width 339 height 26
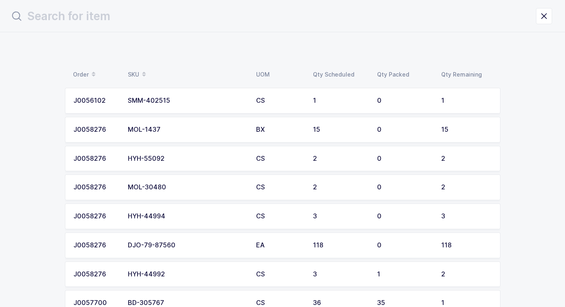
scroll to position [0, 0]
click at [182, 215] on div "HYH-44994" at bounding box center [190, 216] width 119 height 7
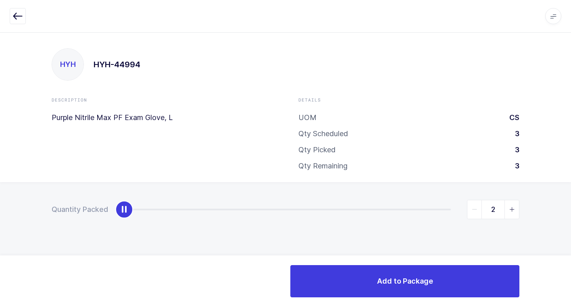
type input "3"
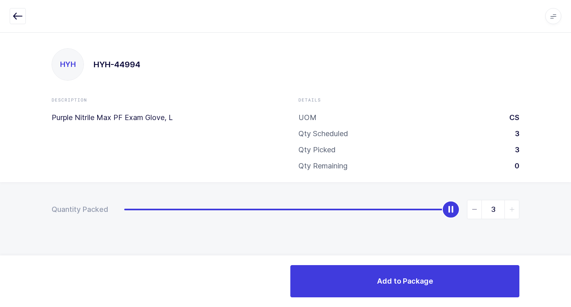
drag, startPoint x: 126, startPoint y: 211, endPoint x: 431, endPoint y: 256, distance: 308.7
click at [570, 176] on div "HYH HYH-44994 Description Purple Nitrile Max PF Exam Glove, L Details UOM CS Qt…" at bounding box center [285, 169] width 571 height 275
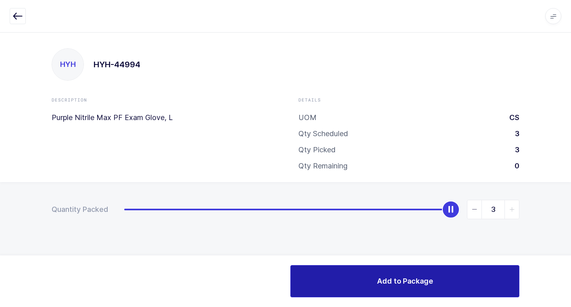
click at [375, 290] on button "Add to Package" at bounding box center [404, 281] width 229 height 32
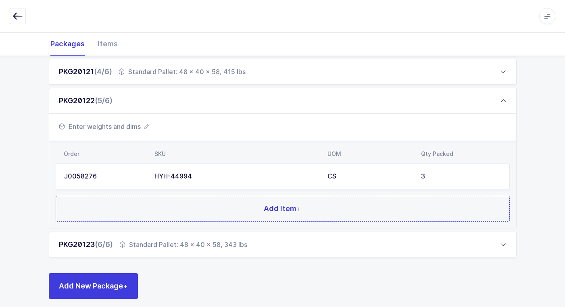
scroll to position [215, 0]
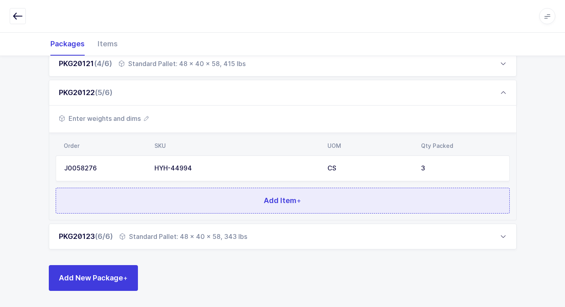
click at [236, 201] on button "Add Item +" at bounding box center [283, 201] width 454 height 26
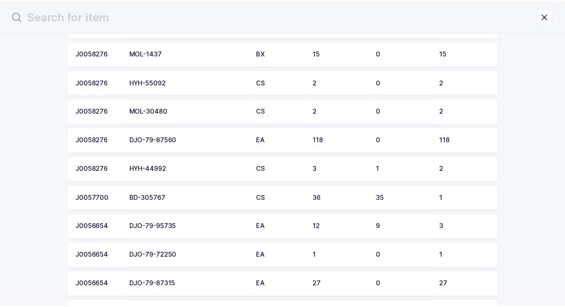
scroll to position [81, 0]
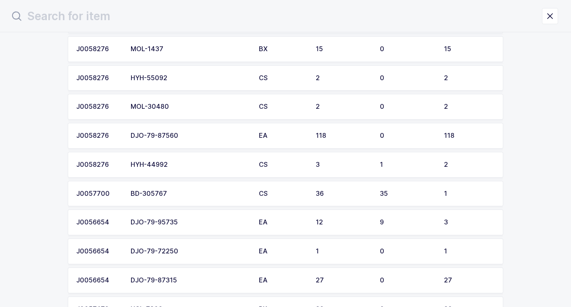
click at [186, 164] on div "HYH-44992" at bounding box center [190, 164] width 119 height 7
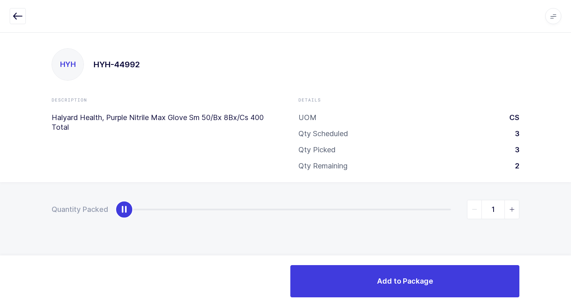
type input "2"
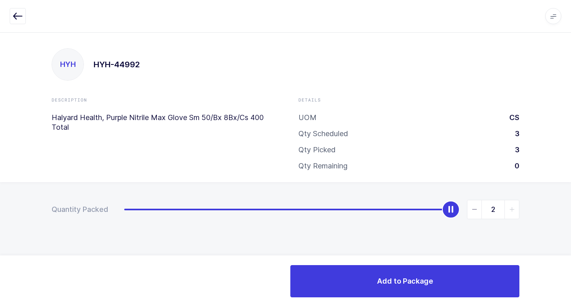
drag, startPoint x: 121, startPoint y: 213, endPoint x: 571, endPoint y: 201, distance: 449.8
click at [571, 194] on html "Apps Core [GEOGRAPHIC_DATA] Admin Mission Control Purchasing [PERSON_NAME] Logo…" at bounding box center [285, 153] width 571 height 307
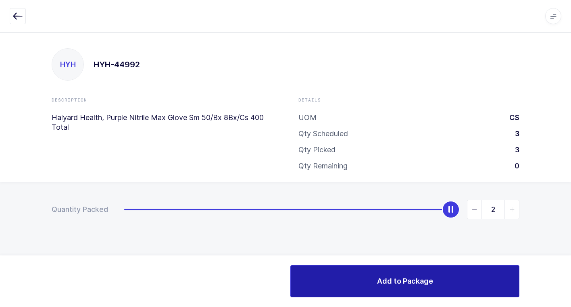
click at [385, 276] on button "Add to Package" at bounding box center [404, 281] width 229 height 32
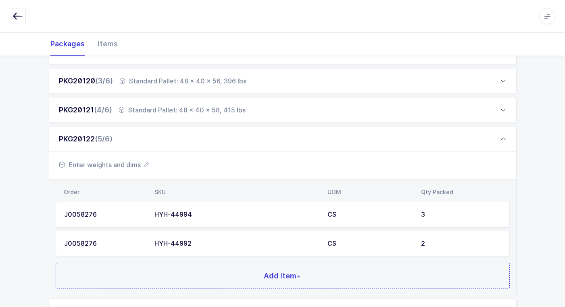
scroll to position [244, 0]
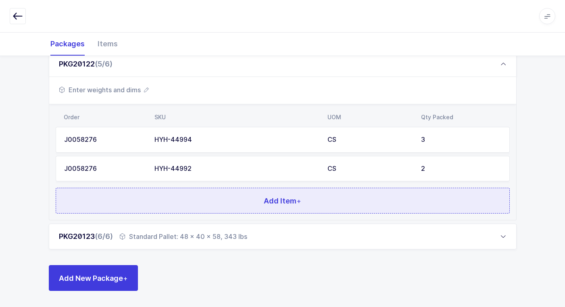
drag, startPoint x: 159, startPoint y: 199, endPoint x: 166, endPoint y: 199, distance: 6.9
click at [166, 199] on button "Add Item +" at bounding box center [283, 201] width 454 height 26
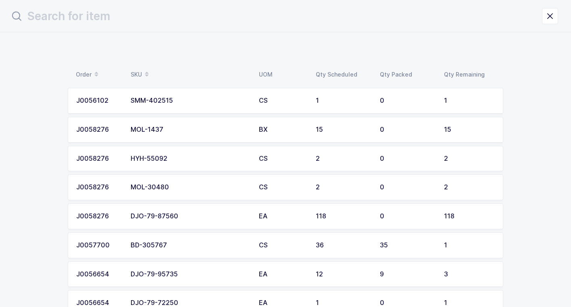
click at [190, 163] on td "HYH-55092" at bounding box center [190, 159] width 128 height 26
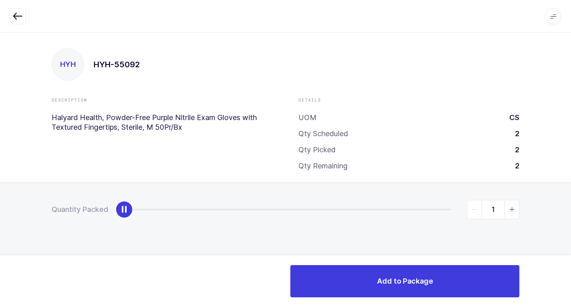
type input "2"
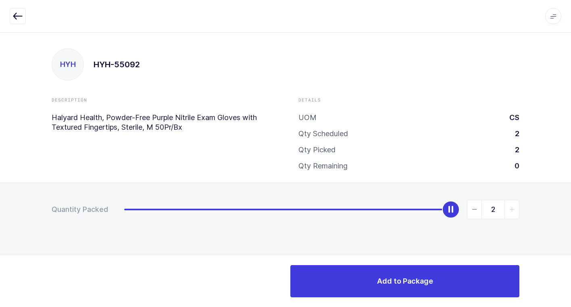
drag, startPoint x: 129, startPoint y: 211, endPoint x: 498, endPoint y: 248, distance: 370.9
click at [571, 230] on html "Apps Core [GEOGRAPHIC_DATA] Admin Mission Control Purchasing [PERSON_NAME] Logo…" at bounding box center [285, 153] width 571 height 307
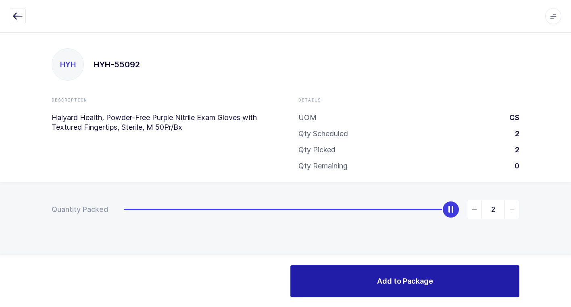
click at [417, 271] on button "Add to Package" at bounding box center [404, 281] width 229 height 32
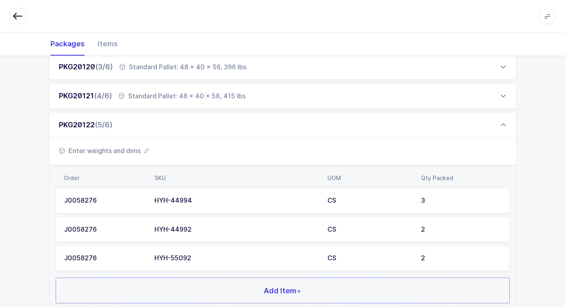
scroll to position [273, 0]
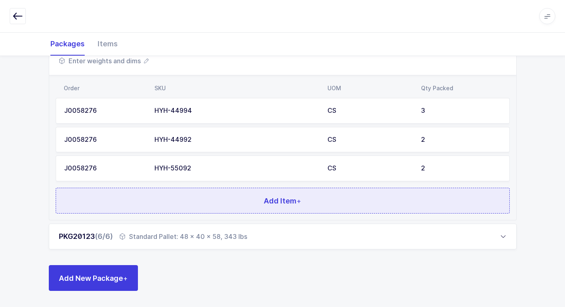
click at [235, 199] on button "Add Item +" at bounding box center [283, 201] width 454 height 26
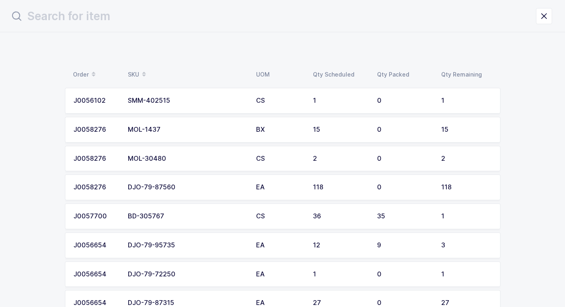
scroll to position [0, 0]
click at [205, 131] on div "MOL-1437" at bounding box center [190, 129] width 119 height 7
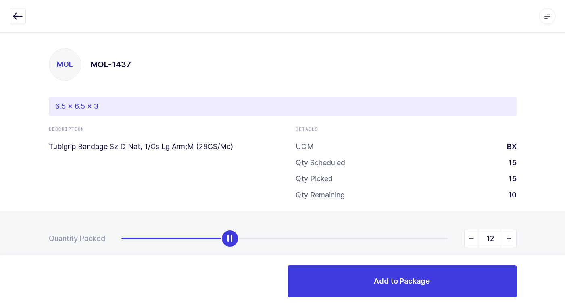
type input "15"
drag, startPoint x: 190, startPoint y: 219, endPoint x: 575, endPoint y: 186, distance: 386.9
click at [565, 186] on html "Apps Core [GEOGRAPHIC_DATA] Admin Mission Control Purchasing [PERSON_NAME] Logo…" at bounding box center [282, 161] width 565 height 323
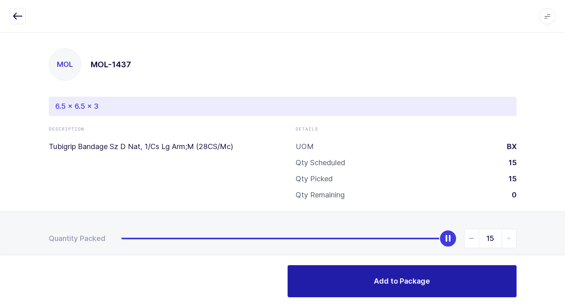
click at [383, 288] on button "Add to Package" at bounding box center [402, 281] width 229 height 32
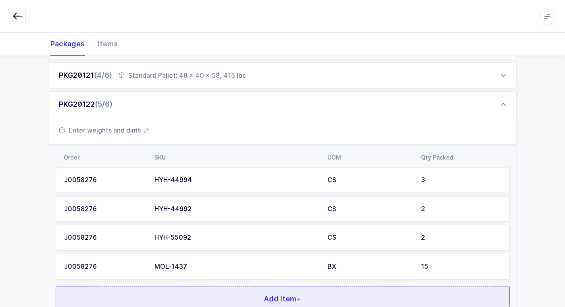
scroll to position [302, 0]
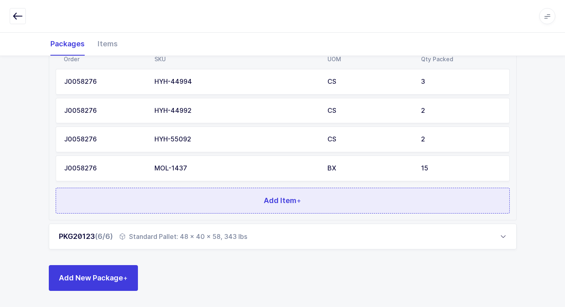
click at [240, 200] on button "Add Item +" at bounding box center [283, 201] width 454 height 26
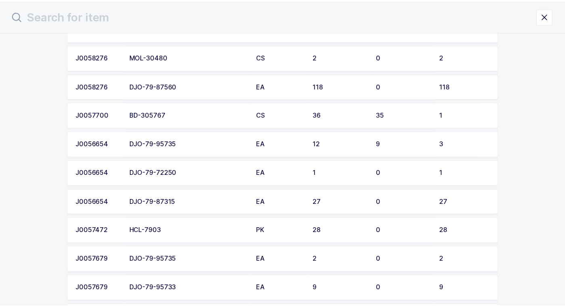
scroll to position [81, 0]
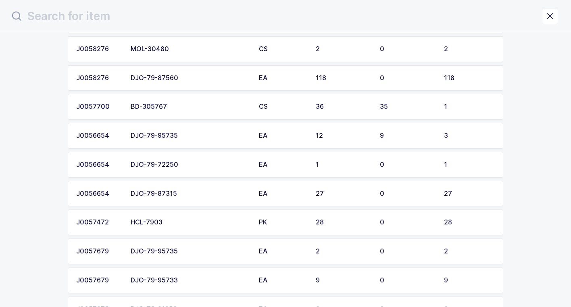
click at [209, 165] on div "DJO-79-72250" at bounding box center [190, 164] width 119 height 7
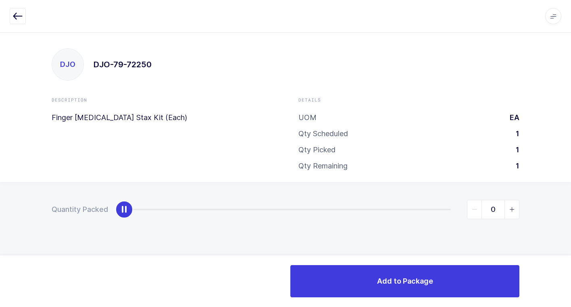
type input "1"
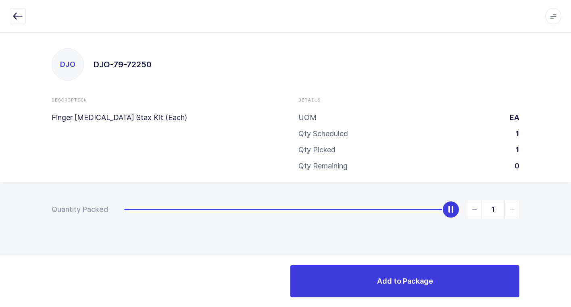
drag, startPoint x: 124, startPoint y: 209, endPoint x: 575, endPoint y: 177, distance: 452.4
click at [571, 177] on html "Apps Core [GEOGRAPHIC_DATA] Admin Mission Control Purchasing [PERSON_NAME] Logo…" at bounding box center [285, 153] width 571 height 307
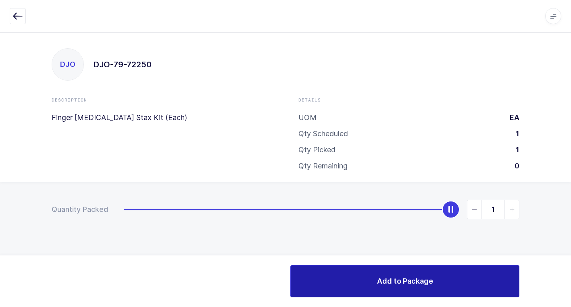
click at [446, 284] on button "Add to Package" at bounding box center [404, 281] width 229 height 32
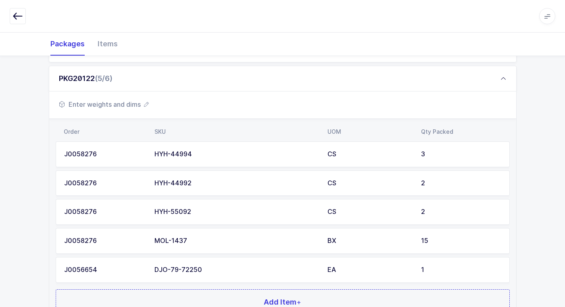
scroll to position [331, 0]
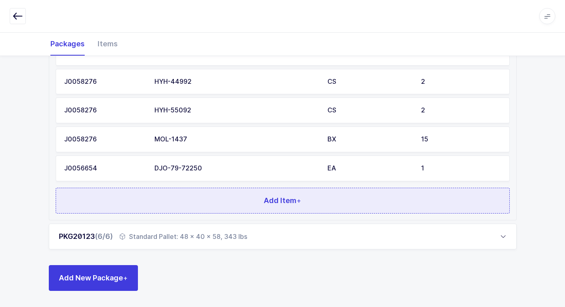
click at [321, 196] on button "Add Item +" at bounding box center [283, 201] width 454 height 26
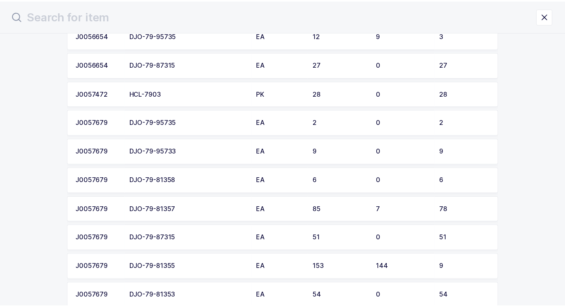
scroll to position [161, 0]
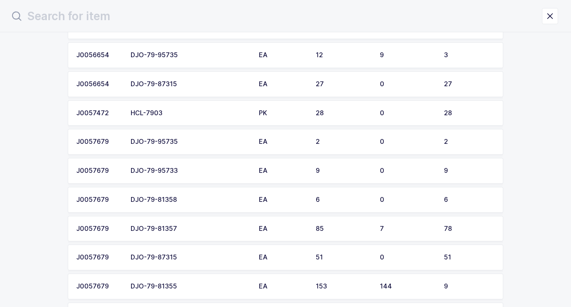
click at [221, 197] on div "DJO-79-81358" at bounding box center [190, 199] width 119 height 7
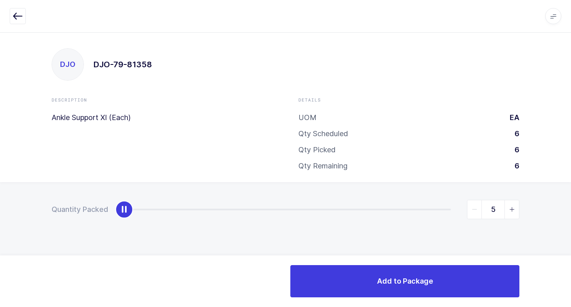
type input "6"
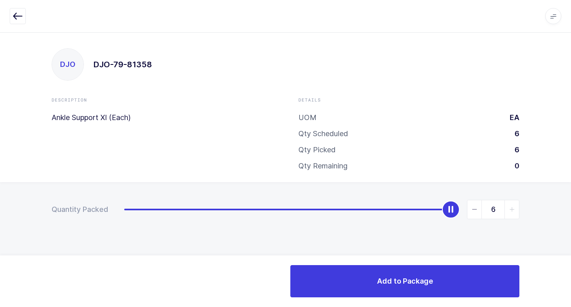
drag, startPoint x: 125, startPoint y: 212, endPoint x: 575, endPoint y: 158, distance: 453.7
click at [571, 158] on html "Apps Core [GEOGRAPHIC_DATA] Admin Mission Control Purchasing [PERSON_NAME] Logo…" at bounding box center [285, 153] width 571 height 307
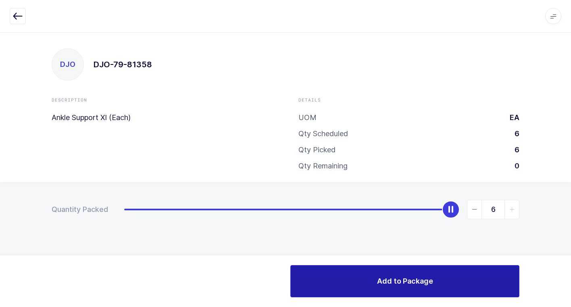
click at [400, 278] on span "Add to Package" at bounding box center [405, 281] width 56 height 10
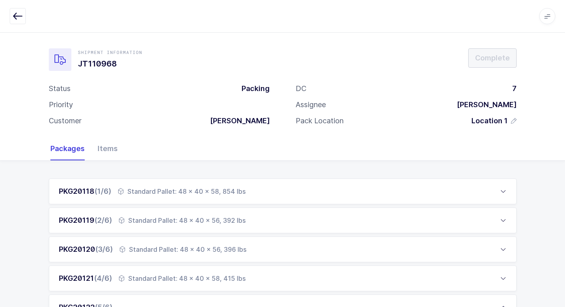
scroll to position [359, 0]
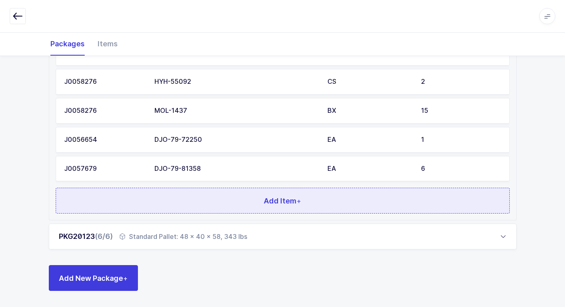
click at [262, 202] on button "Add Item +" at bounding box center [283, 201] width 454 height 26
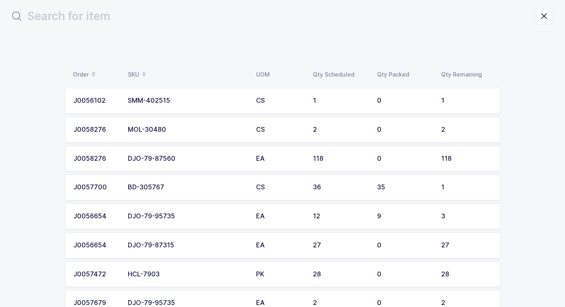
scroll to position [0, 0]
click at [182, 246] on div "DJO-79-87315" at bounding box center [190, 245] width 119 height 7
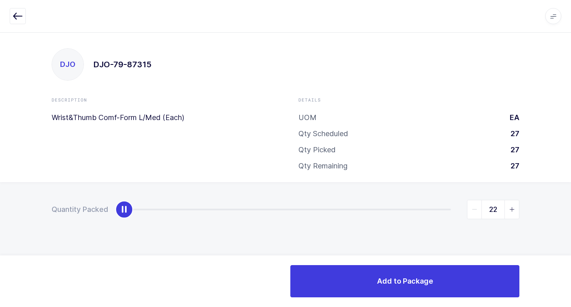
type input "27"
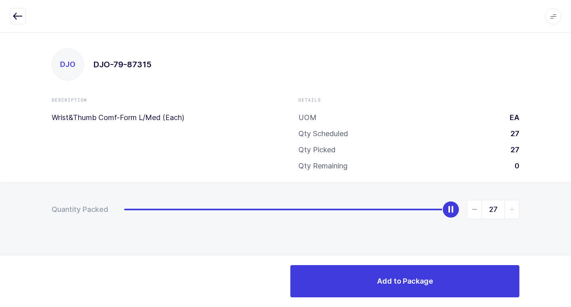
drag, startPoint x: 122, startPoint y: 213, endPoint x: 515, endPoint y: 256, distance: 395.6
click at [568, 233] on div "Quantity Packed 27" at bounding box center [285, 237] width 571 height 111
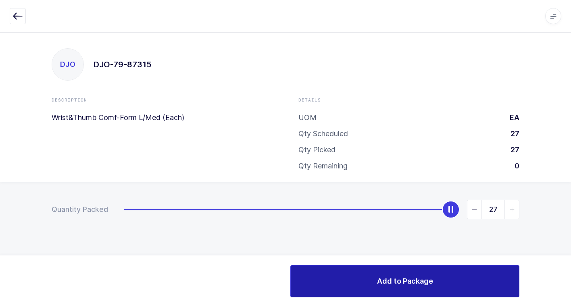
click at [385, 284] on span "Add to Package" at bounding box center [405, 281] width 56 height 10
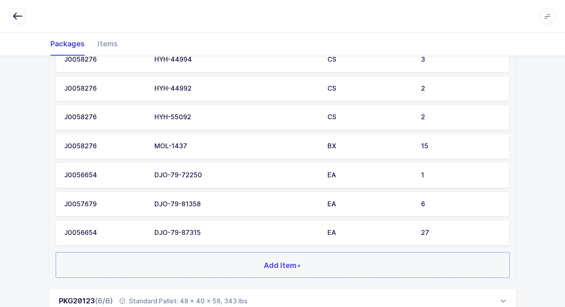
scroll to position [388, 0]
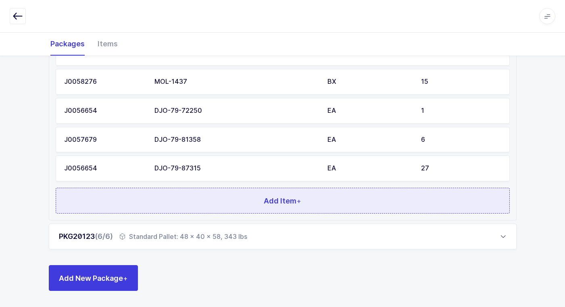
click at [227, 205] on button "Add Item +" at bounding box center [283, 201] width 454 height 26
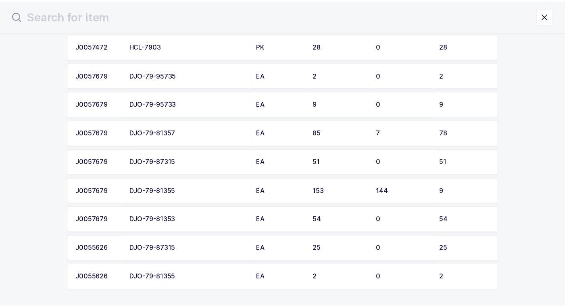
scroll to position [202, 0]
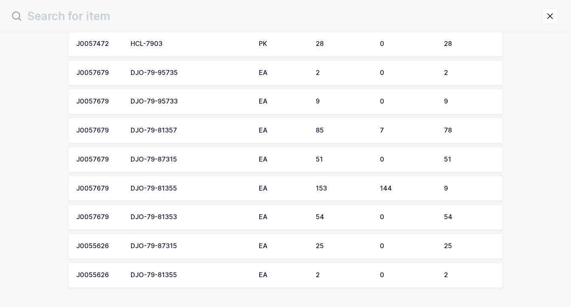
click at [194, 158] on div "DJO-79-87315" at bounding box center [190, 159] width 119 height 7
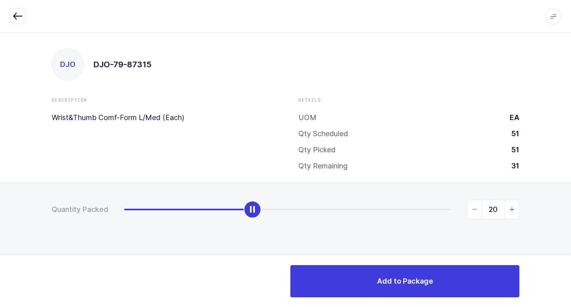
type input "51"
drag, startPoint x: 130, startPoint y: 213, endPoint x: 546, endPoint y: 223, distance: 415.5
click at [555, 219] on div "Quantity Packed 51" at bounding box center [285, 237] width 571 height 111
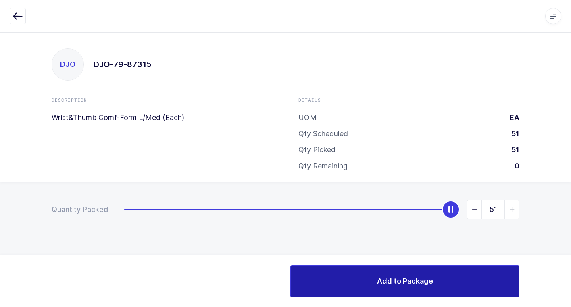
drag, startPoint x: 375, startPoint y: 282, endPoint x: 401, endPoint y: 275, distance: 26.9
click at [375, 282] on button "Add to Package" at bounding box center [404, 281] width 229 height 32
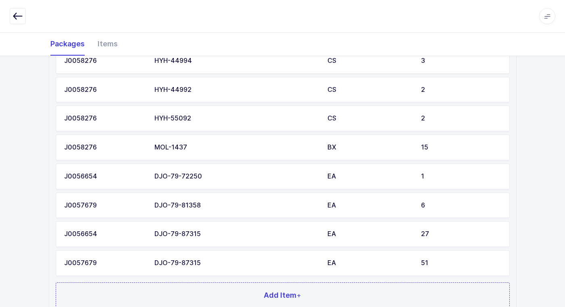
scroll to position [417, 0]
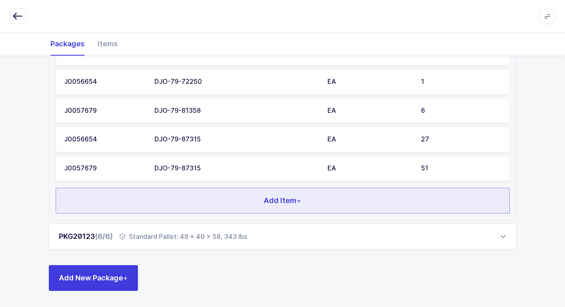
click at [311, 205] on button "Add Item +" at bounding box center [283, 201] width 454 height 26
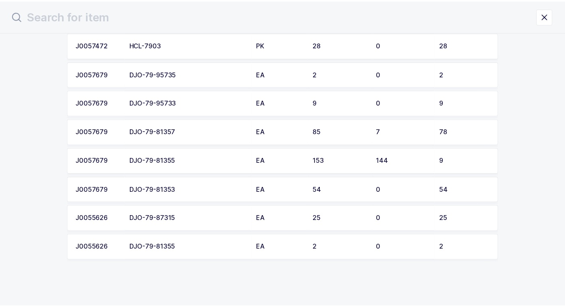
scroll to position [202, 0]
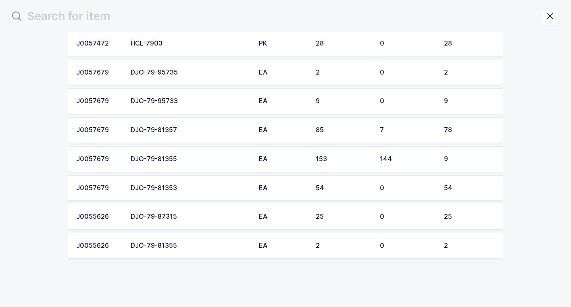
drag, startPoint x: 196, startPoint y: 214, endPoint x: 196, endPoint y: 208, distance: 6.0
click at [196, 208] on td "DJO-79-87315" at bounding box center [190, 217] width 128 height 26
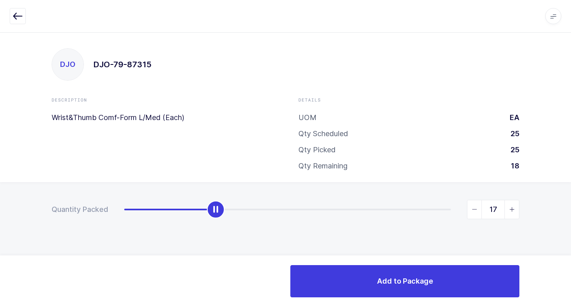
type input "25"
drag, startPoint x: 127, startPoint y: 210, endPoint x: 575, endPoint y: 216, distance: 448.5
click at [571, 216] on html "Apps Core [GEOGRAPHIC_DATA] Admin Mission Control Purchasing [PERSON_NAME] Logo…" at bounding box center [285, 153] width 571 height 307
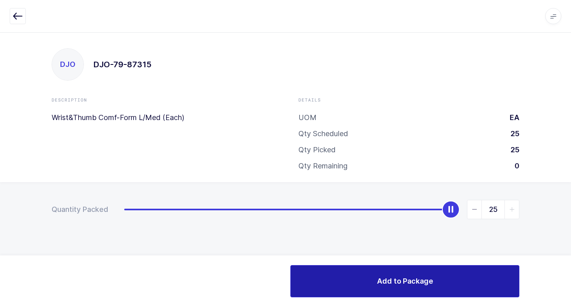
click at [340, 281] on button "Add to Package" at bounding box center [404, 281] width 229 height 32
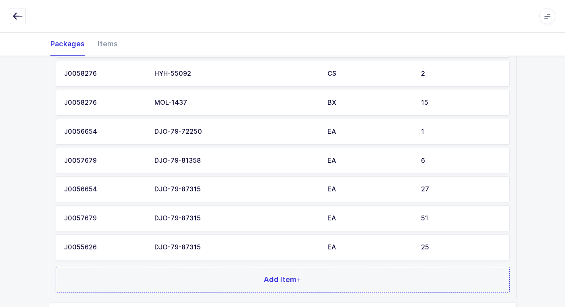
scroll to position [446, 0]
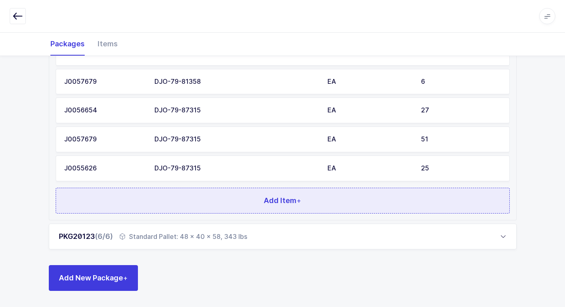
click at [198, 194] on button "Add Item +" at bounding box center [283, 201] width 454 height 26
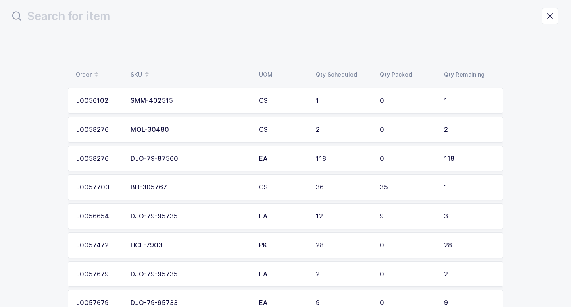
click at [185, 129] on div "MOL-30480" at bounding box center [190, 129] width 119 height 7
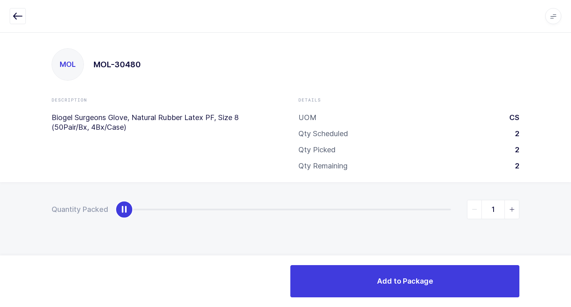
type input "2"
drag, startPoint x: 125, startPoint y: 211, endPoint x: 570, endPoint y: 215, distance: 444.8
click at [571, 209] on html "Apps Core [GEOGRAPHIC_DATA] Admin Mission Control Purchasing [PERSON_NAME] Logo…" at bounding box center [285, 153] width 571 height 307
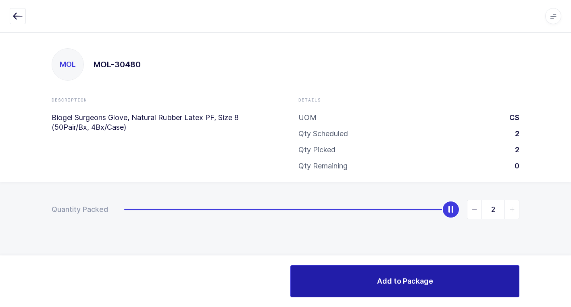
click at [411, 279] on span "Add to Package" at bounding box center [405, 281] width 56 height 10
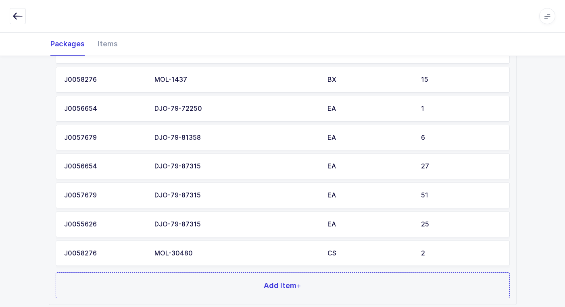
scroll to position [475, 0]
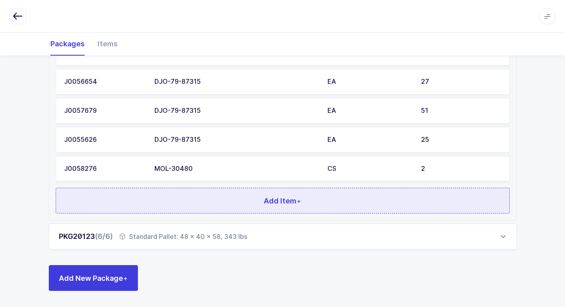
click at [194, 209] on button "Add Item +" at bounding box center [283, 201] width 454 height 26
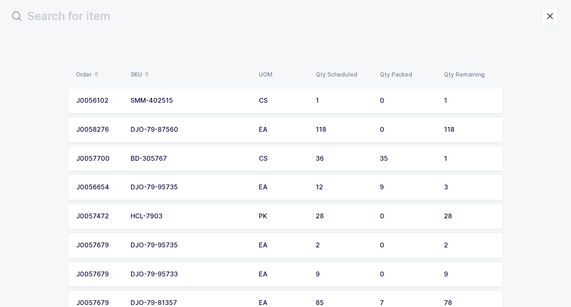
click at [175, 215] on div "HCL-7903" at bounding box center [190, 216] width 119 height 7
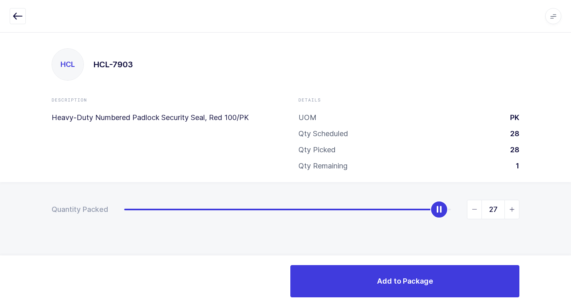
type input "28"
drag, startPoint x: 156, startPoint y: 204, endPoint x: 505, endPoint y: 223, distance: 349.4
click at [571, 198] on div "Quantity Packed 28" at bounding box center [285, 237] width 571 height 111
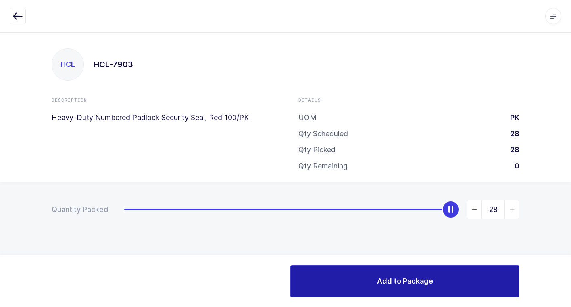
click at [397, 280] on span "Add to Package" at bounding box center [405, 281] width 56 height 10
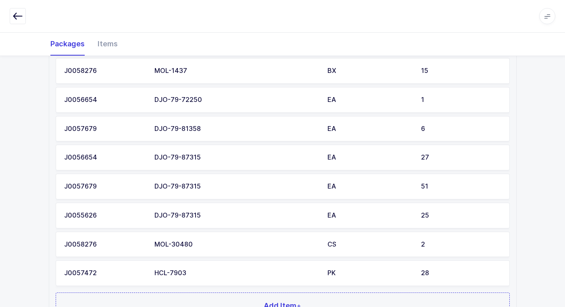
scroll to position [504, 0]
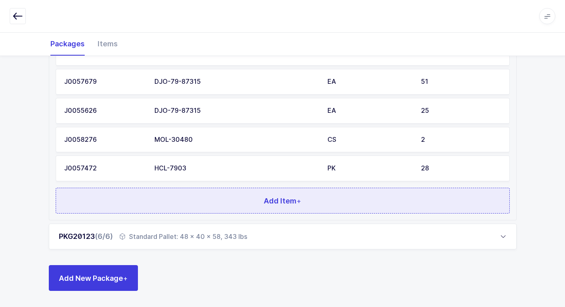
click at [214, 200] on button "Add Item +" at bounding box center [283, 201] width 454 height 26
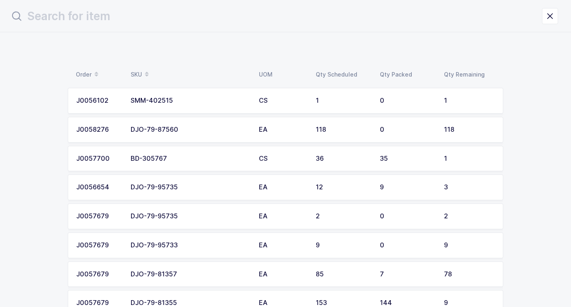
click at [206, 131] on div "DJO-79-87560" at bounding box center [190, 129] width 119 height 7
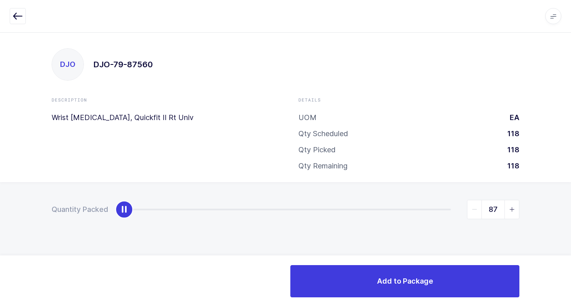
type input "118"
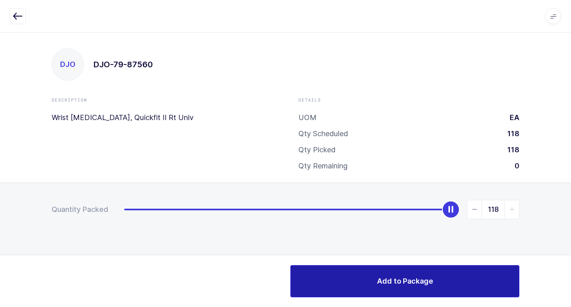
drag, startPoint x: 125, startPoint y: 206, endPoint x: 438, endPoint y: 267, distance: 318.4
click at [566, 238] on div "Quantity Packed 118" at bounding box center [285, 237] width 571 height 111
click at [402, 282] on span "Add to Package" at bounding box center [405, 281] width 56 height 10
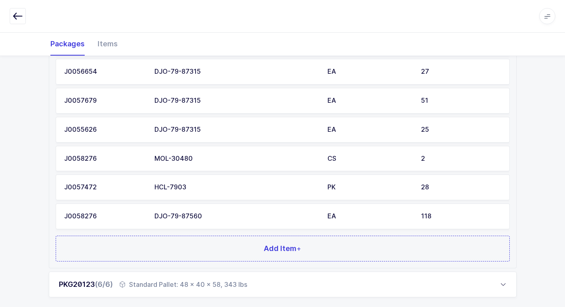
scroll to position [533, 0]
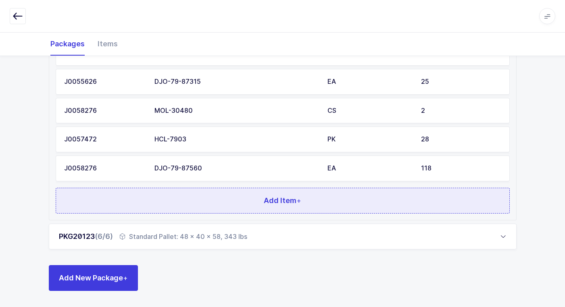
click at [221, 201] on button "Add Item +" at bounding box center [283, 201] width 454 height 26
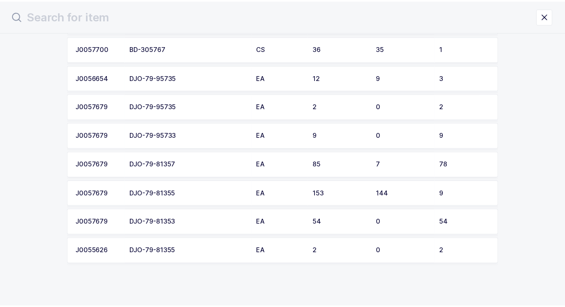
scroll to position [86, 0]
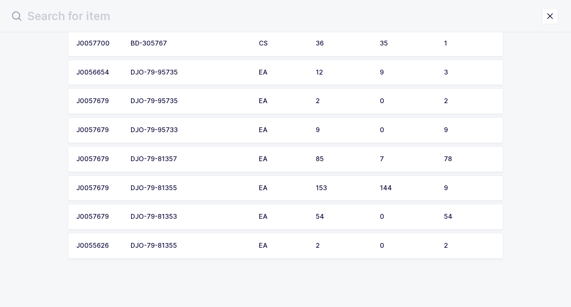
click at [187, 156] on div "DJO-79-81357" at bounding box center [190, 159] width 119 height 7
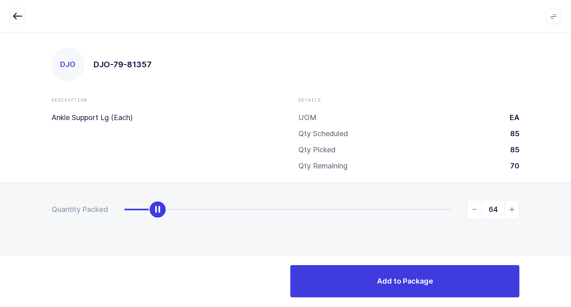
type input "78"
drag, startPoint x: 126, startPoint y: 213, endPoint x: 529, endPoint y: 251, distance: 405.1
click at [555, 240] on div "Quantity Packed 78" at bounding box center [285, 237] width 571 height 111
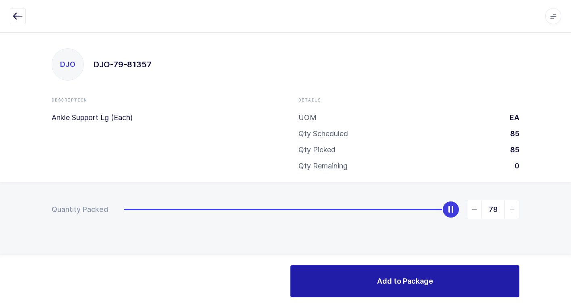
click at [399, 275] on button "Add to Package" at bounding box center [404, 281] width 229 height 32
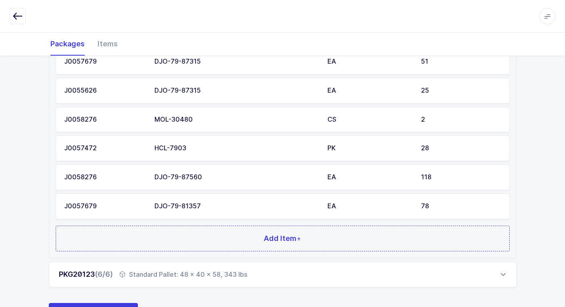
scroll to position [562, 0]
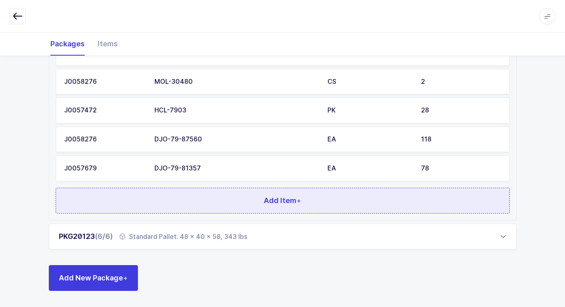
click at [207, 202] on button "Add Item +" at bounding box center [283, 201] width 454 height 26
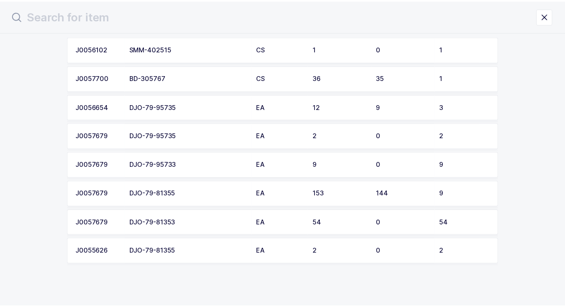
scroll to position [57, 0]
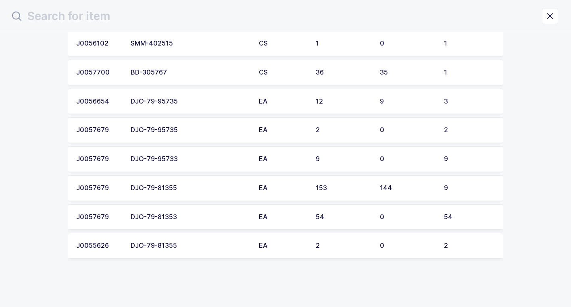
click at [194, 158] on div "DJO-79-95733" at bounding box center [190, 159] width 119 height 7
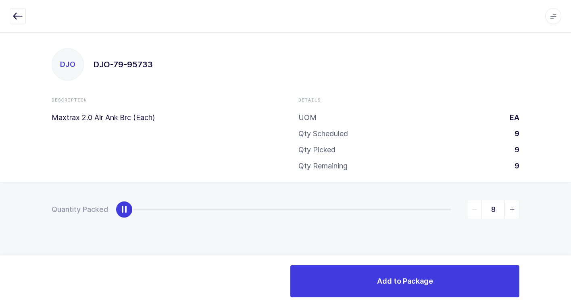
type input "9"
drag, startPoint x: 125, startPoint y: 212, endPoint x: 524, endPoint y: 206, distance: 398.5
click at [568, 199] on div "Quantity Packed 9" at bounding box center [285, 237] width 571 height 111
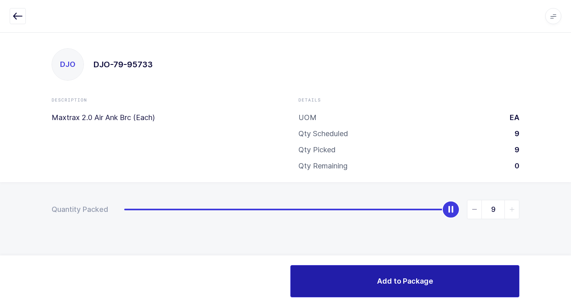
click at [338, 282] on button "Add to Package" at bounding box center [404, 281] width 229 height 32
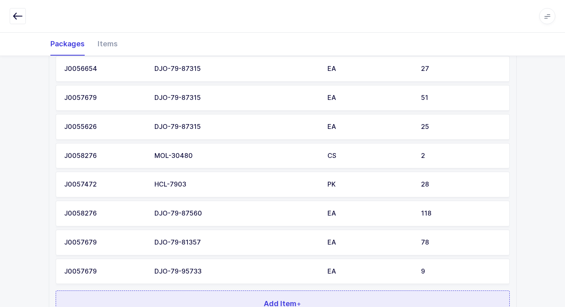
scroll to position [565, 0]
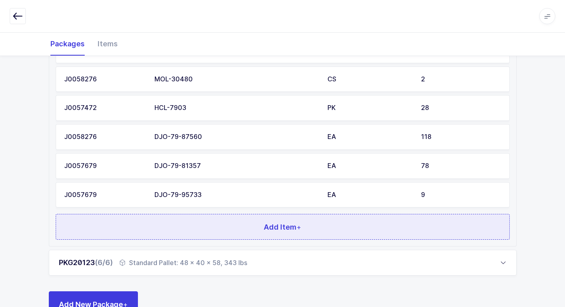
click at [219, 230] on button "Add Item +" at bounding box center [283, 227] width 454 height 26
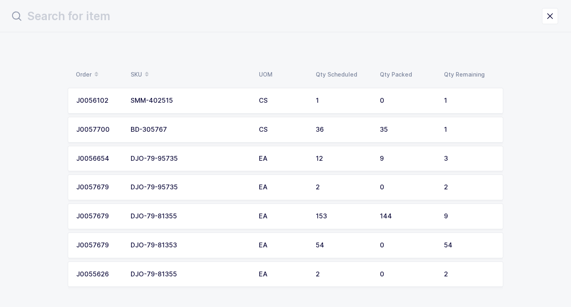
click at [217, 156] on div "DJO-79-95735" at bounding box center [190, 158] width 119 height 7
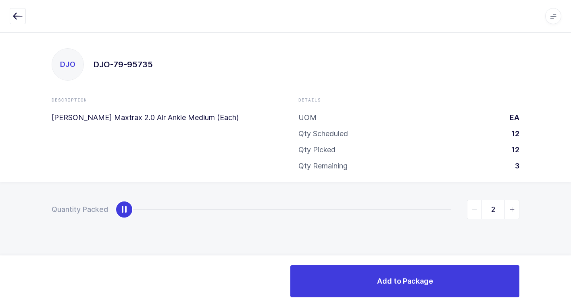
type input "3"
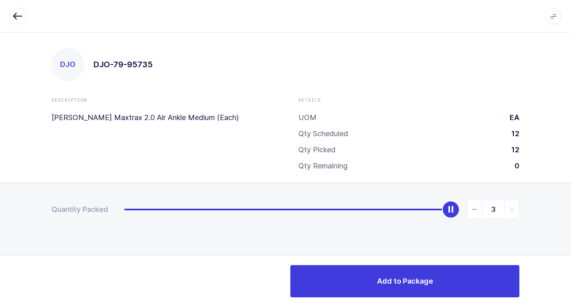
drag, startPoint x: 123, startPoint y: 211, endPoint x: 434, endPoint y: 294, distance: 322.6
click at [571, 198] on html "Apps Core [GEOGRAPHIC_DATA] Admin Mission Control Purchasing [PERSON_NAME] Logo…" at bounding box center [285, 153] width 571 height 307
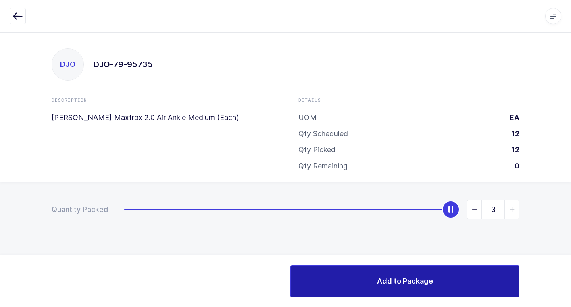
drag, startPoint x: 331, startPoint y: 280, endPoint x: 291, endPoint y: 273, distance: 40.2
click at [330, 280] on button "Add to Package" at bounding box center [404, 281] width 229 height 32
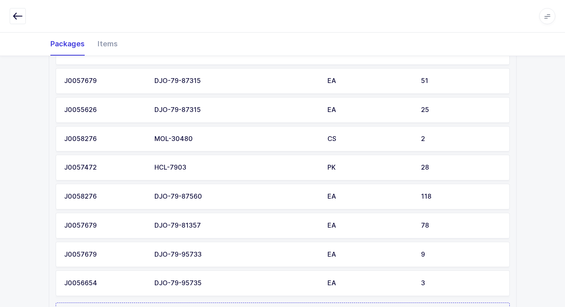
scroll to position [565, 0]
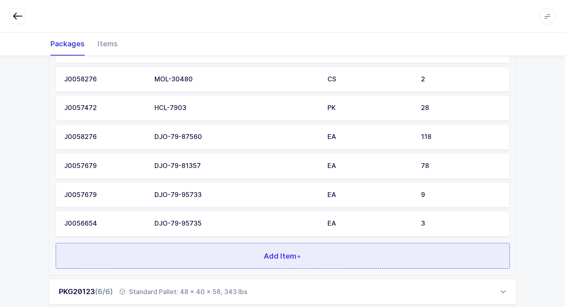
click at [225, 260] on button "Add Item +" at bounding box center [283, 256] width 454 height 26
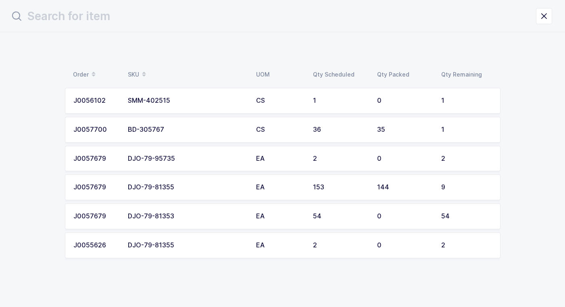
scroll to position [0, 0]
click at [220, 156] on div "DJO-79-95735" at bounding box center [190, 158] width 119 height 7
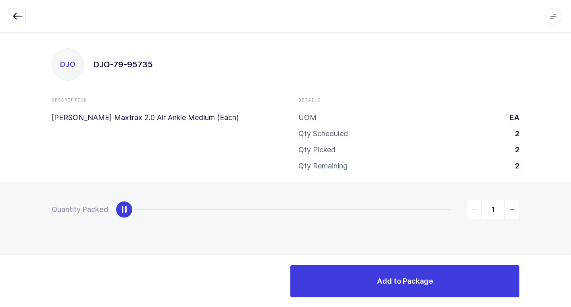
type input "2"
drag, startPoint x: 122, startPoint y: 214, endPoint x: 468, endPoint y: 306, distance: 357.9
click at [556, 286] on div "Apps Core [GEOGRAPHIC_DATA] Admin Mission Control Purchasing [PERSON_NAME] Logo…" at bounding box center [285, 169] width 571 height 275
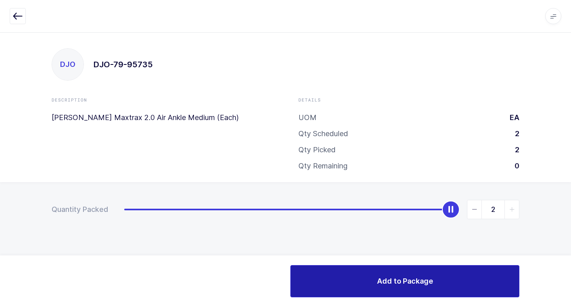
click at [360, 281] on button "Add to Package" at bounding box center [404, 281] width 229 height 32
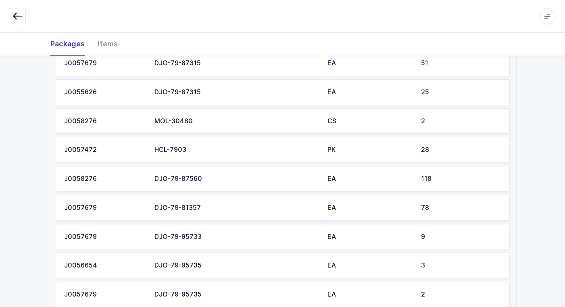
scroll to position [565, 0]
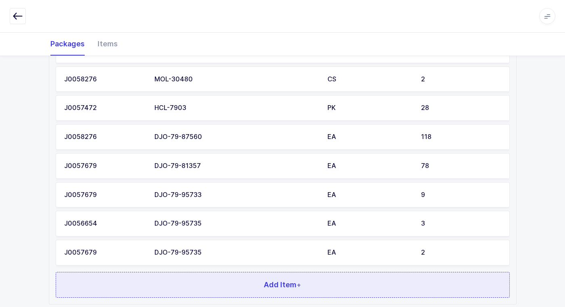
click at [195, 280] on button "Add Item +" at bounding box center [283, 285] width 454 height 26
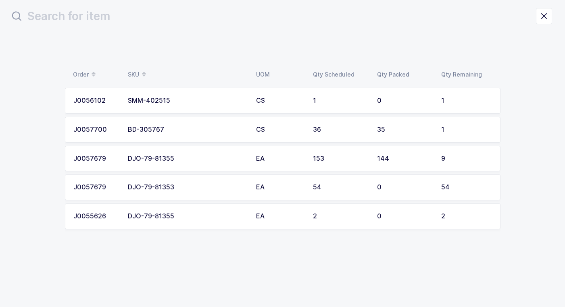
scroll to position [0, 0]
click at [199, 158] on div "DJO-79-81355" at bounding box center [190, 158] width 119 height 7
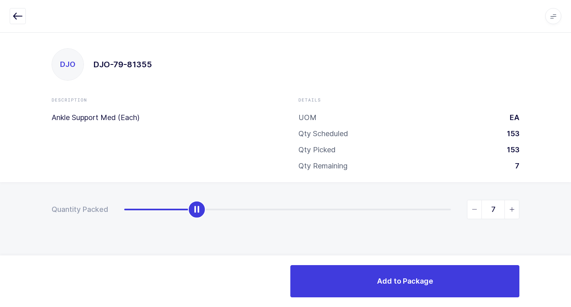
type input "9"
drag, startPoint x: 126, startPoint y: 212, endPoint x: 561, endPoint y: 269, distance: 438.4
click at [571, 258] on html "Apps Core [GEOGRAPHIC_DATA] Admin Mission Control Purchasing [PERSON_NAME] Logo…" at bounding box center [285, 153] width 571 height 307
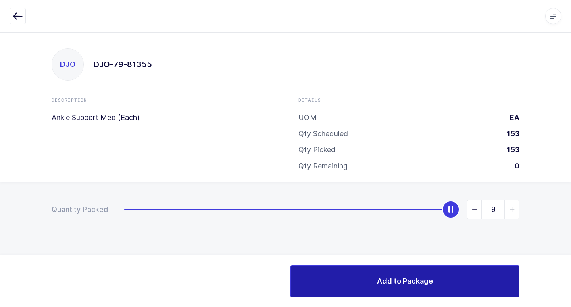
drag, startPoint x: 388, startPoint y: 286, endPoint x: 375, endPoint y: 286, distance: 12.9
click at [375, 286] on button "Add to Package" at bounding box center [404, 281] width 229 height 32
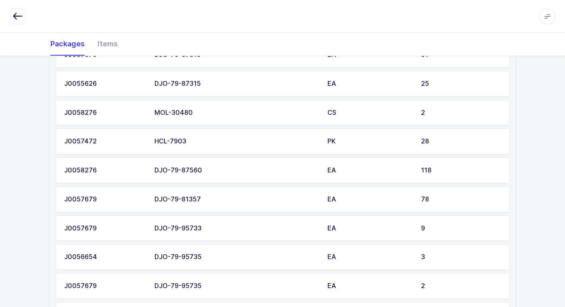
scroll to position [605, 0]
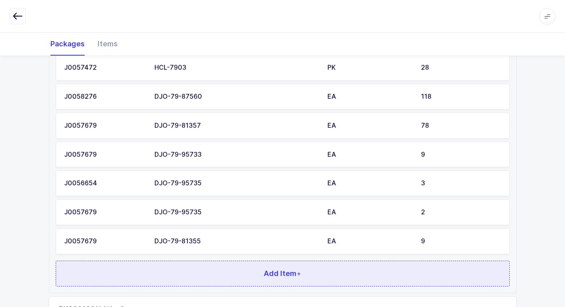
click at [200, 265] on button "Add Item +" at bounding box center [283, 274] width 454 height 26
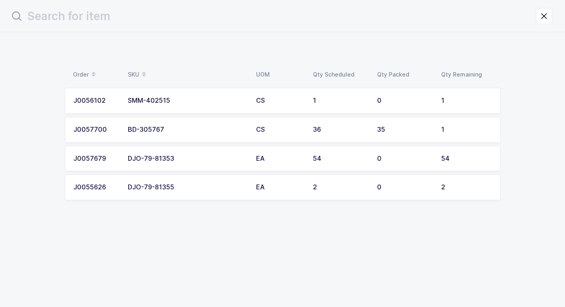
scroll to position [0, 0]
click at [196, 160] on div "DJO-79-81353" at bounding box center [190, 158] width 119 height 7
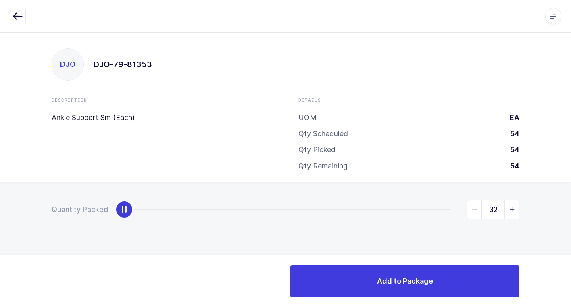
type input "54"
drag, startPoint x: 124, startPoint y: 213, endPoint x: 569, endPoint y: 262, distance: 448.0
click at [571, 261] on html "Apps Core [GEOGRAPHIC_DATA] Admin Mission Control Purchasing [PERSON_NAME] Logo…" at bounding box center [285, 153] width 571 height 307
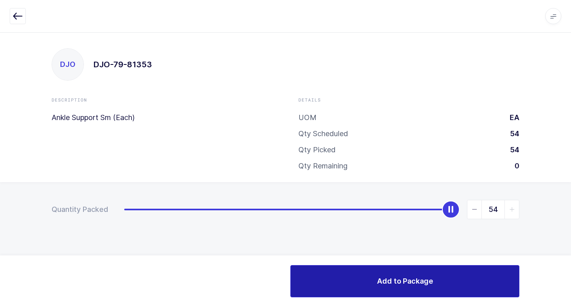
click at [397, 278] on span "Add to Package" at bounding box center [405, 281] width 56 height 10
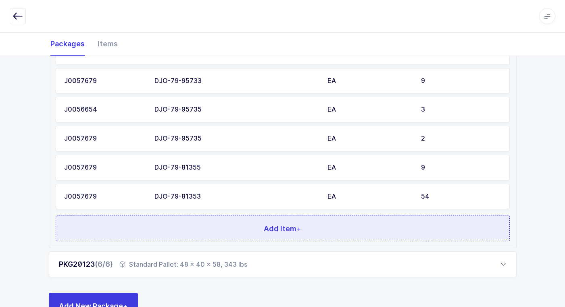
scroll to position [707, 0]
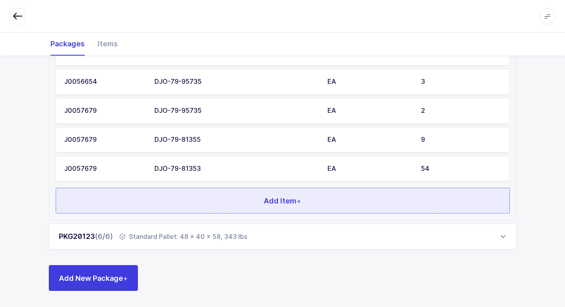
click at [253, 203] on button "Add Item +" at bounding box center [283, 201] width 454 height 26
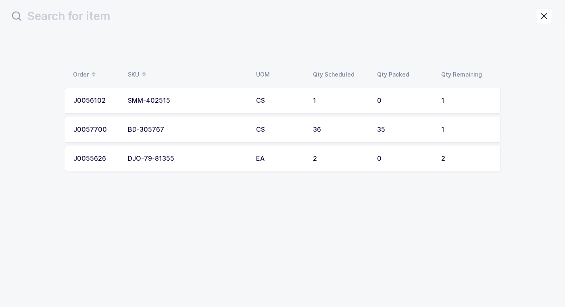
scroll to position [0, 0]
click at [548, 15] on icon "close drawer" at bounding box center [549, 15] width 11 height 11
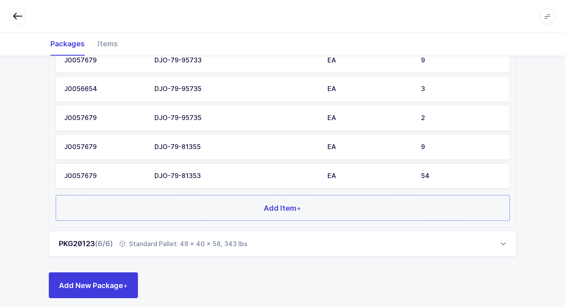
scroll to position [707, 0]
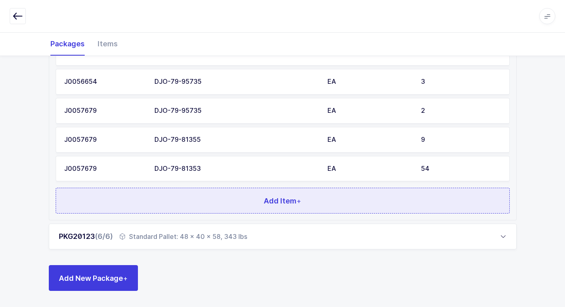
click at [178, 198] on button "Add Item +" at bounding box center [283, 201] width 454 height 26
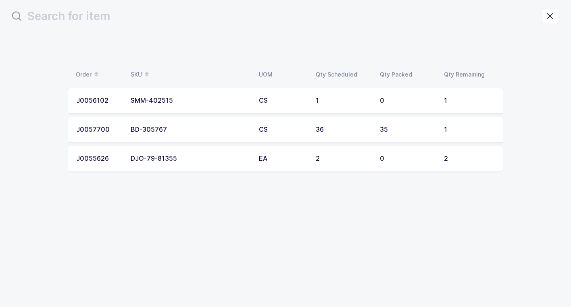
click at [212, 102] on div "SMM-402515" at bounding box center [190, 100] width 119 height 7
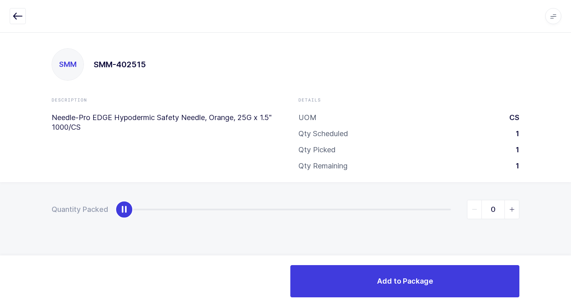
type input "1"
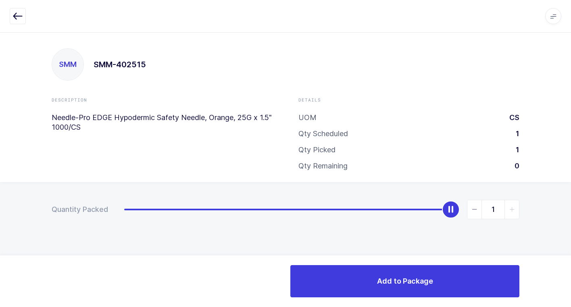
drag, startPoint x: 127, startPoint y: 211, endPoint x: 442, endPoint y: 255, distance: 318.4
click at [567, 190] on div "Quantity Packed 1" at bounding box center [285, 237] width 571 height 111
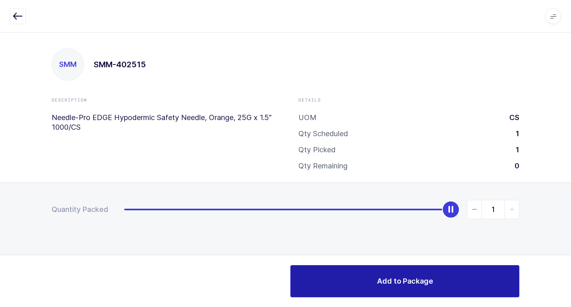
drag, startPoint x: 334, startPoint y: 279, endPoint x: 326, endPoint y: 275, distance: 9.2
click at [334, 279] on button "Add to Package" at bounding box center [404, 281] width 229 height 32
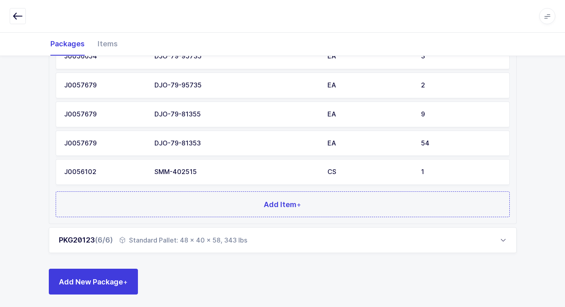
scroll to position [736, 0]
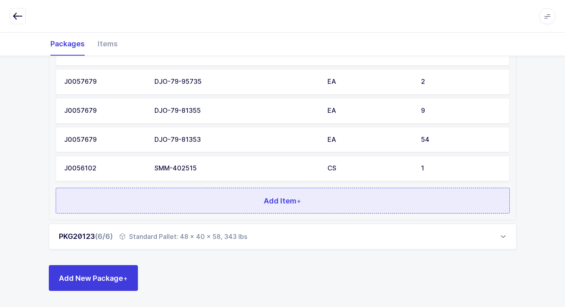
click at [219, 211] on button "Add Item +" at bounding box center [283, 201] width 454 height 26
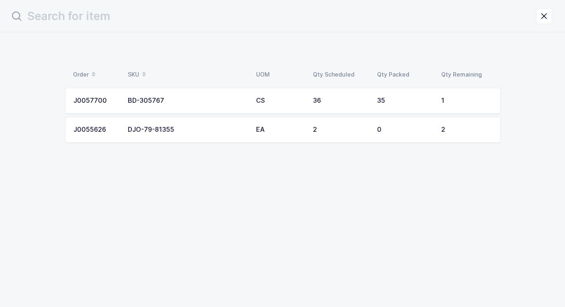
scroll to position [0, 0]
click at [552, 17] on icon "close drawer" at bounding box center [549, 15] width 11 height 11
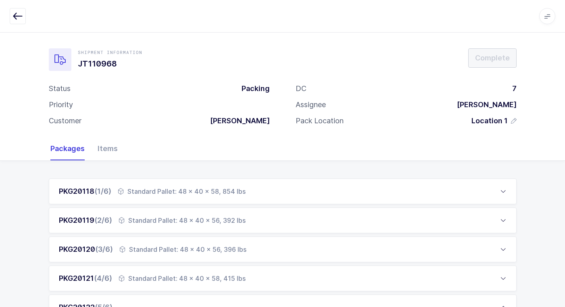
drag, startPoint x: 130, startPoint y: 277, endPoint x: 139, endPoint y: 273, distance: 10.5
click at [133, 277] on div "Standard Pallet: 48 x 40 x 58, 415 lbs" at bounding box center [182, 279] width 127 height 10
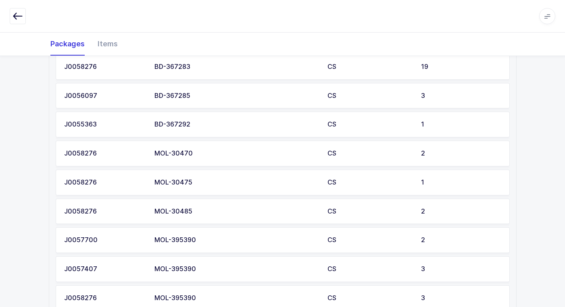
scroll to position [605, 0]
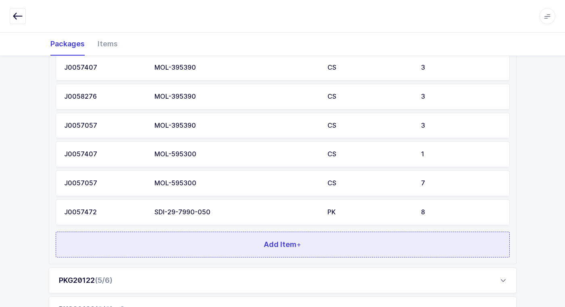
click at [185, 241] on button "Add Item +" at bounding box center [283, 245] width 454 height 26
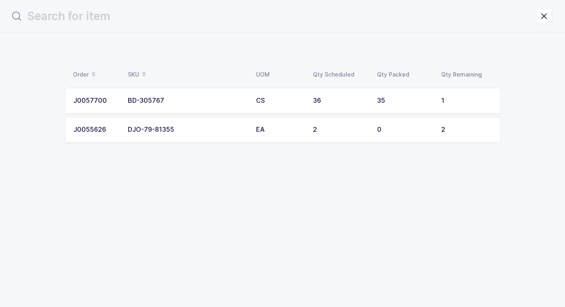
scroll to position [0, 0]
click at [227, 98] on div "BD-305767" at bounding box center [190, 100] width 119 height 7
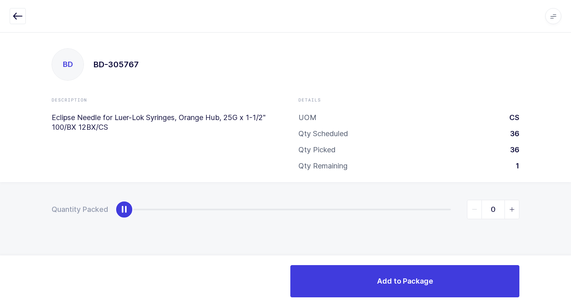
type input "1"
drag, startPoint x: 125, startPoint y: 211, endPoint x: 571, endPoint y: 248, distance: 447.6
click at [571, 248] on html "Apps Core [GEOGRAPHIC_DATA] Admin Mission Control Purchasing [PERSON_NAME] Logo…" at bounding box center [285, 153] width 571 height 307
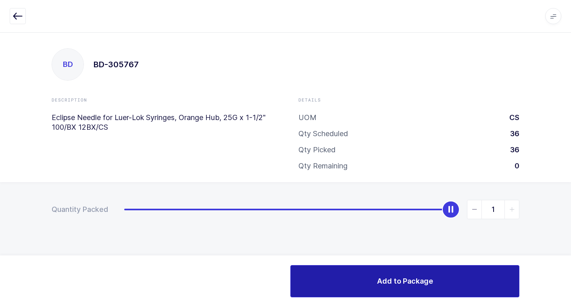
click at [354, 283] on button "Add to Package" at bounding box center [404, 281] width 229 height 32
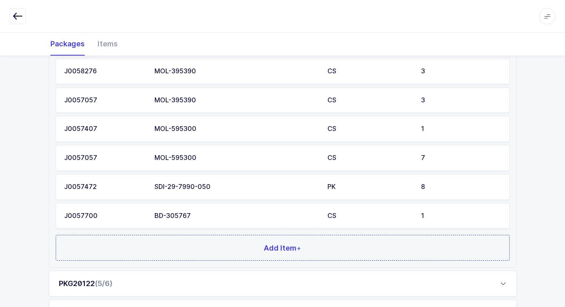
scroll to position [707, 0]
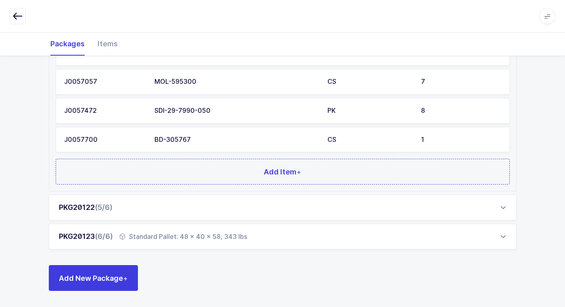
click at [166, 238] on div "Standard Pallet: 48 x 40 x 58, 343 lbs" at bounding box center [183, 237] width 128 height 10
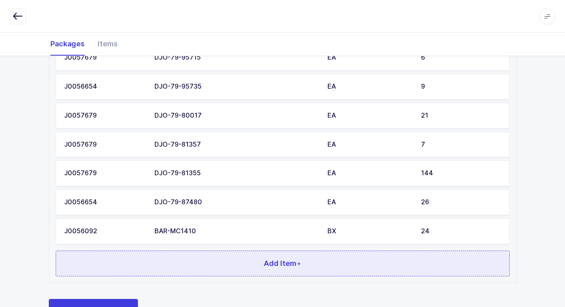
scroll to position [562, 0]
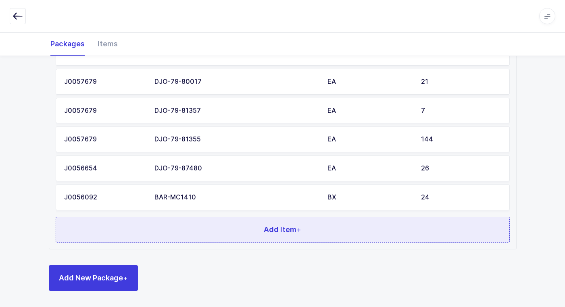
click at [208, 231] on button "Add Item +" at bounding box center [283, 230] width 454 height 26
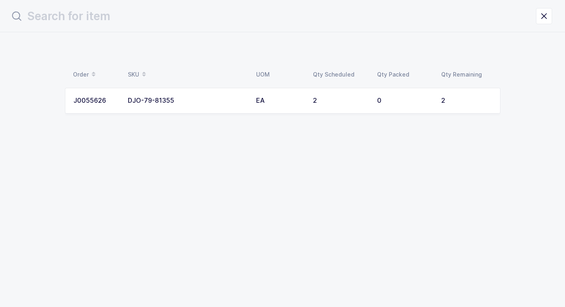
scroll to position [0, 0]
click at [225, 100] on div "DJO-79-81355" at bounding box center [190, 100] width 119 height 7
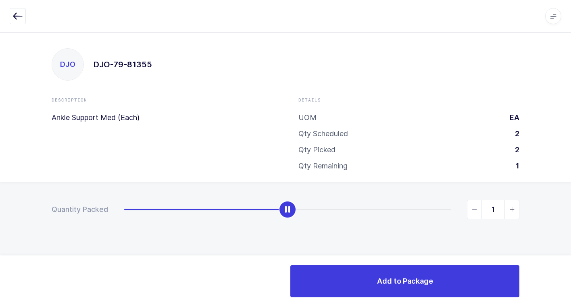
type input "2"
drag, startPoint x: 121, startPoint y: 211, endPoint x: 461, endPoint y: 307, distance: 353.3
click at [571, 284] on html "Apps Core [GEOGRAPHIC_DATA] Admin Mission Control Purchasing [PERSON_NAME] Logo…" at bounding box center [285, 153] width 571 height 307
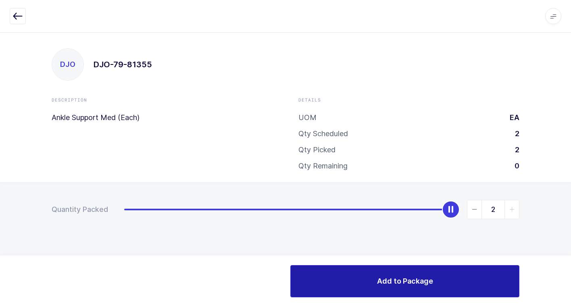
click at [333, 276] on button "Add to Package" at bounding box center [404, 281] width 229 height 32
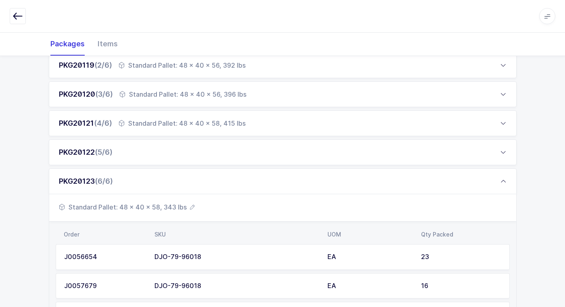
scroll to position [161, 0]
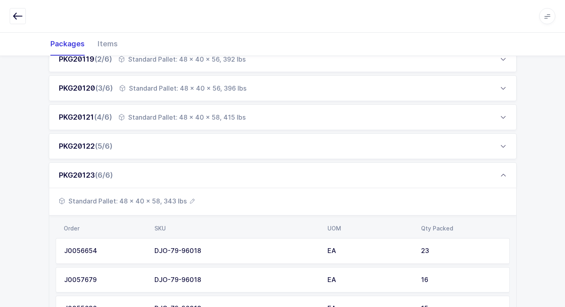
click at [145, 147] on div "PKG20122 (5/6)" at bounding box center [283, 146] width 468 height 26
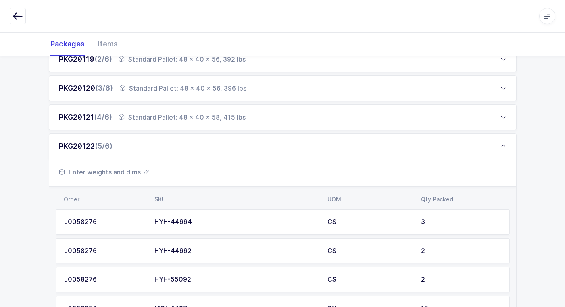
click at [121, 171] on span "Enter weights and dims" at bounding box center [104, 172] width 90 height 10
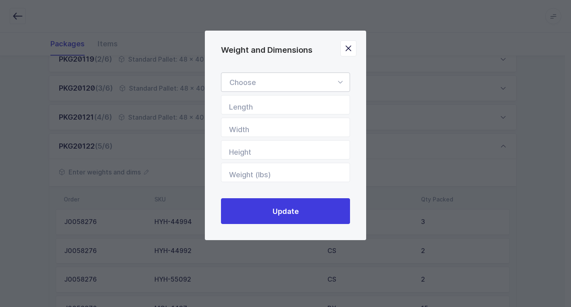
click at [338, 81] on icon "Weight and Dimensions" at bounding box center [340, 82] width 10 height 19
click at [332, 103] on li "Standard Pallet" at bounding box center [289, 105] width 128 height 15
type input "Standard Pallet"
type input "48"
type input "40"
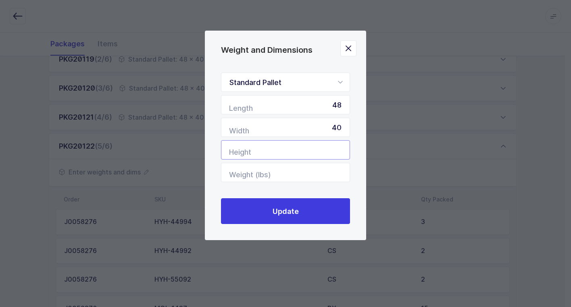
click at [338, 152] on input "Height" at bounding box center [285, 149] width 129 height 19
type input "60"
click at [341, 176] on input "Weight (lbs)" at bounding box center [285, 172] width 129 height 19
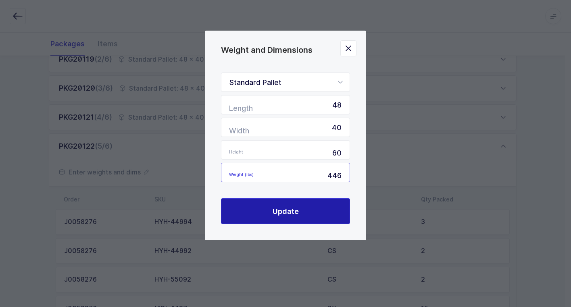
type input "446"
click at [276, 209] on span "Update" at bounding box center [286, 211] width 26 height 10
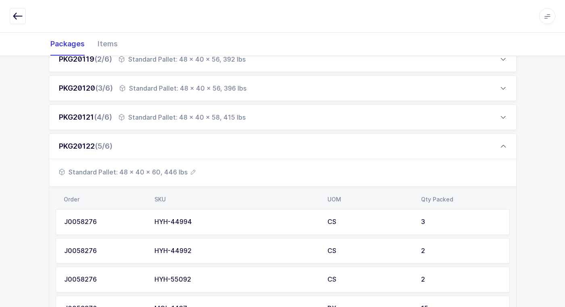
scroll to position [0, 0]
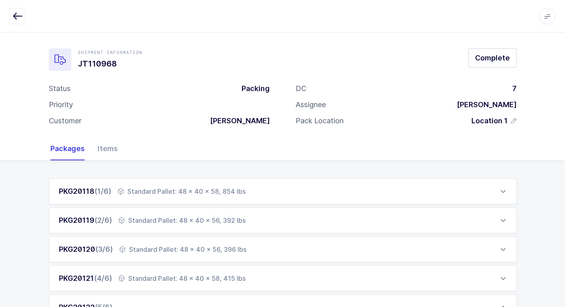
click at [486, 68] on div "Shipment Information JT110968 Complete" at bounding box center [283, 59] width 468 height 23
click at [491, 65] on button "Complete" at bounding box center [492, 57] width 48 height 19
